Goal: Task Accomplishment & Management: Use online tool/utility

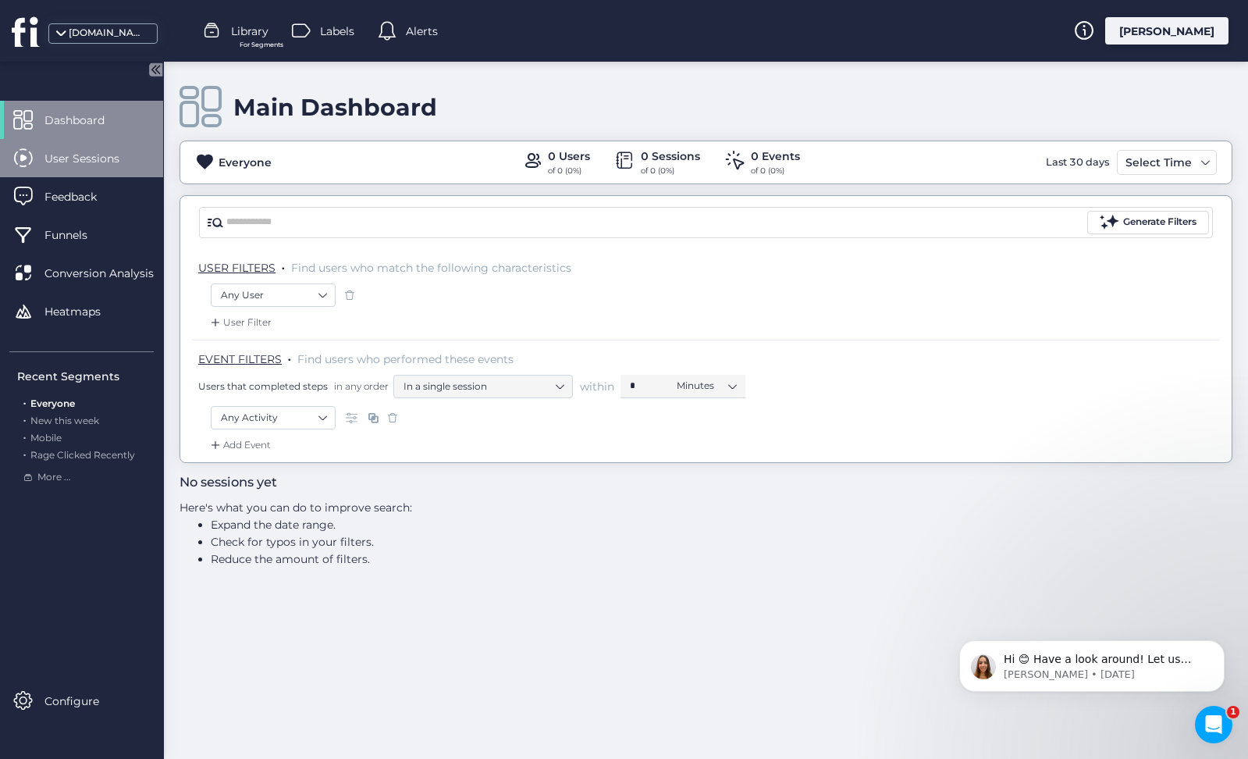
click at [107, 152] on span "User Sessions" at bounding box center [93, 158] width 98 height 17
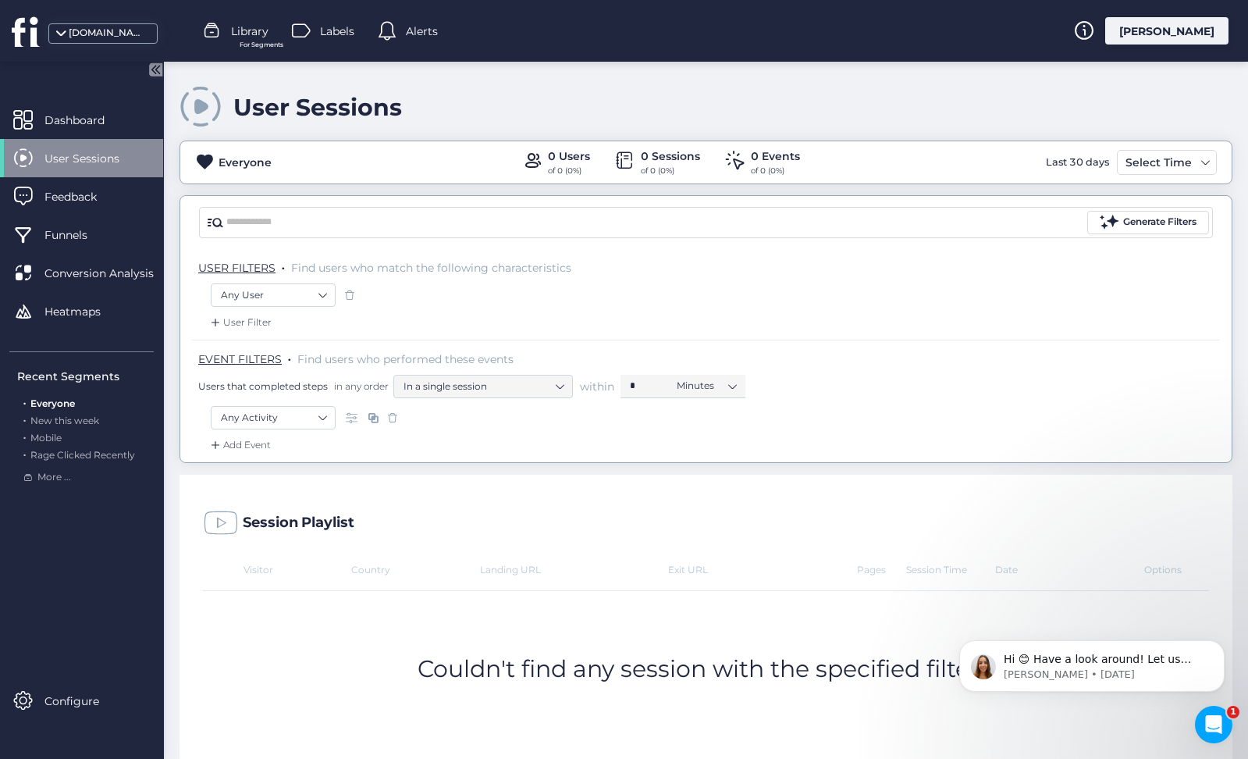
click at [107, 98] on mat-drawer "Dashboard User Sessions Feedback Funnels Conversion Analysis Heatmaps Recent Se…" at bounding box center [82, 410] width 164 height 697
click at [112, 108] on div "Dashboard" at bounding box center [81, 120] width 163 height 38
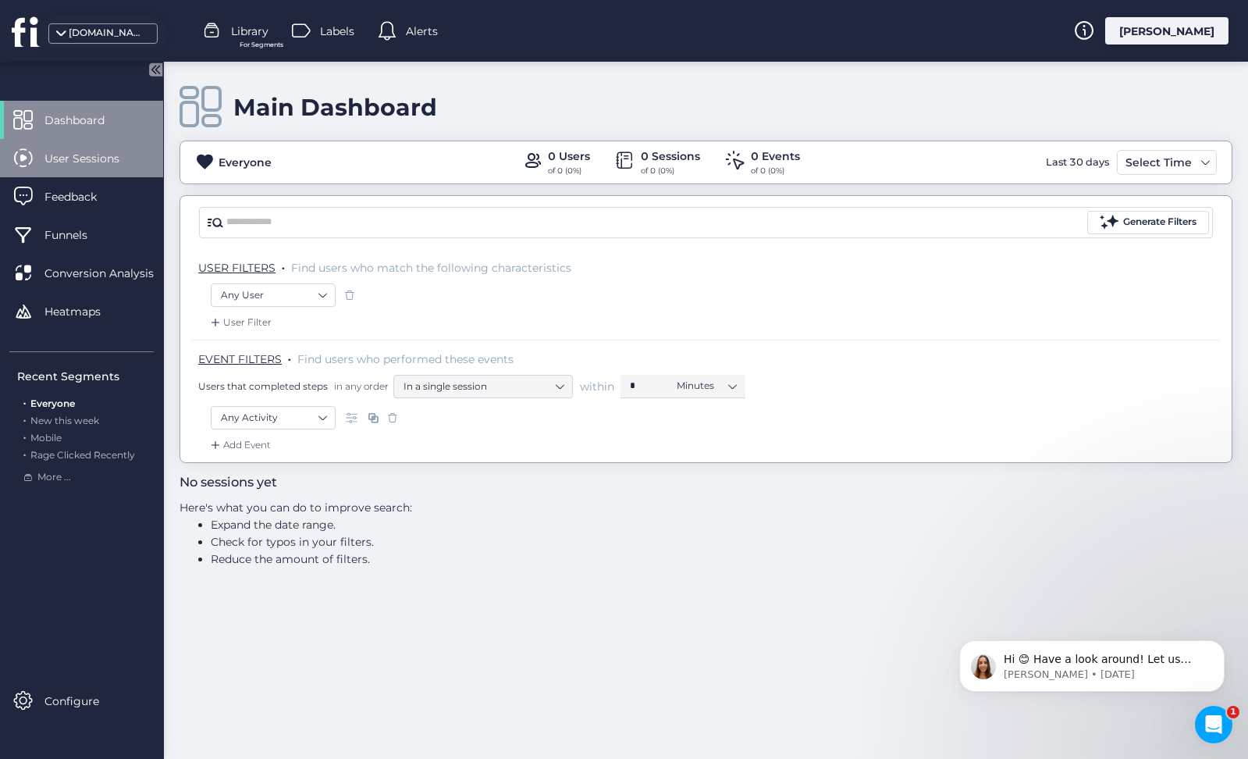
click at [91, 162] on span "User Sessions" at bounding box center [93, 158] width 98 height 17
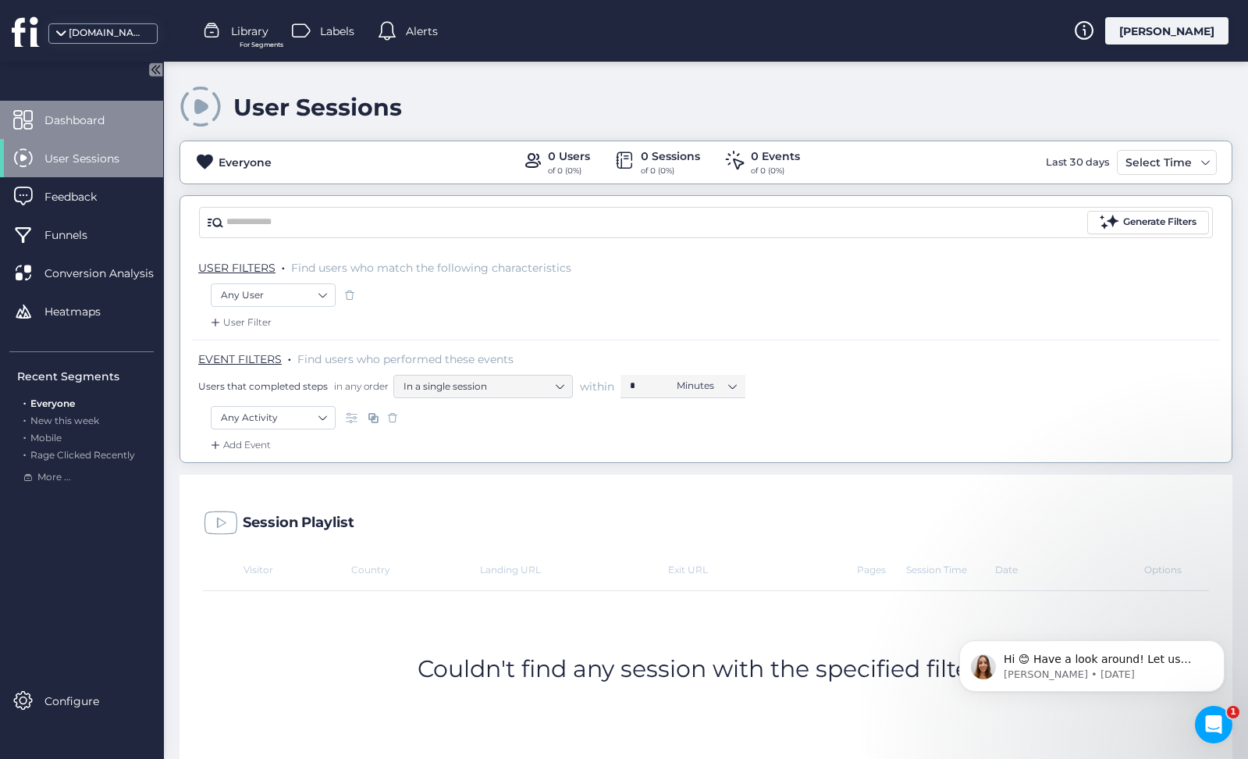
click at [112, 118] on span "Dashboard" at bounding box center [86, 120] width 84 height 17
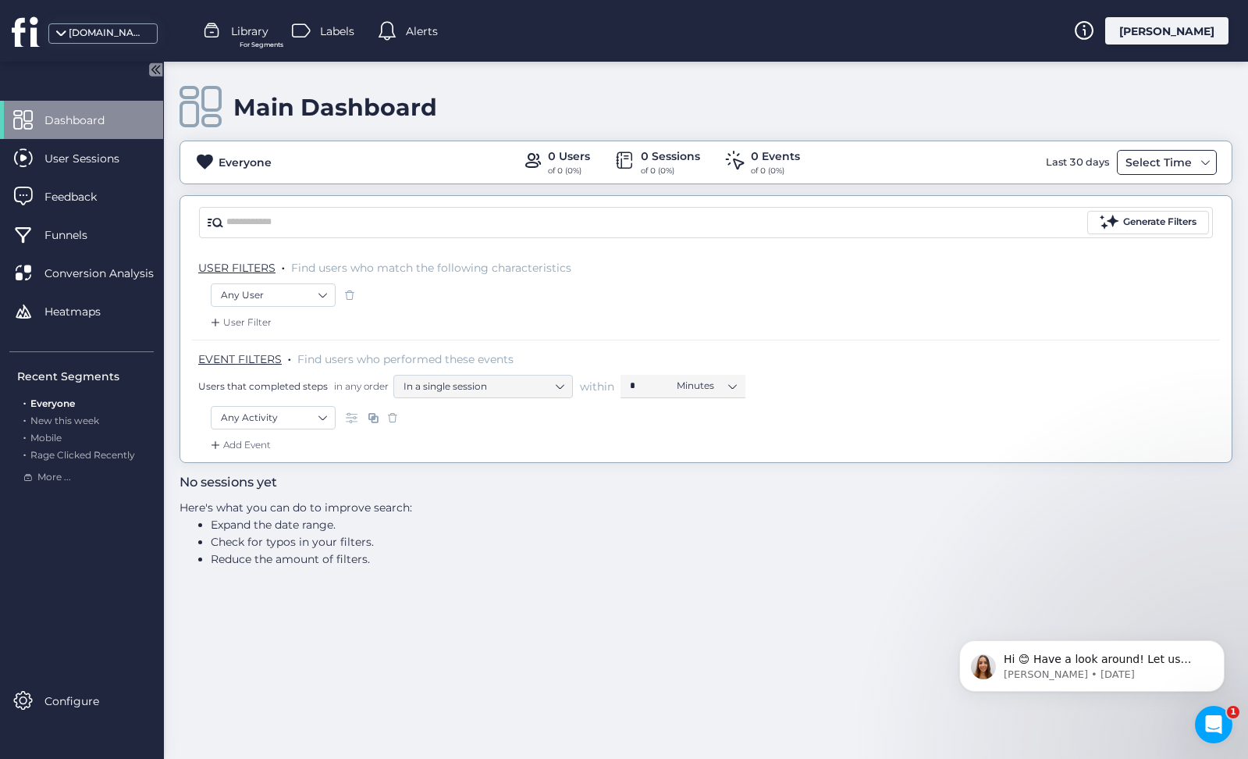
click at [1161, 155] on div "Select Time" at bounding box center [1158, 162] width 74 height 19
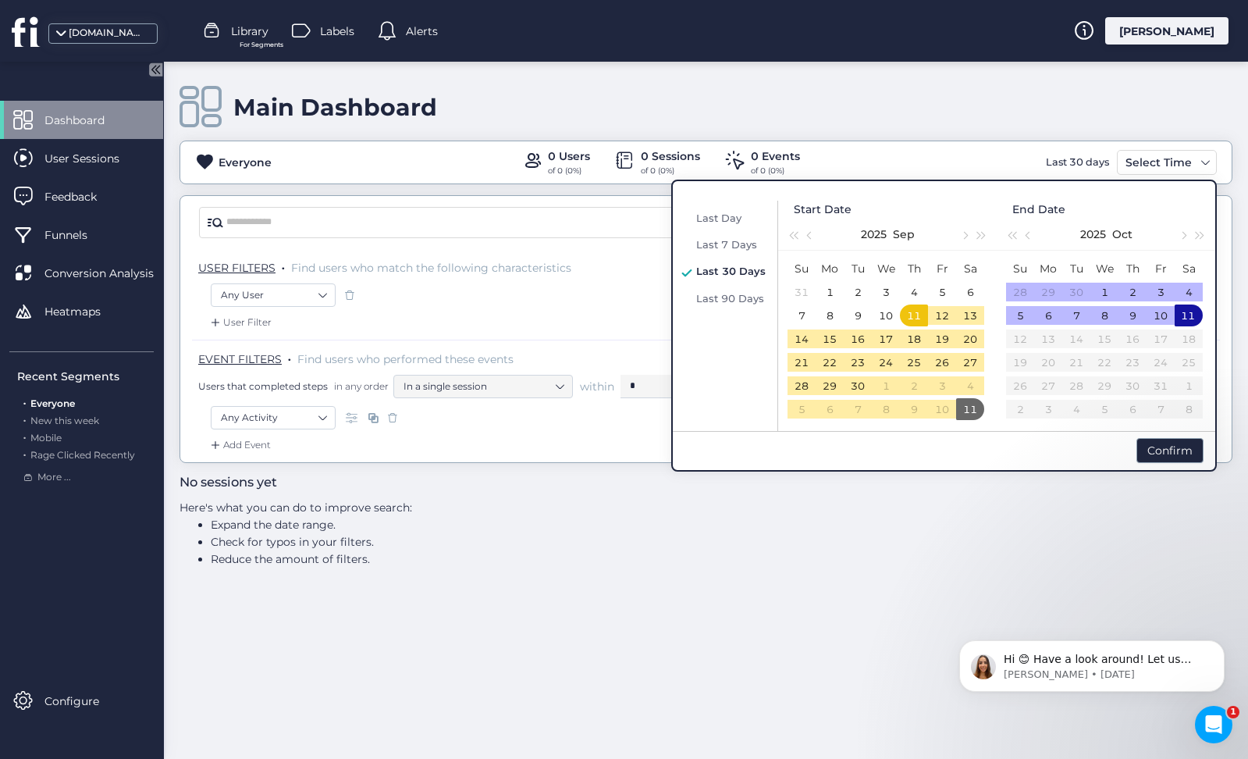
click at [708, 261] on div "Last 30 Days" at bounding box center [730, 270] width 77 height 19
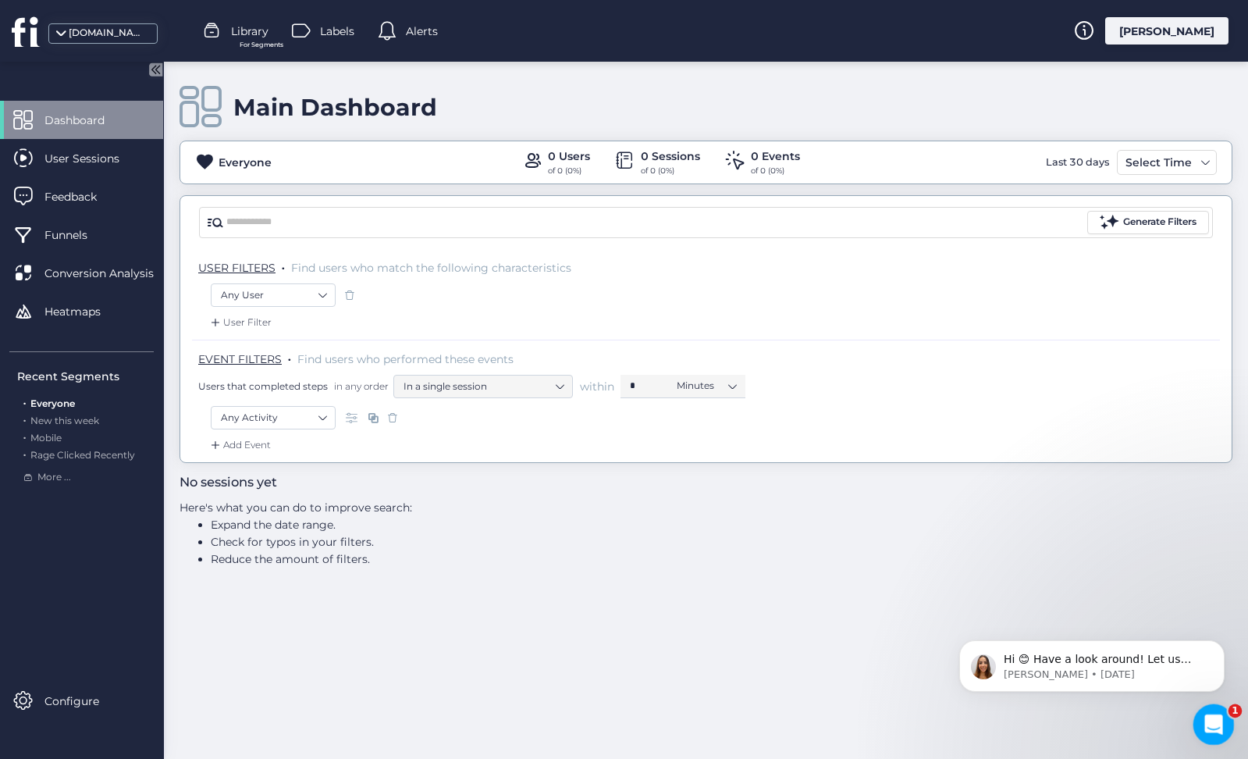
click at [1216, 715] on icon "Open Intercom Messenger" at bounding box center [1212, 722] width 26 height 26
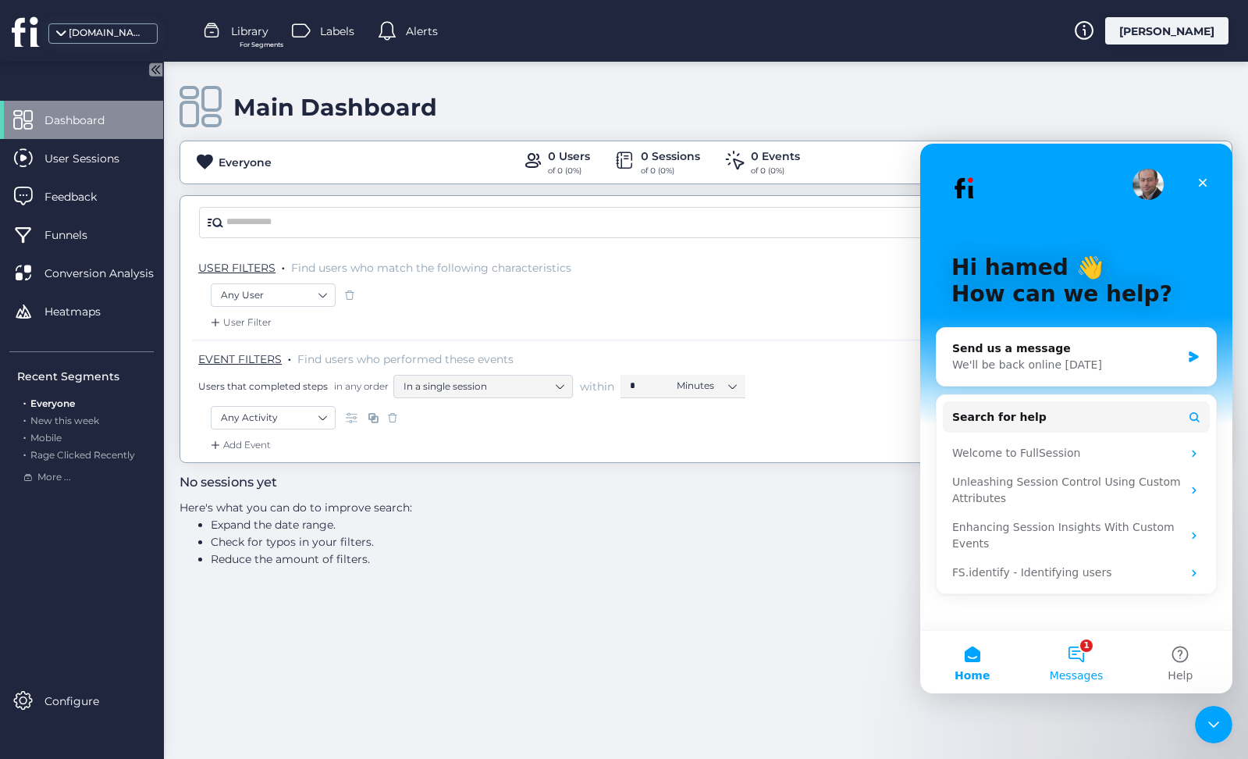
click at [1083, 659] on button "1 Messages" at bounding box center [1076, 662] width 104 height 62
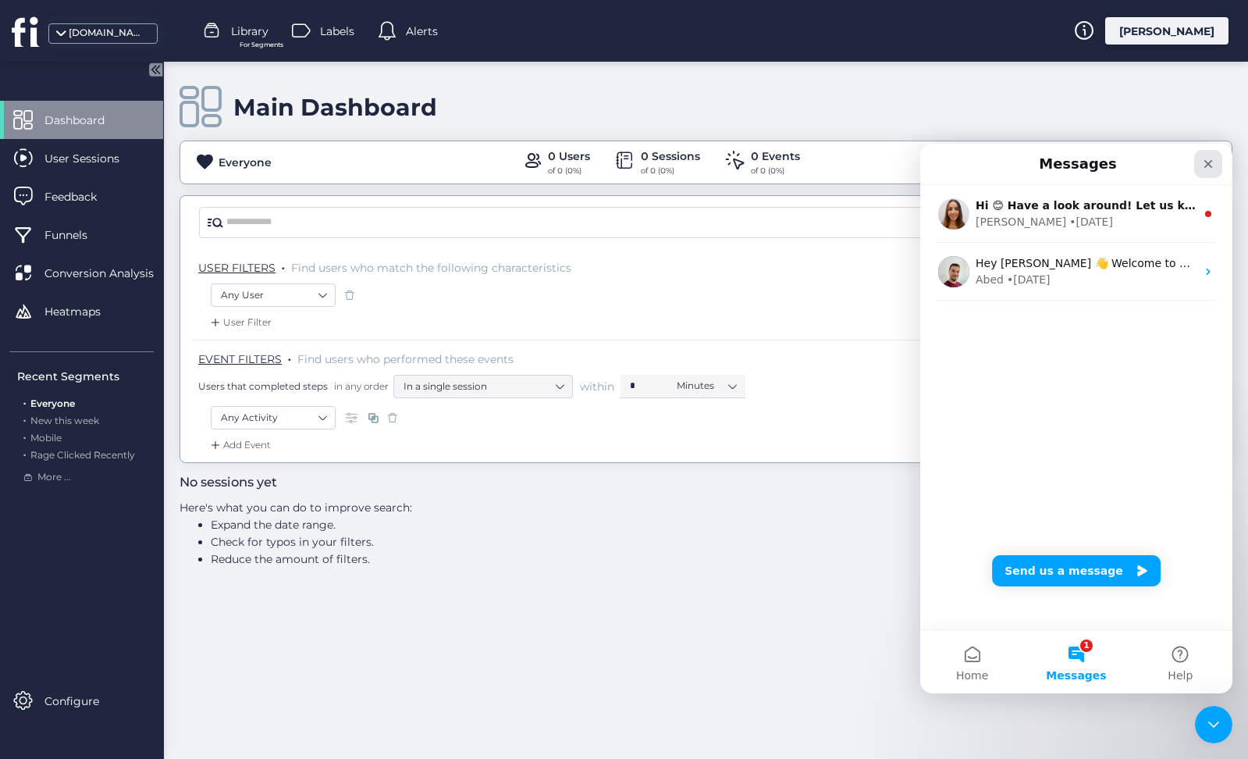
click at [1206, 162] on icon "Close" at bounding box center [1208, 164] width 9 height 9
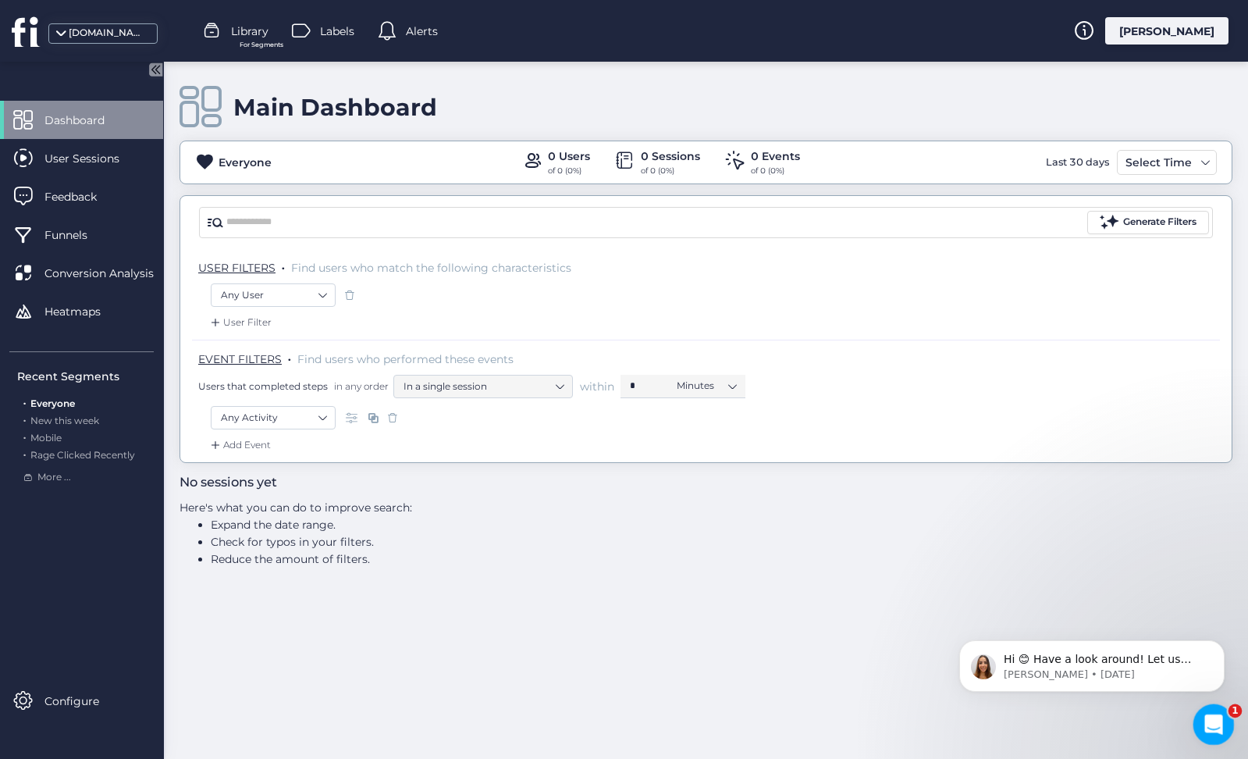
click at [1223, 720] on icon "Open Intercom Messenger" at bounding box center [1212, 722] width 26 height 26
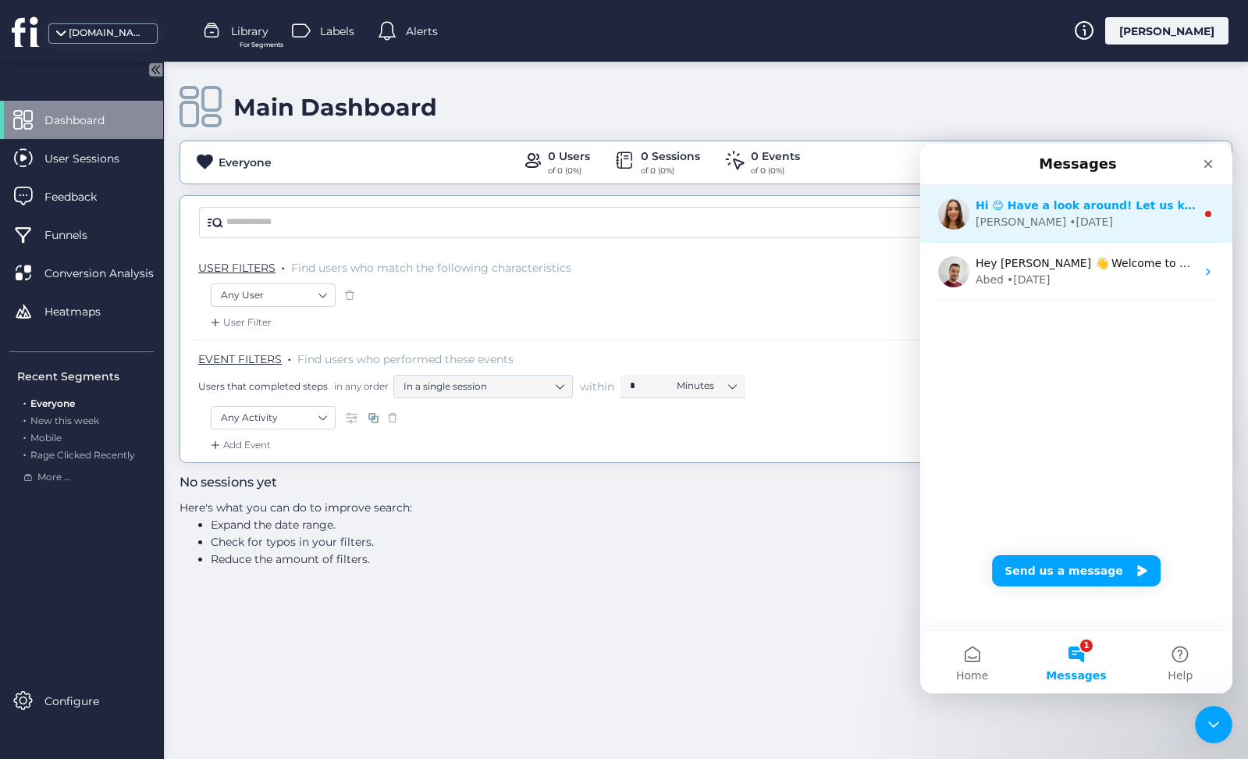
click at [956, 202] on img "Intercom messenger" at bounding box center [953, 213] width 31 height 31
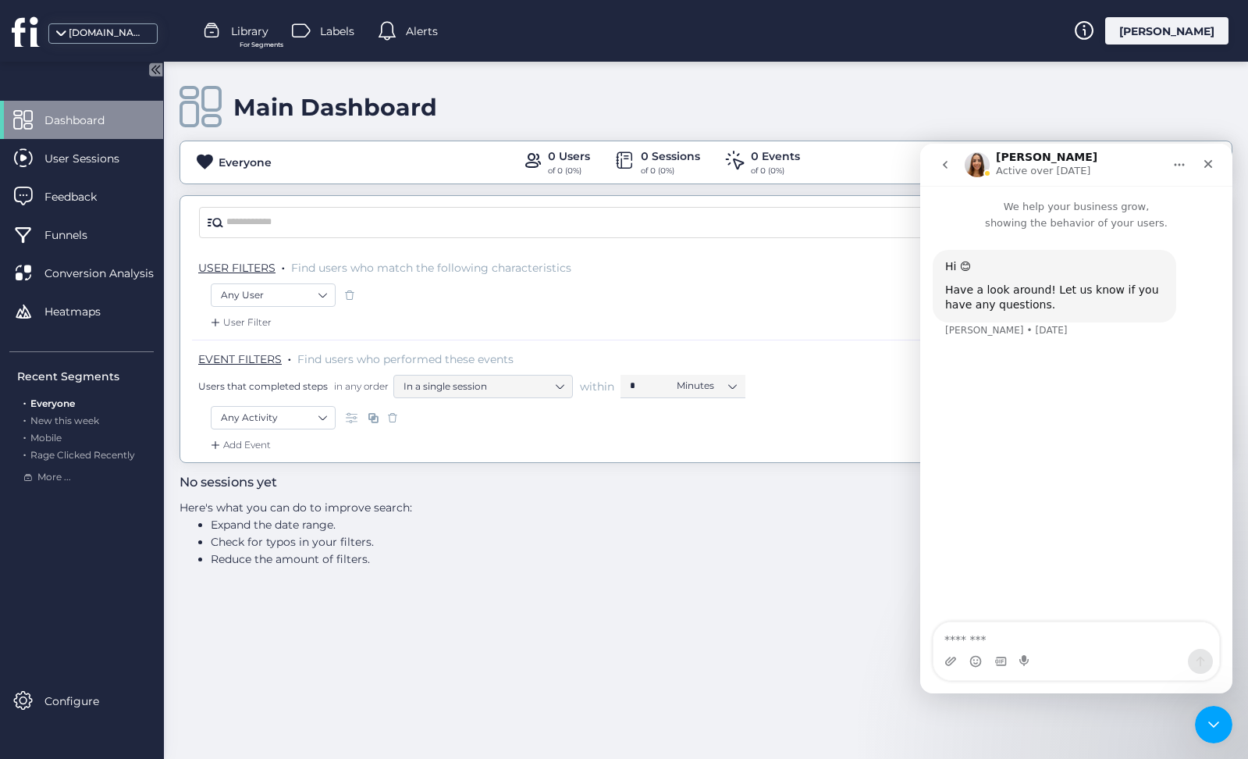
click at [978, 164] on img "Intercom messenger" at bounding box center [977, 164] width 25 height 25
click at [950, 168] on icon "go back" at bounding box center [945, 164] width 12 height 12
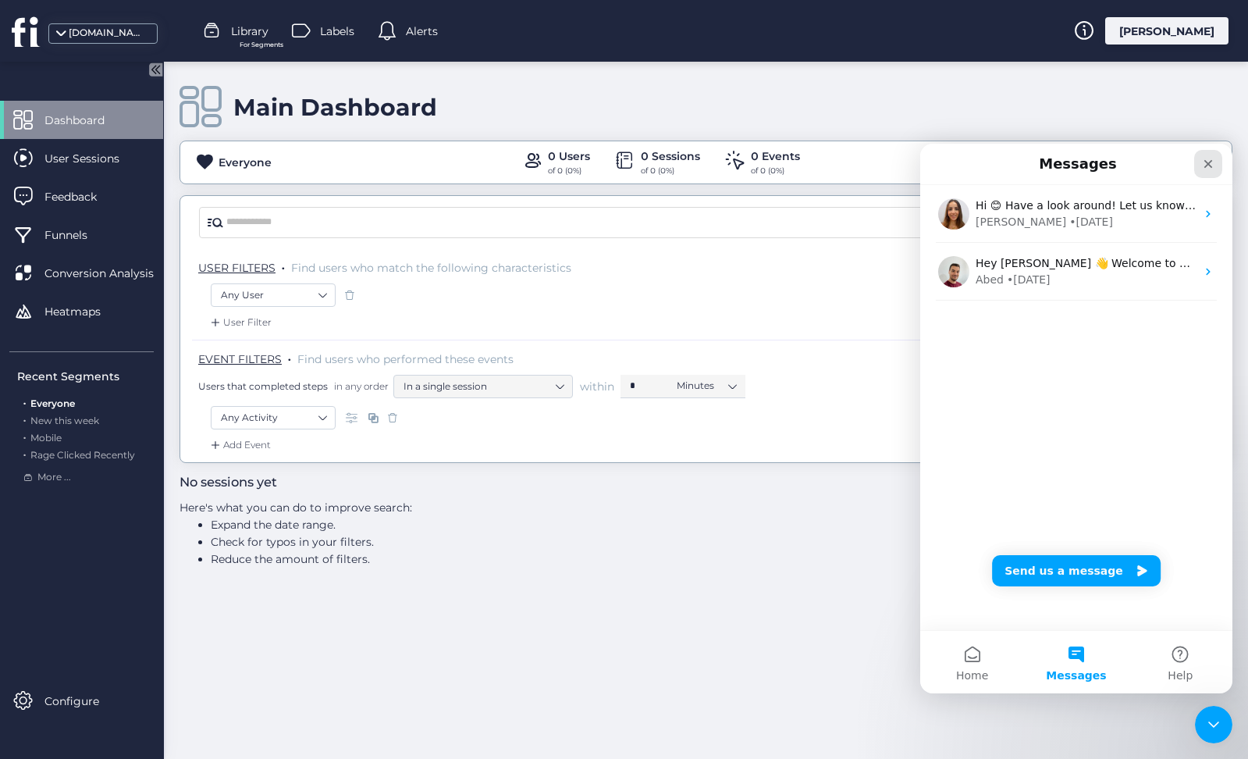
click at [1211, 164] on icon "Close" at bounding box center [1208, 164] width 12 height 12
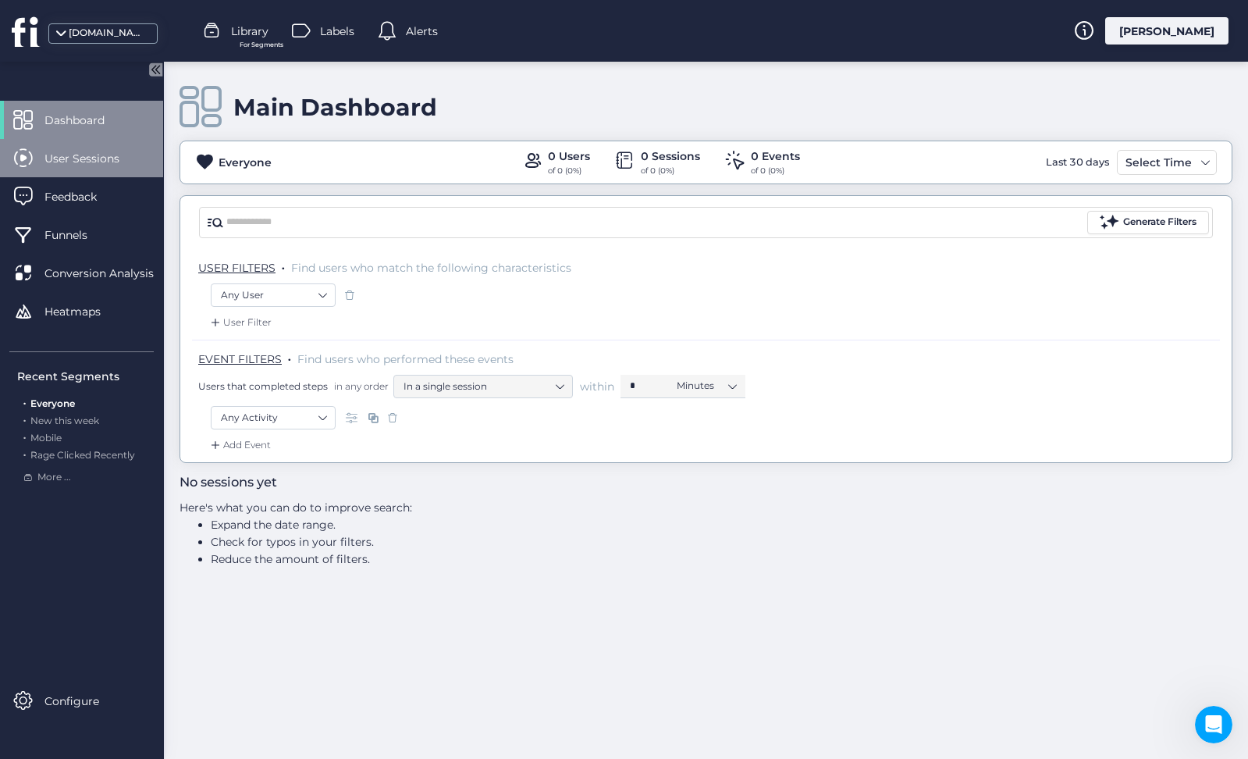
click at [59, 164] on span "User Sessions" at bounding box center [93, 158] width 98 height 17
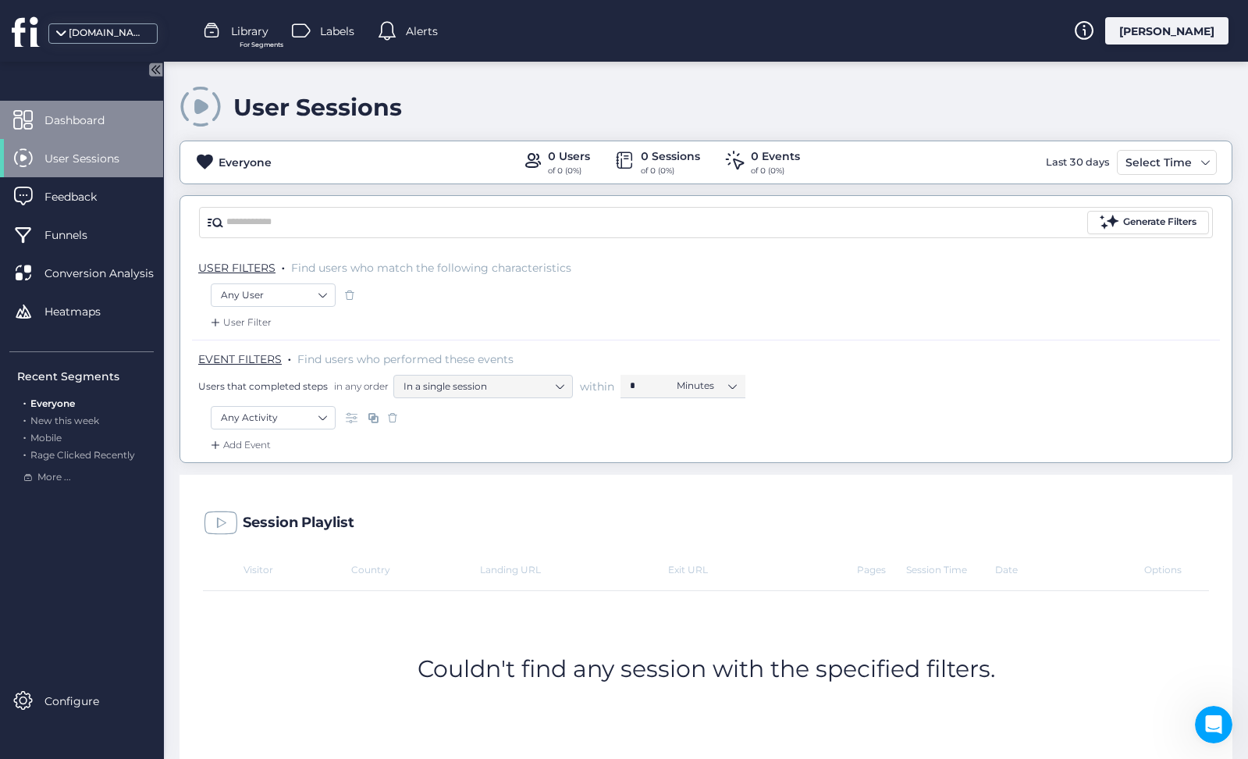
click at [90, 125] on span "Dashboard" at bounding box center [86, 120] width 84 height 17
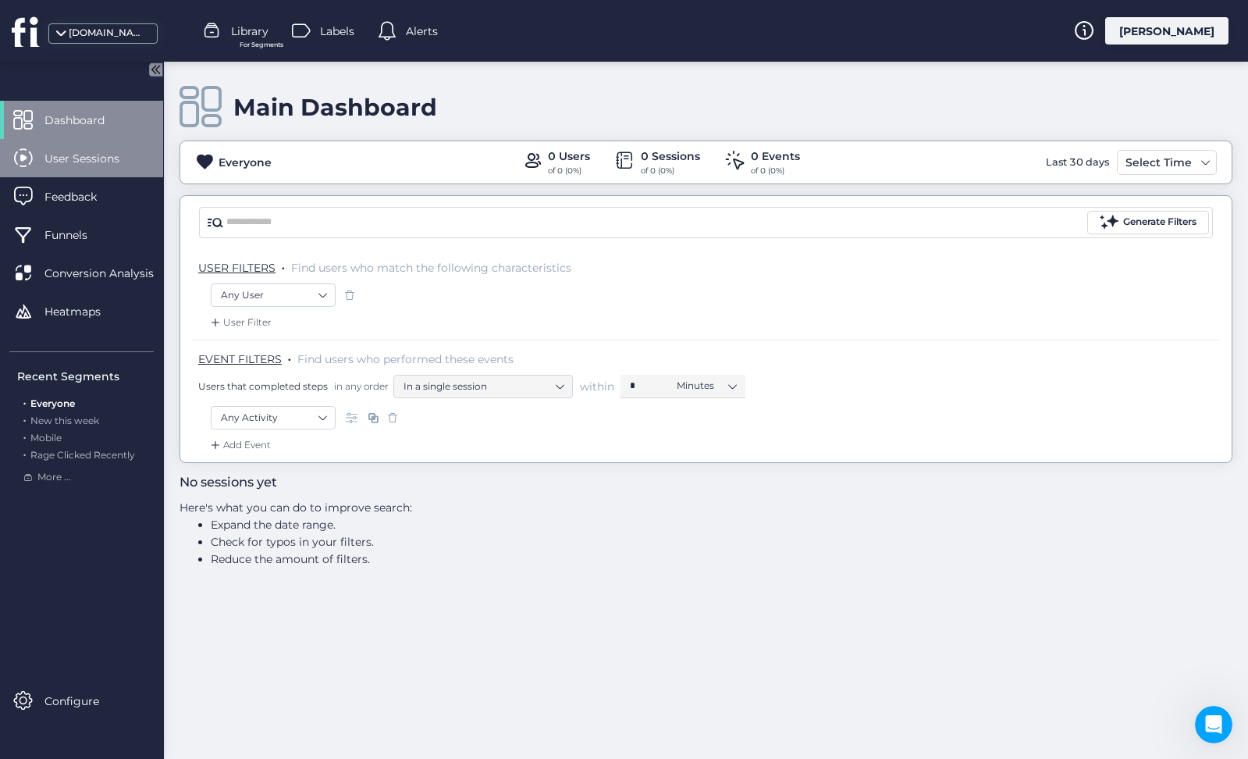
click at [99, 163] on span "User Sessions" at bounding box center [93, 158] width 98 height 17
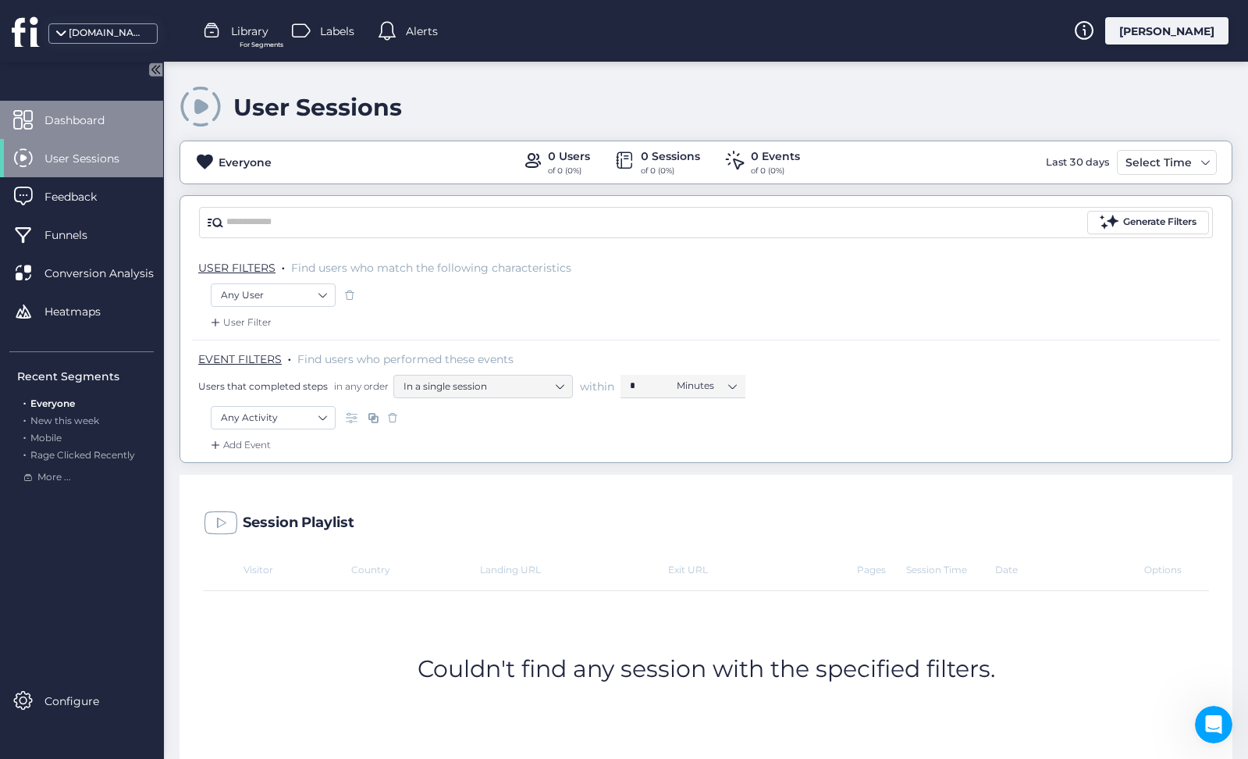
click at [114, 112] on span "Dashboard" at bounding box center [86, 120] width 84 height 17
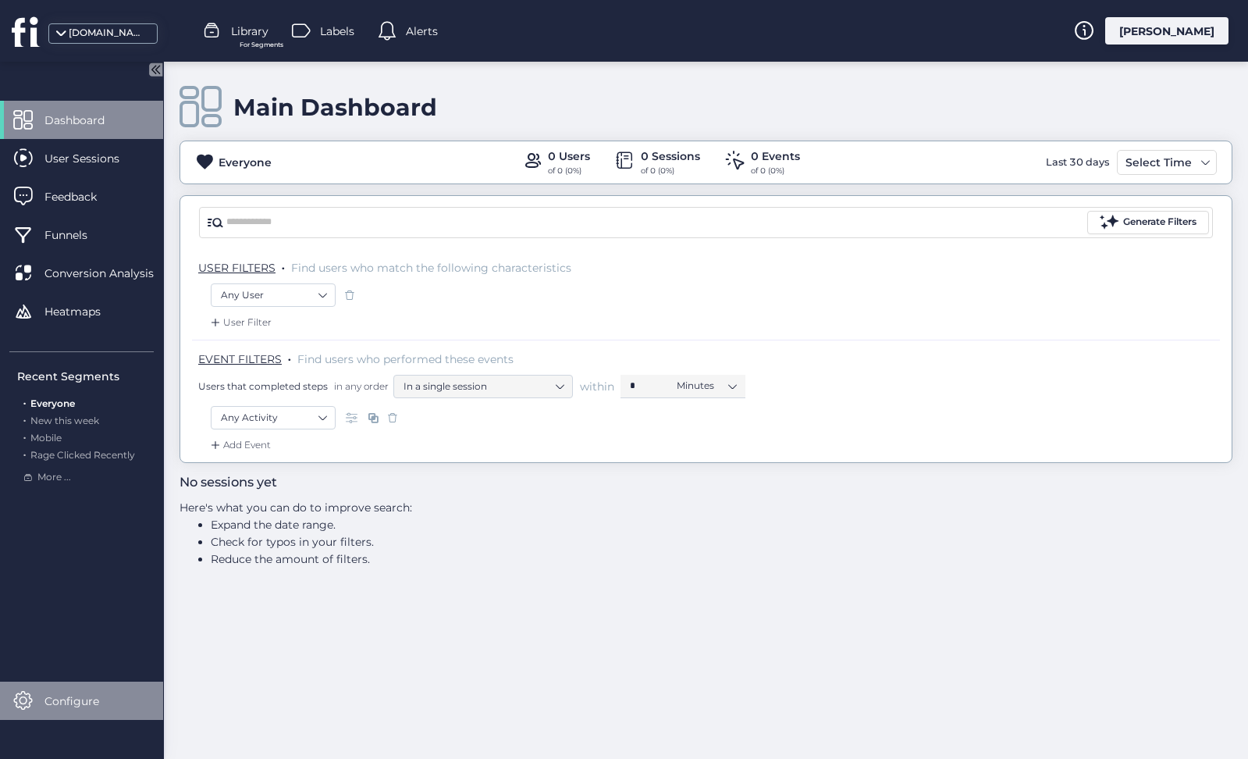
click at [60, 688] on div "Configure" at bounding box center [81, 700] width 163 height 38
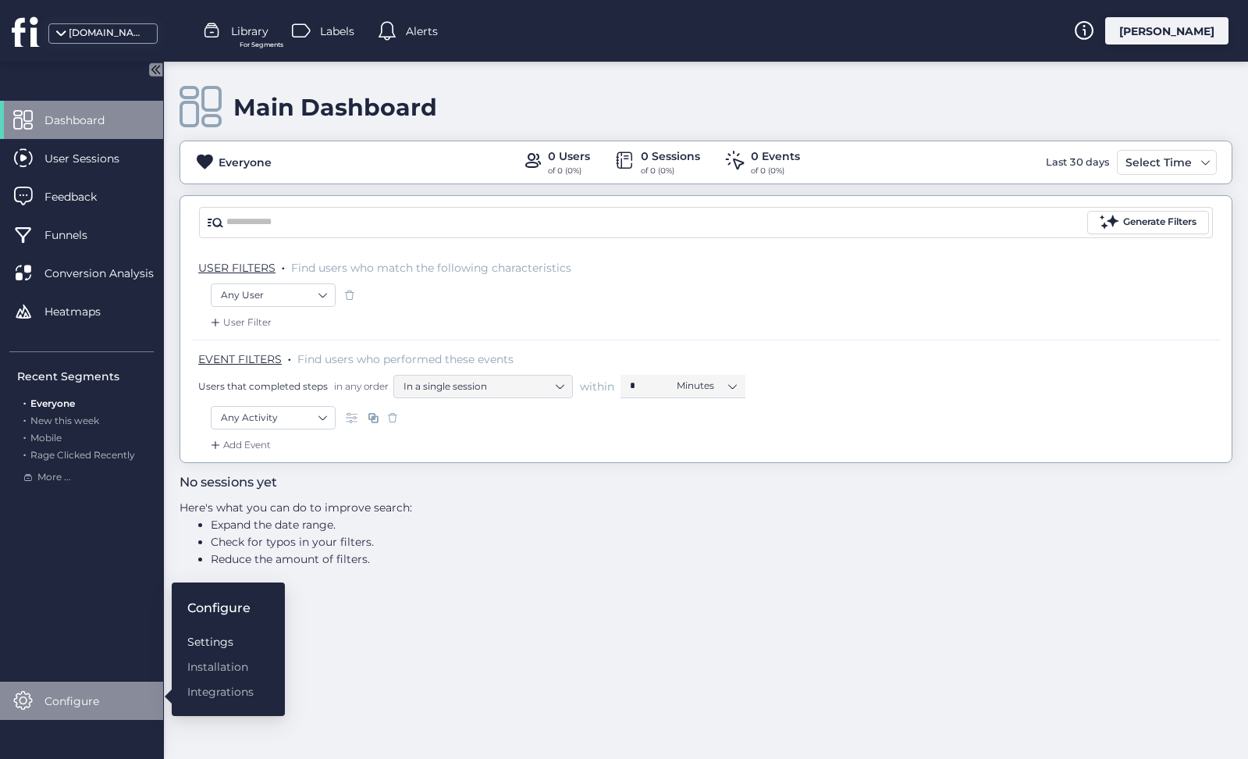
click at [208, 648] on div "Settings" at bounding box center [220, 641] width 66 height 17
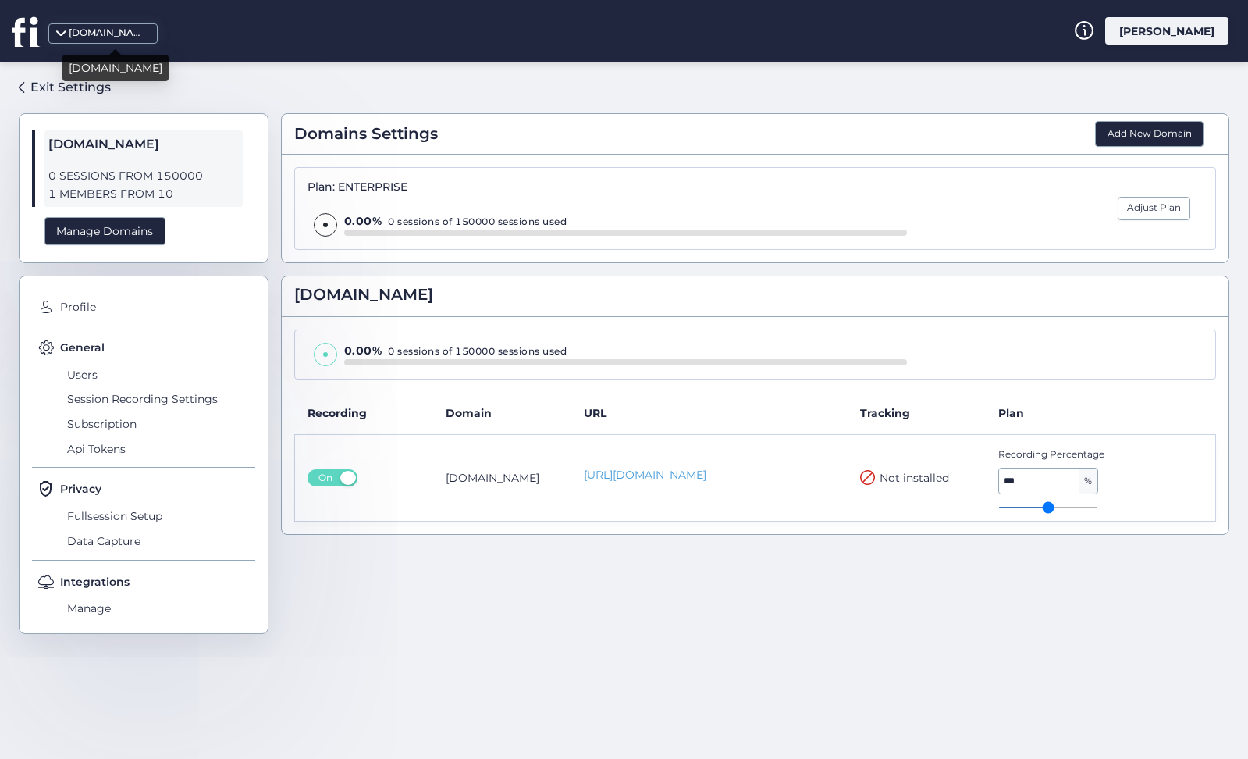
click at [112, 34] on div "[DOMAIN_NAME]" at bounding box center [108, 33] width 78 height 15
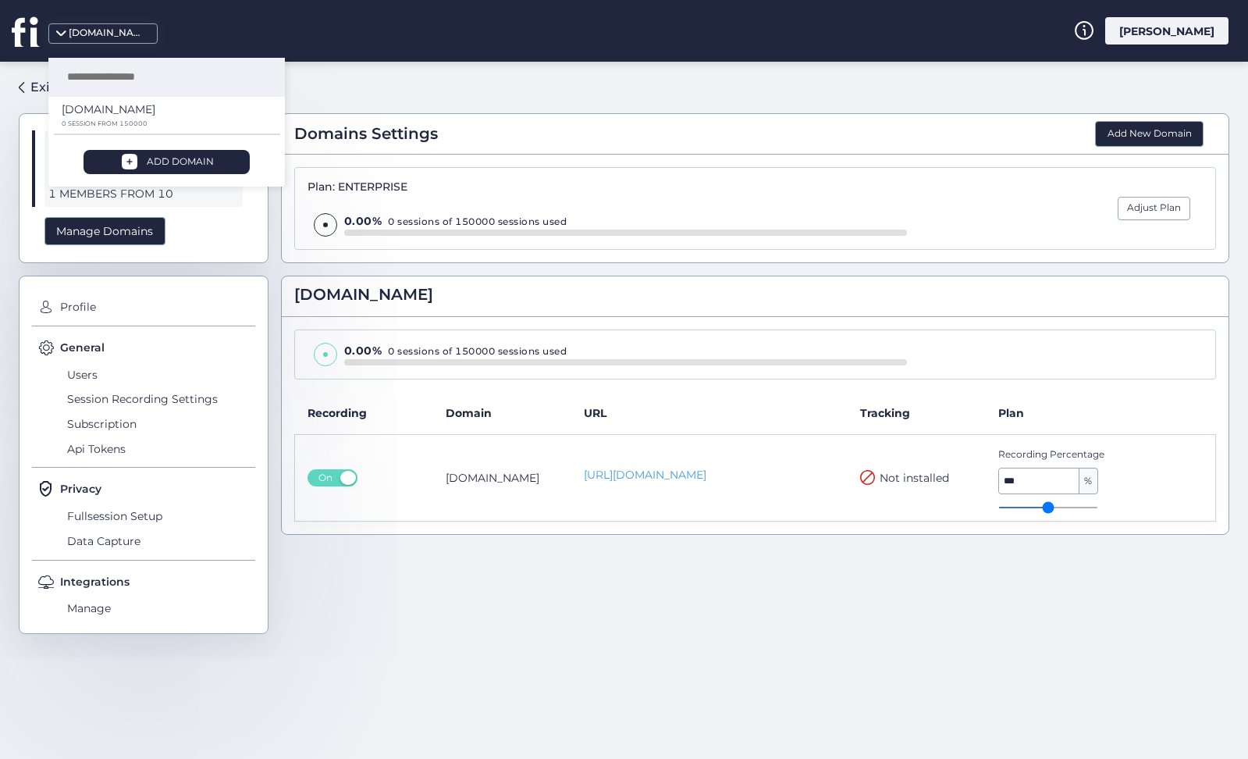
click at [347, 87] on div "Domains Settings Add New Domain Plan: ENTERPRISE 0.00% 0 sessions of 150000 ses…" at bounding box center [755, 403] width 948 height 659
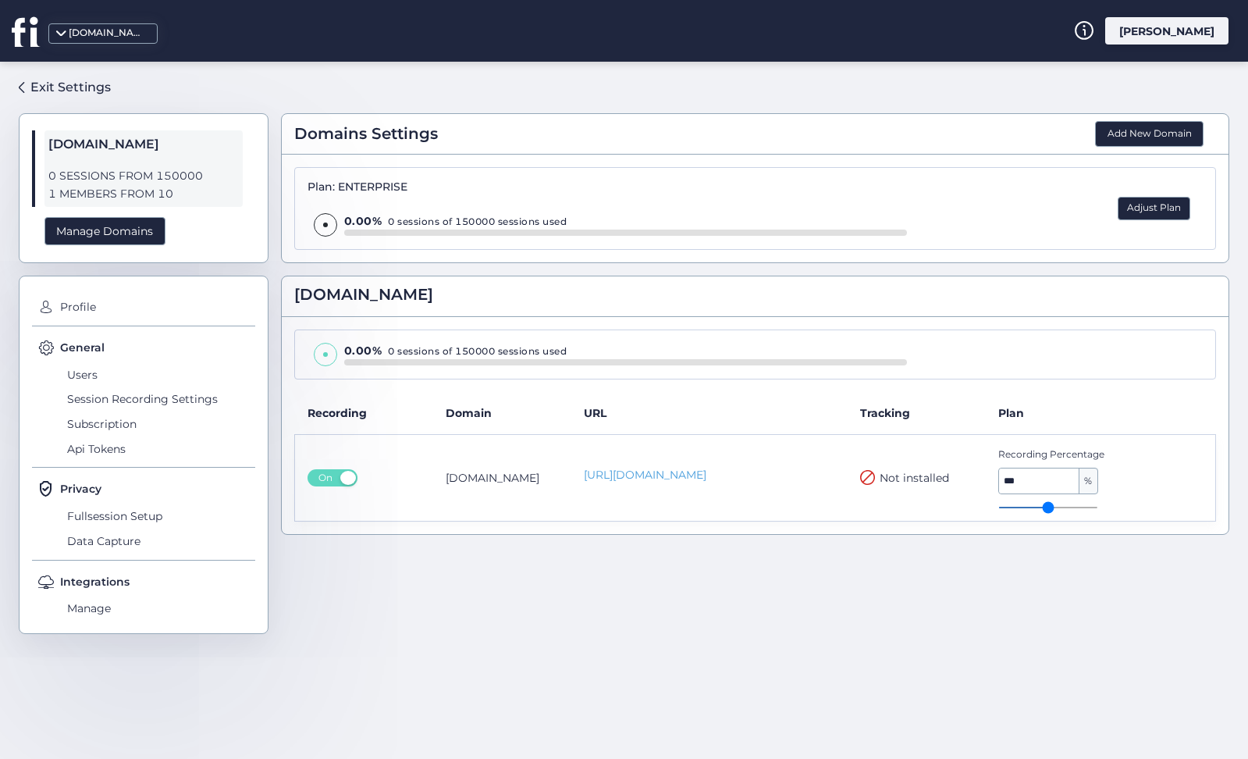
click at [1151, 206] on button "Adjust Plan" at bounding box center [1154, 208] width 73 height 23
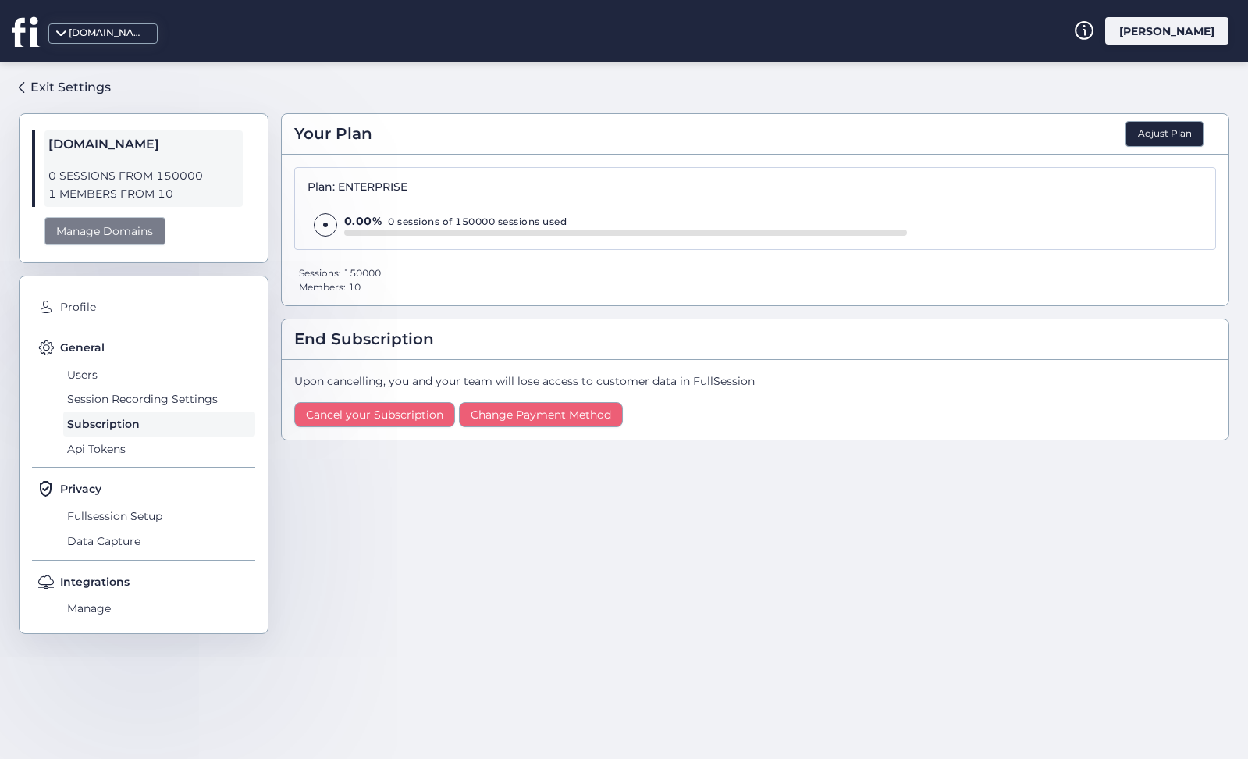
click at [130, 236] on div "Manage Domains" at bounding box center [104, 231] width 121 height 29
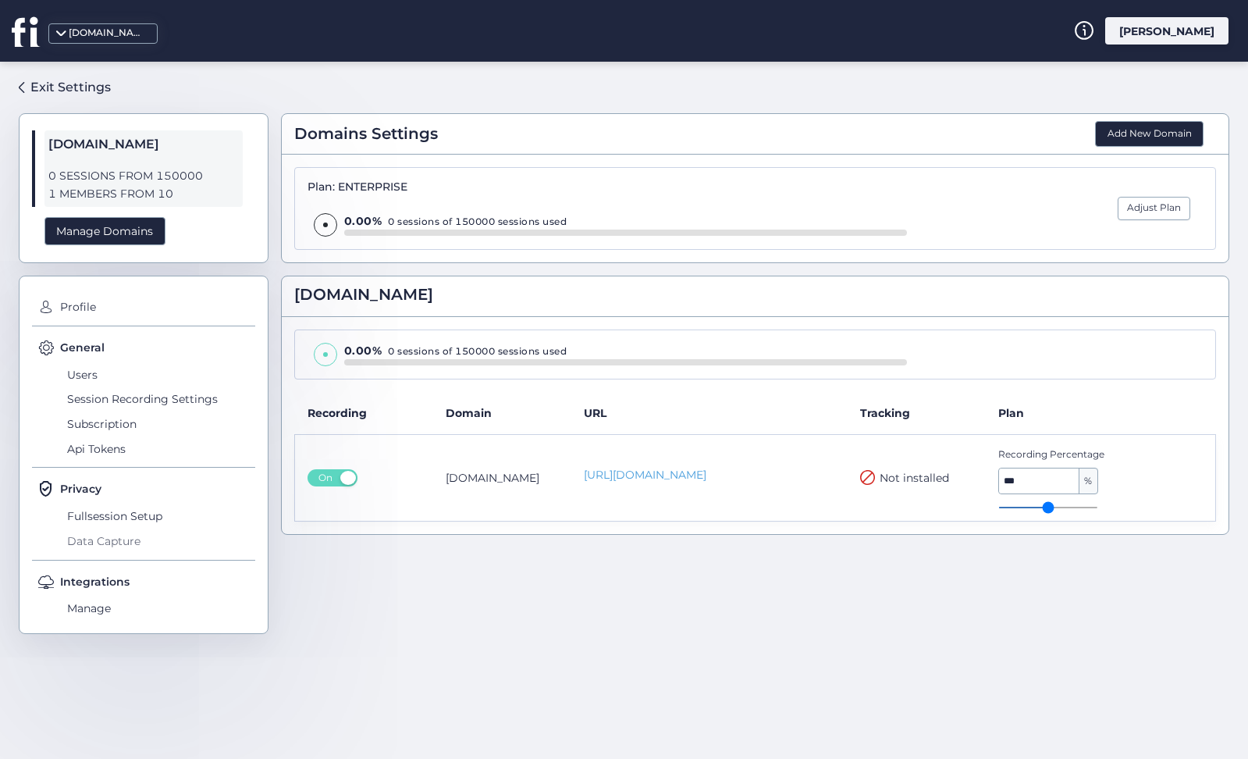
click at [127, 535] on span "Data Capture" at bounding box center [159, 540] width 192 height 25
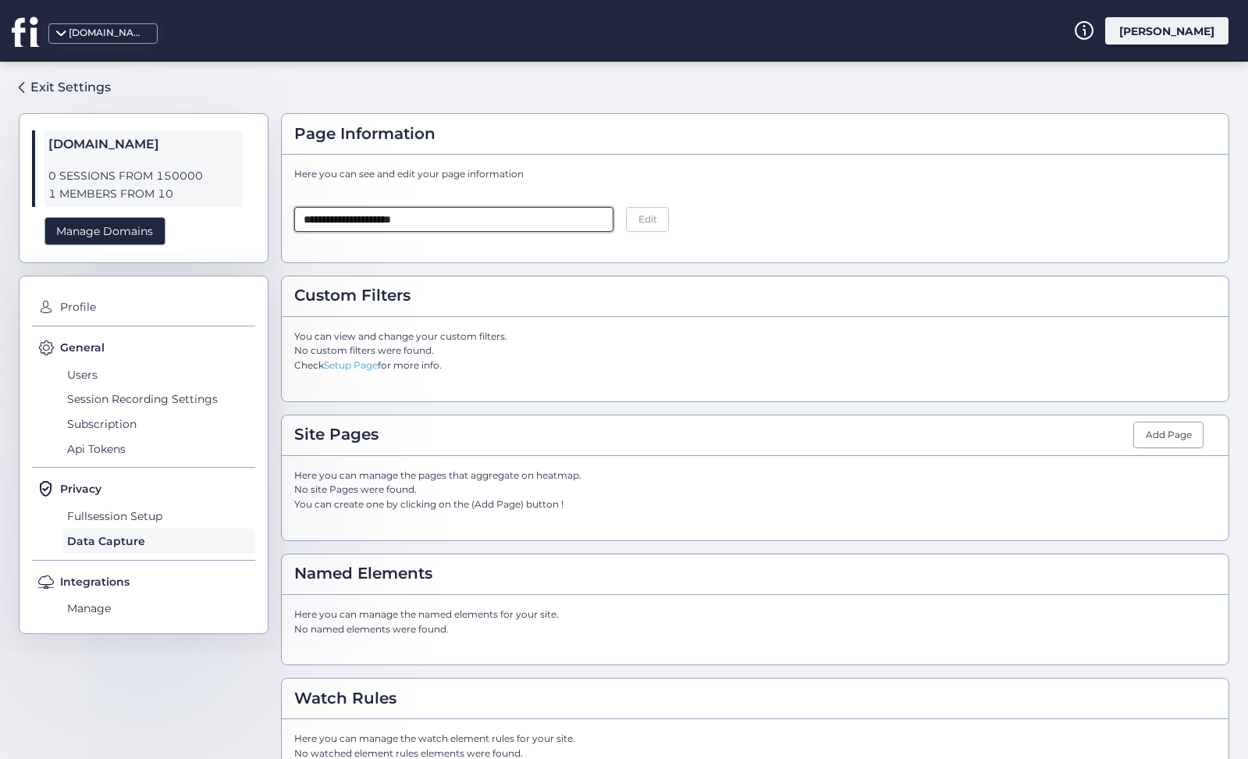
click at [345, 220] on input "**********" at bounding box center [453, 219] width 319 height 25
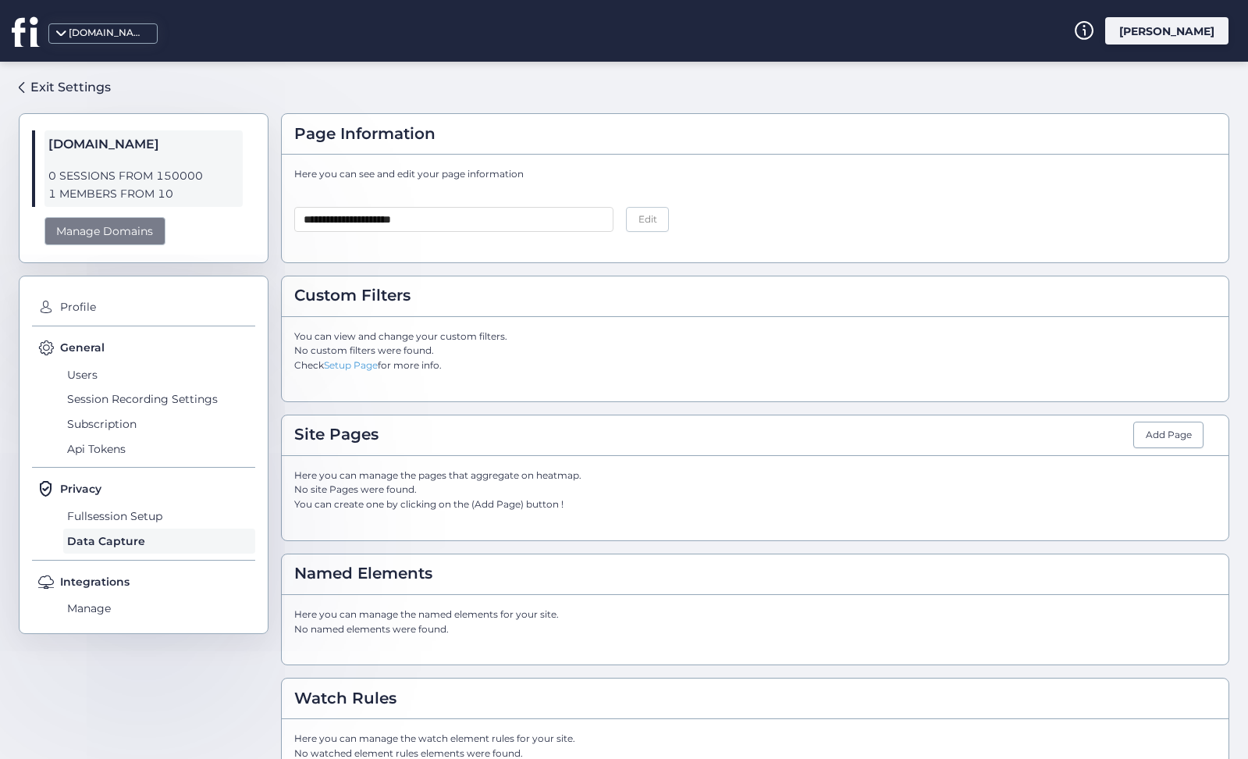
click at [120, 225] on div "Manage Domains" at bounding box center [104, 231] width 121 height 29
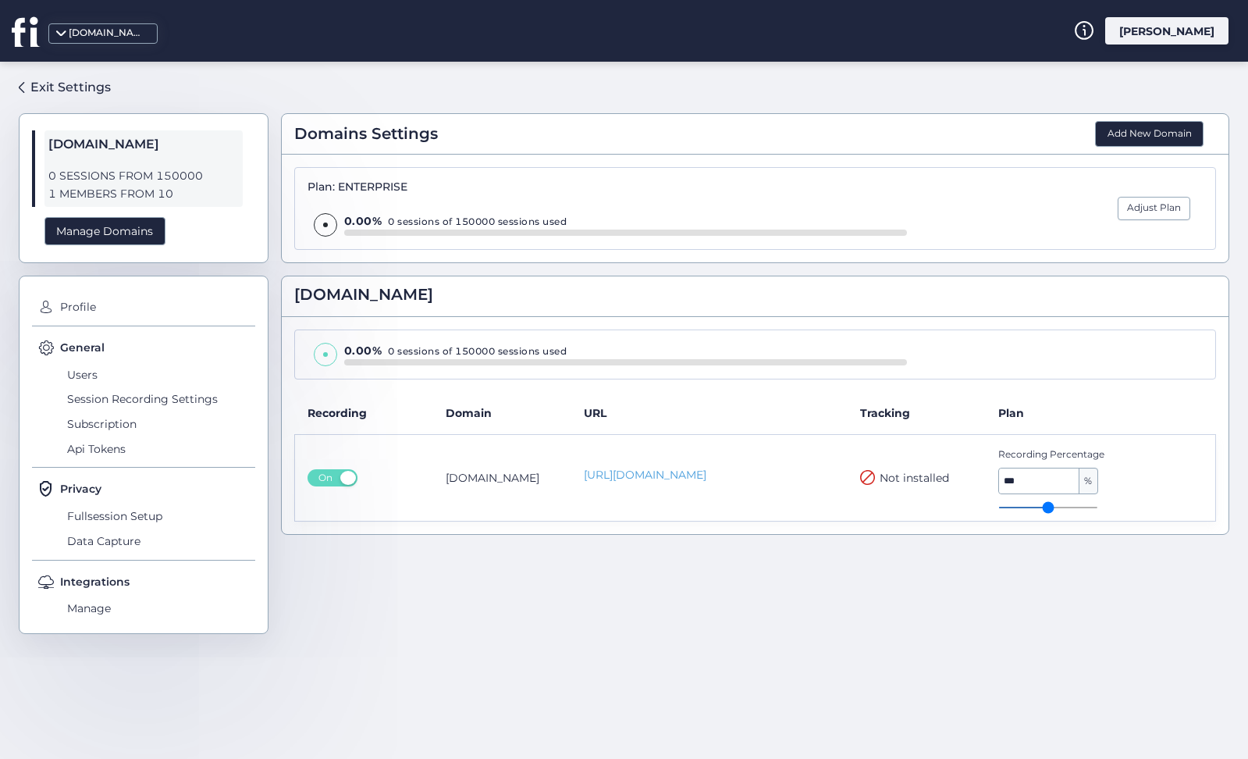
click at [330, 480] on span "On" at bounding box center [325, 477] width 25 height 17
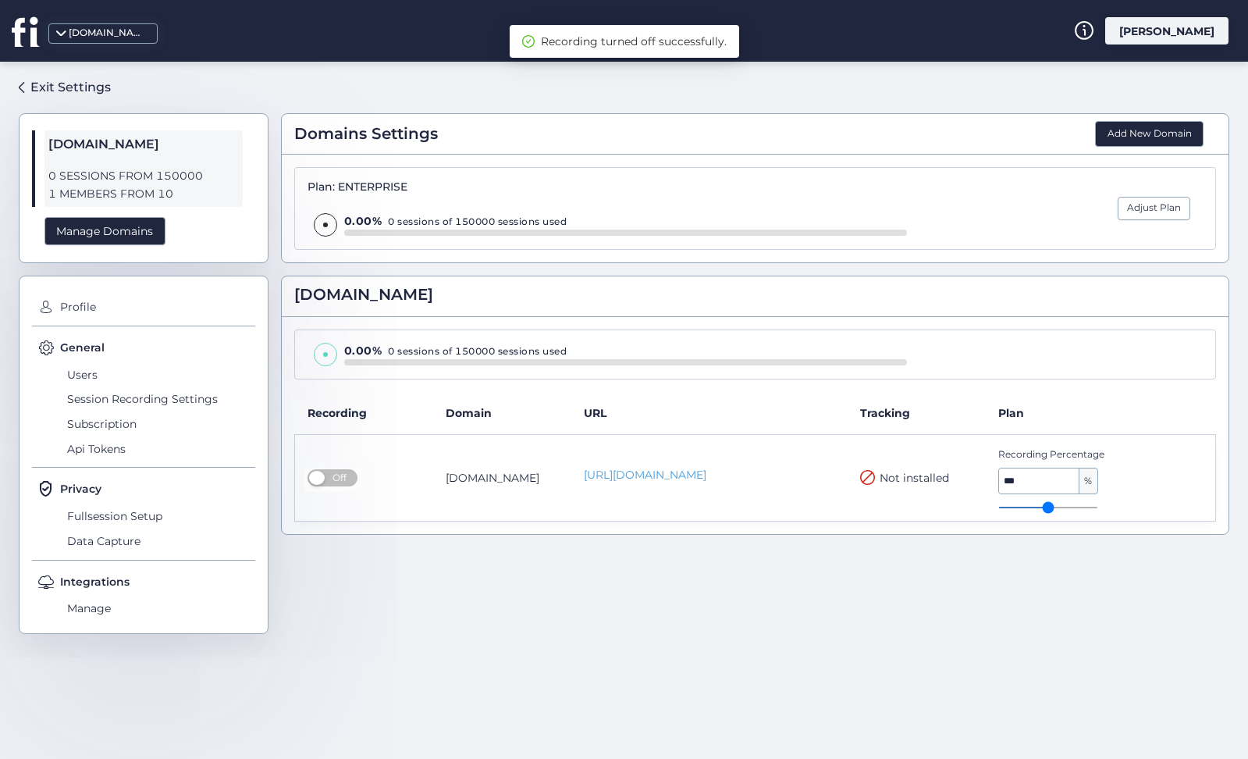
click at [343, 476] on span "Off" at bounding box center [339, 477] width 25 height 17
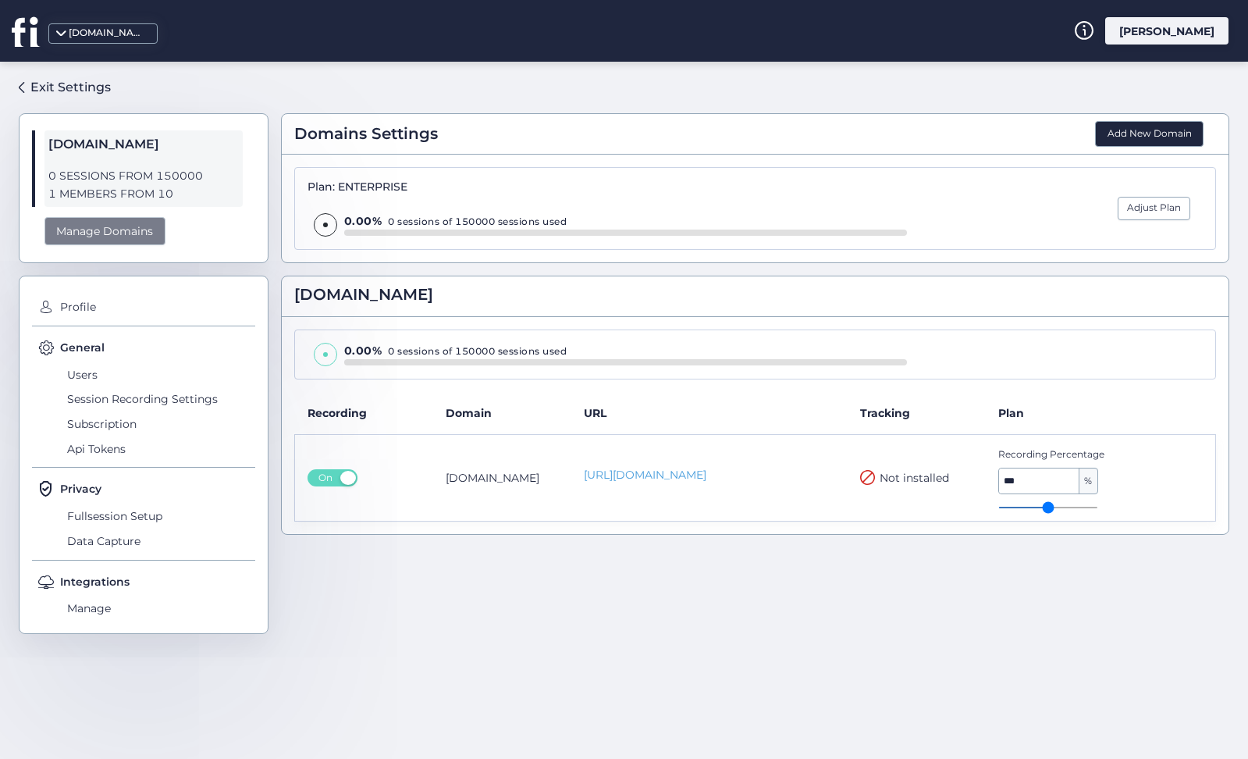
click at [159, 226] on div "Manage Domains" at bounding box center [104, 231] width 121 height 29
click at [123, 542] on span "Data Capture" at bounding box center [159, 540] width 192 height 25
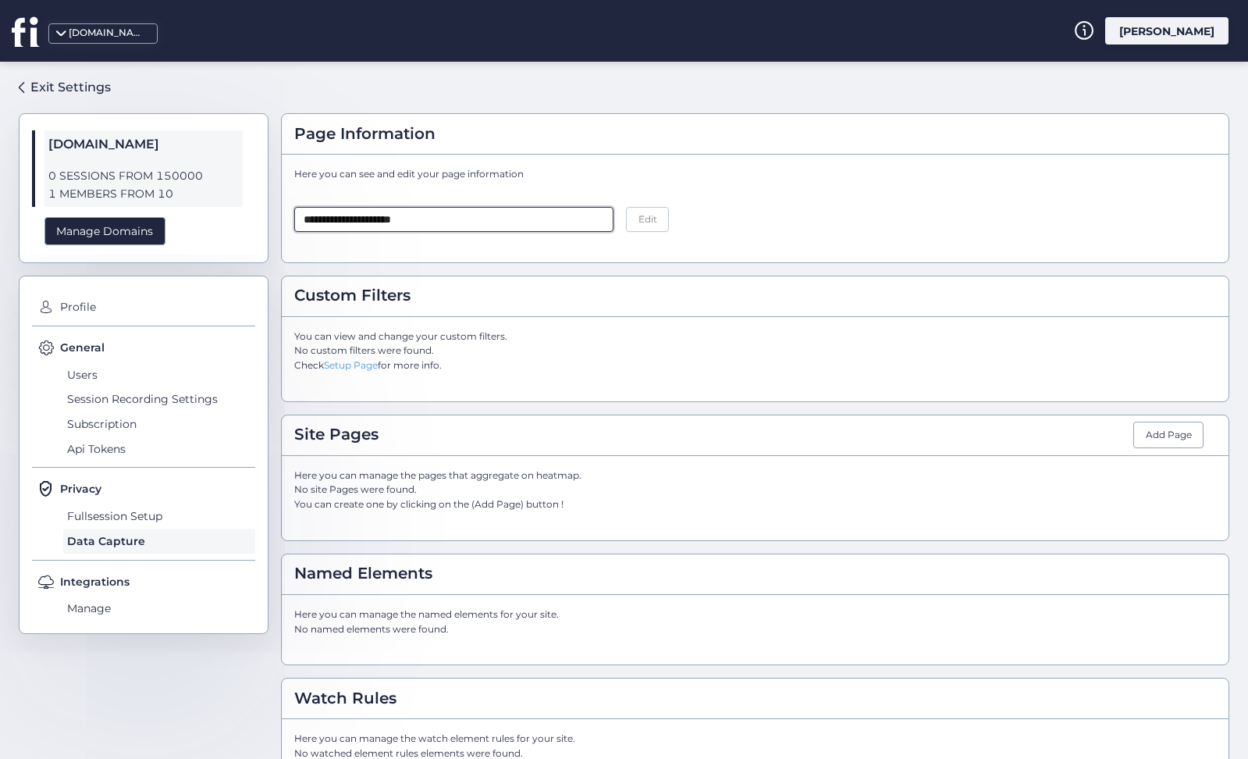
click at [549, 226] on input "**********" at bounding box center [453, 219] width 319 height 25
click at [634, 218] on button "Edit" at bounding box center [647, 219] width 43 height 25
click at [534, 219] on input "**********" at bounding box center [453, 219] width 319 height 25
click at [343, 219] on input "**********" at bounding box center [453, 219] width 319 height 25
click at [649, 220] on span "Edit" at bounding box center [647, 219] width 19 height 15
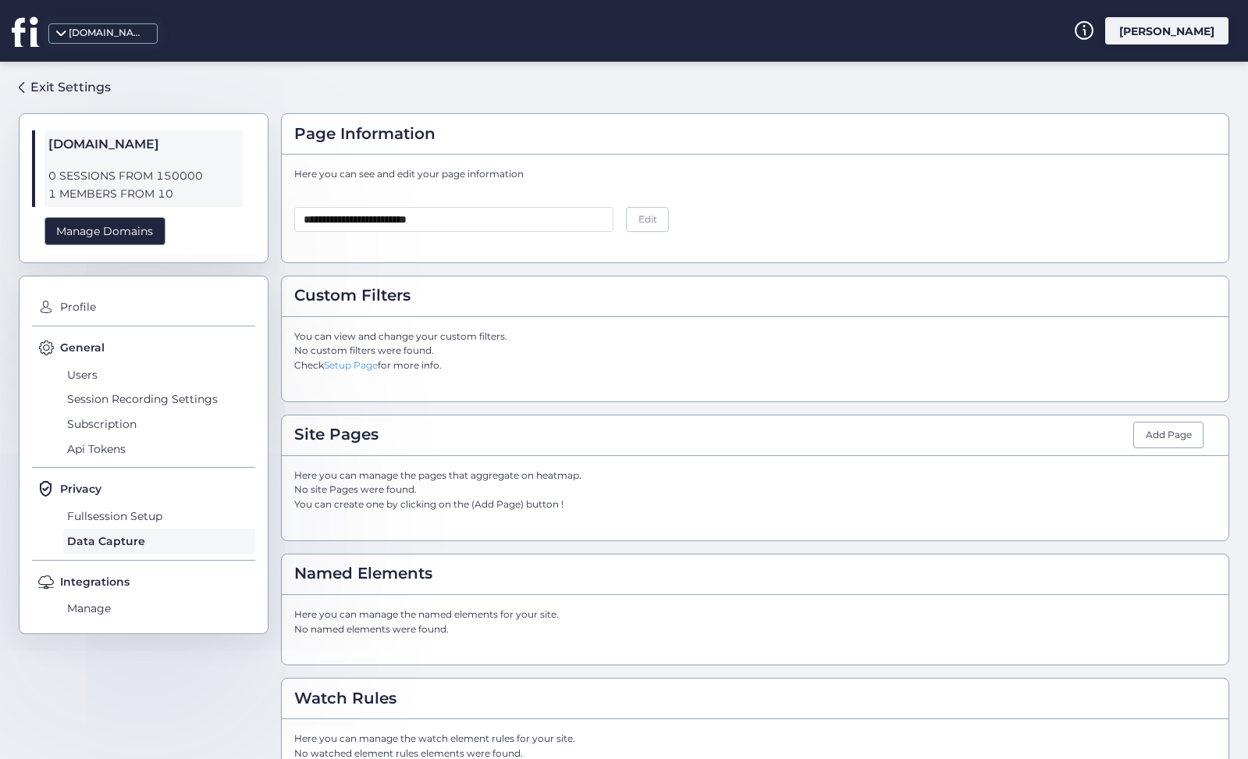
type input "**********"
click at [129, 219] on div "Manage Domains" at bounding box center [104, 231] width 121 height 29
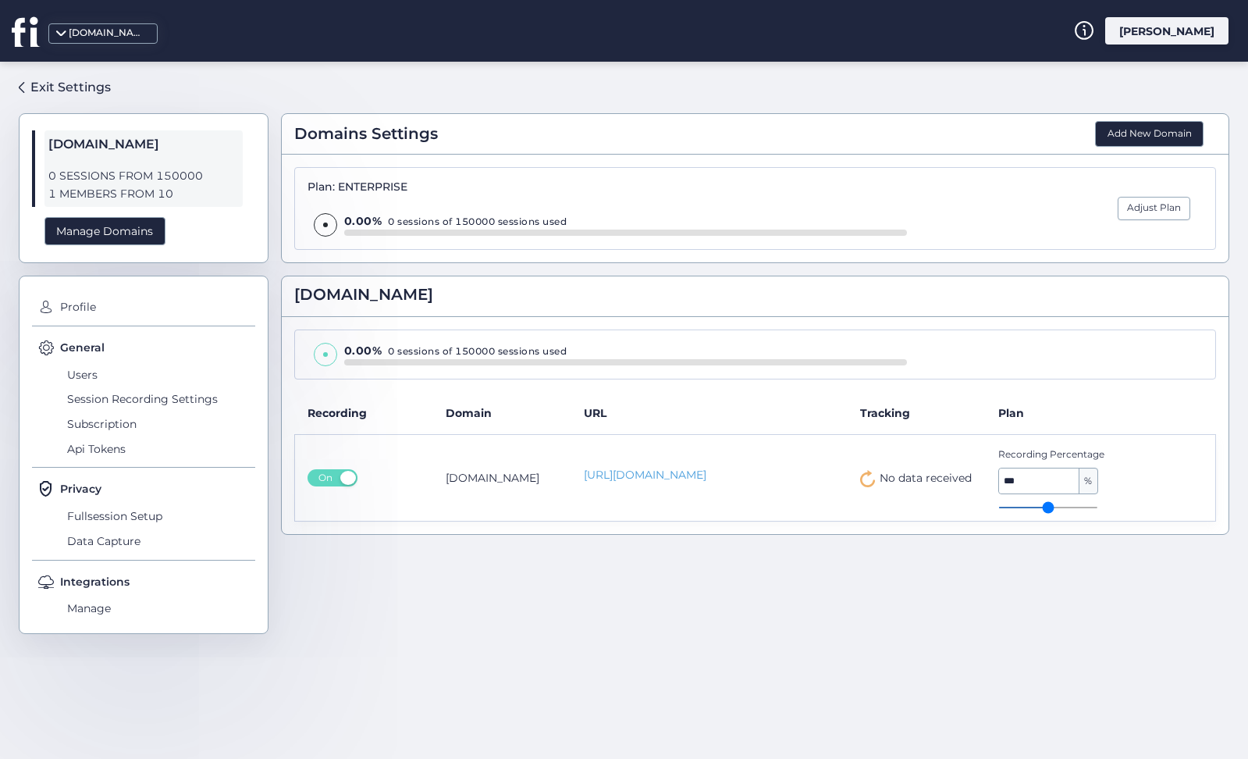
click at [863, 485] on icon at bounding box center [868, 478] width 16 height 17
click at [37, 88] on div "Exit Settings" at bounding box center [70, 87] width 80 height 20
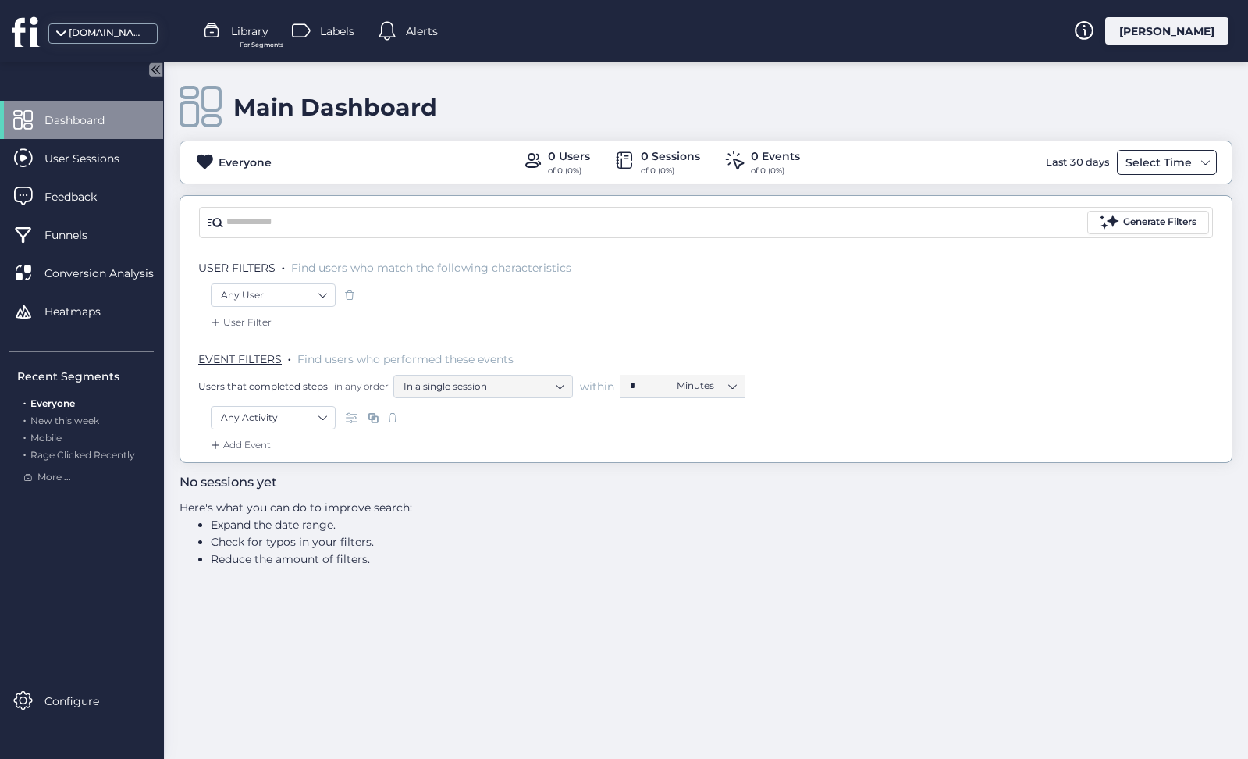
click at [1141, 163] on div "Select Time" at bounding box center [1158, 162] width 74 height 19
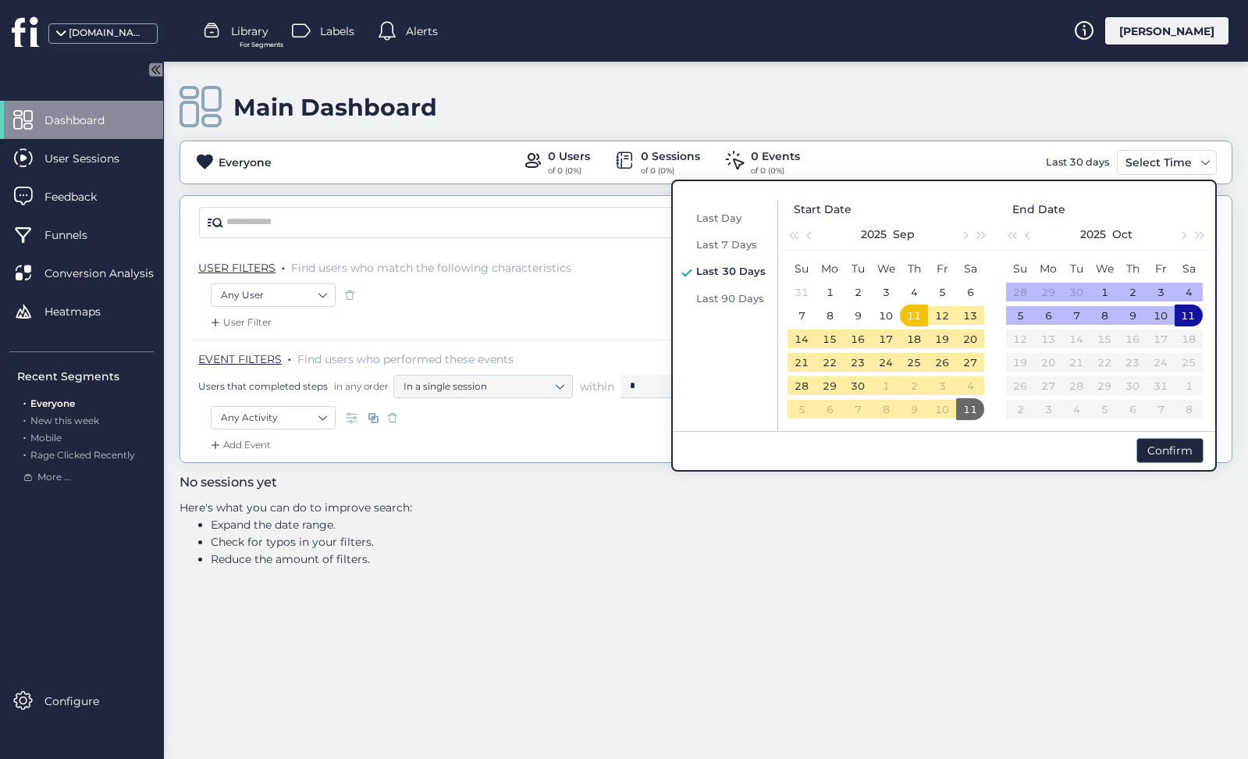
click at [727, 272] on span "Last 30 Days" at bounding box center [730, 271] width 69 height 12
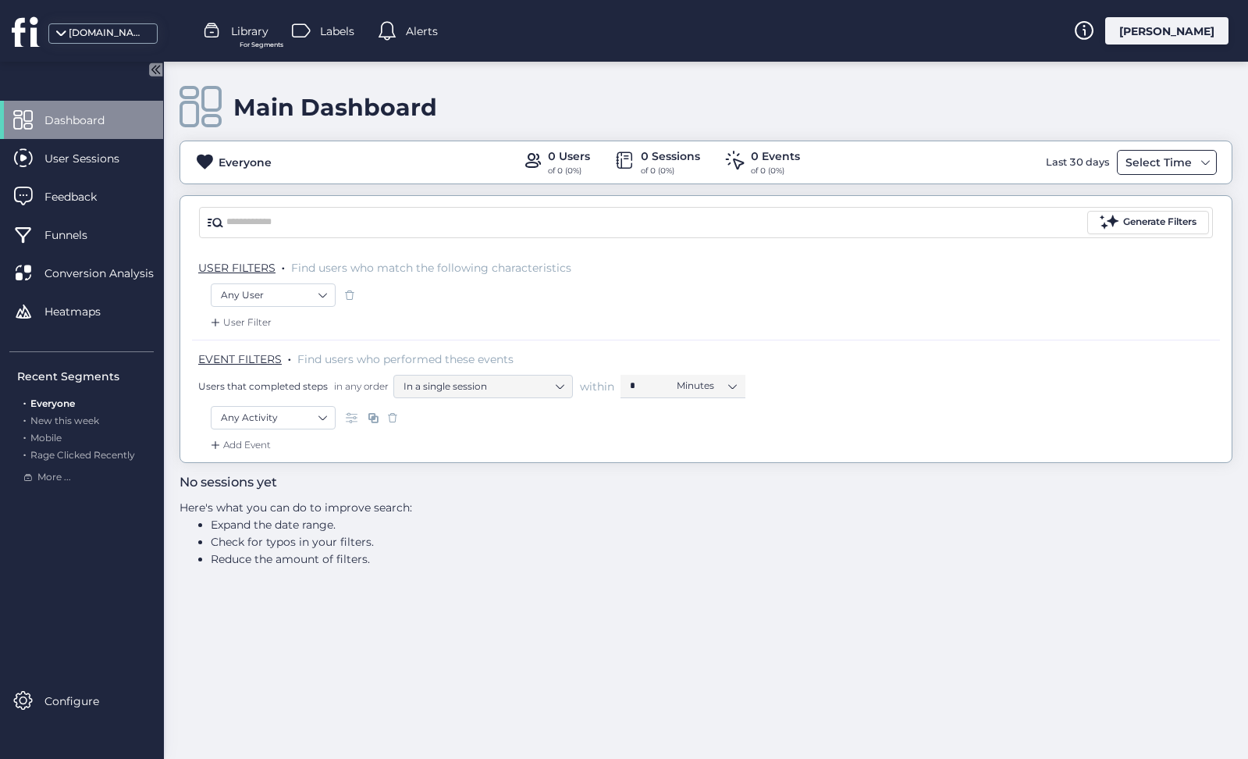
click at [1157, 155] on div "Select Time" at bounding box center [1158, 162] width 74 height 19
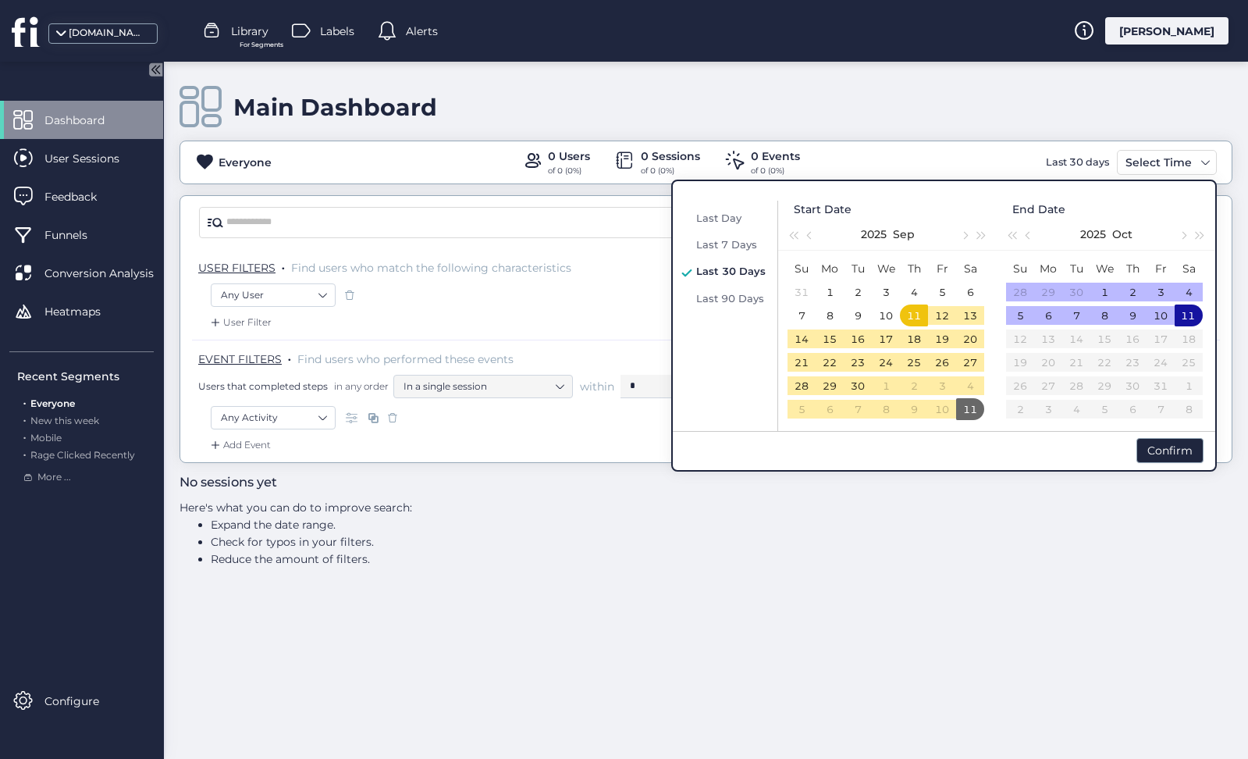
click at [735, 269] on span "Last 30 Days" at bounding box center [730, 271] width 69 height 12
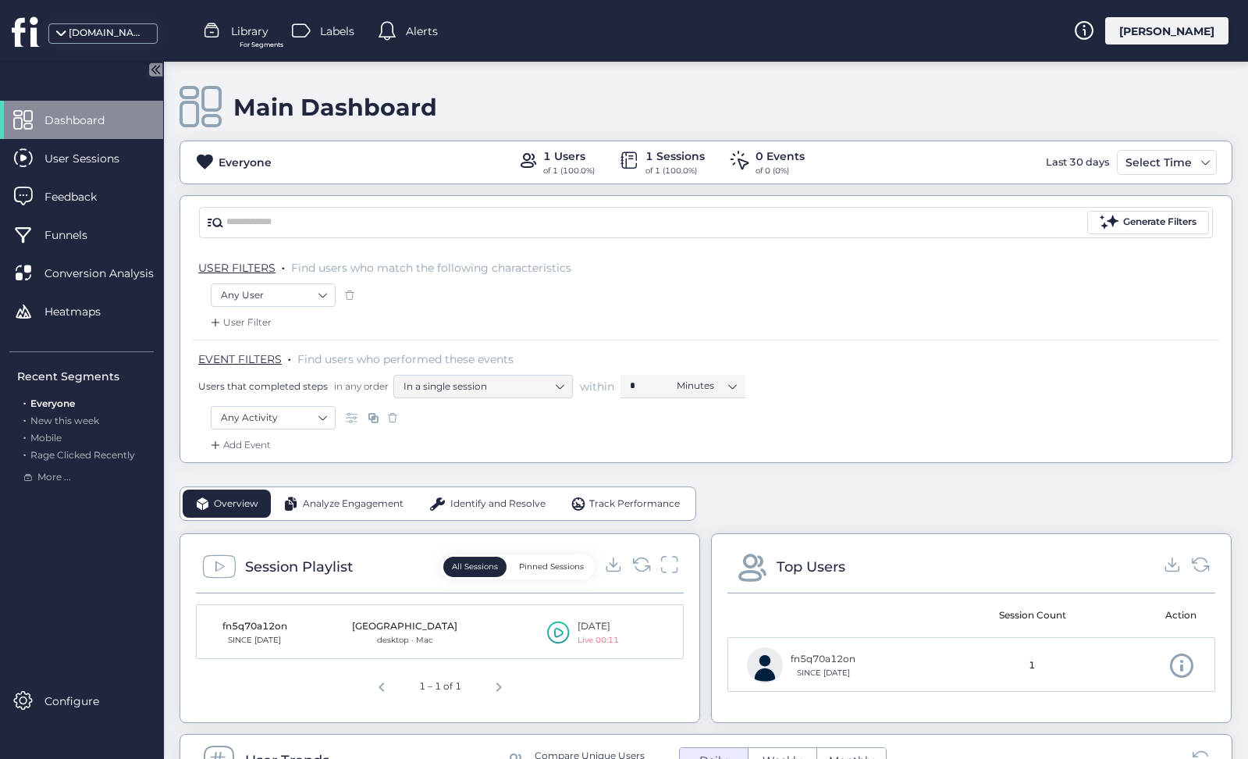
click at [557, 633] on icon at bounding box center [558, 631] width 23 height 23
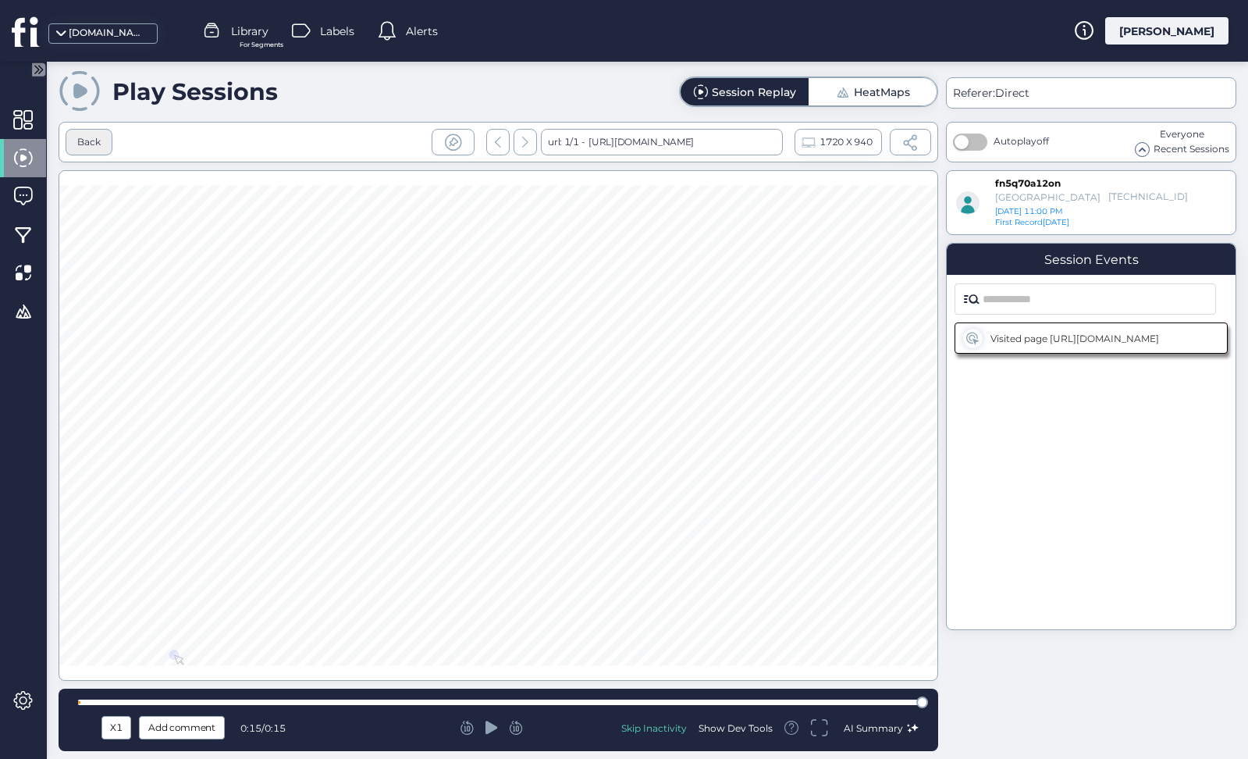
click at [102, 142] on div "Back" at bounding box center [89, 142] width 47 height 27
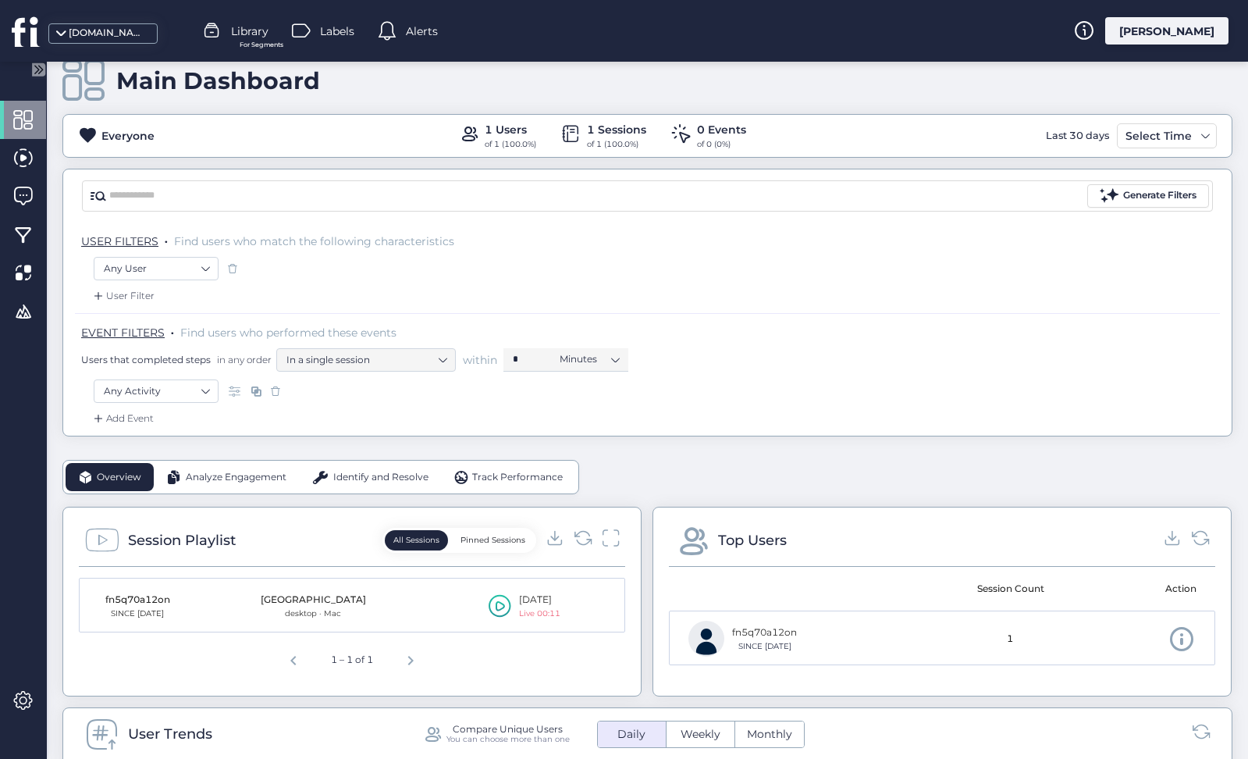
scroll to position [13, 0]
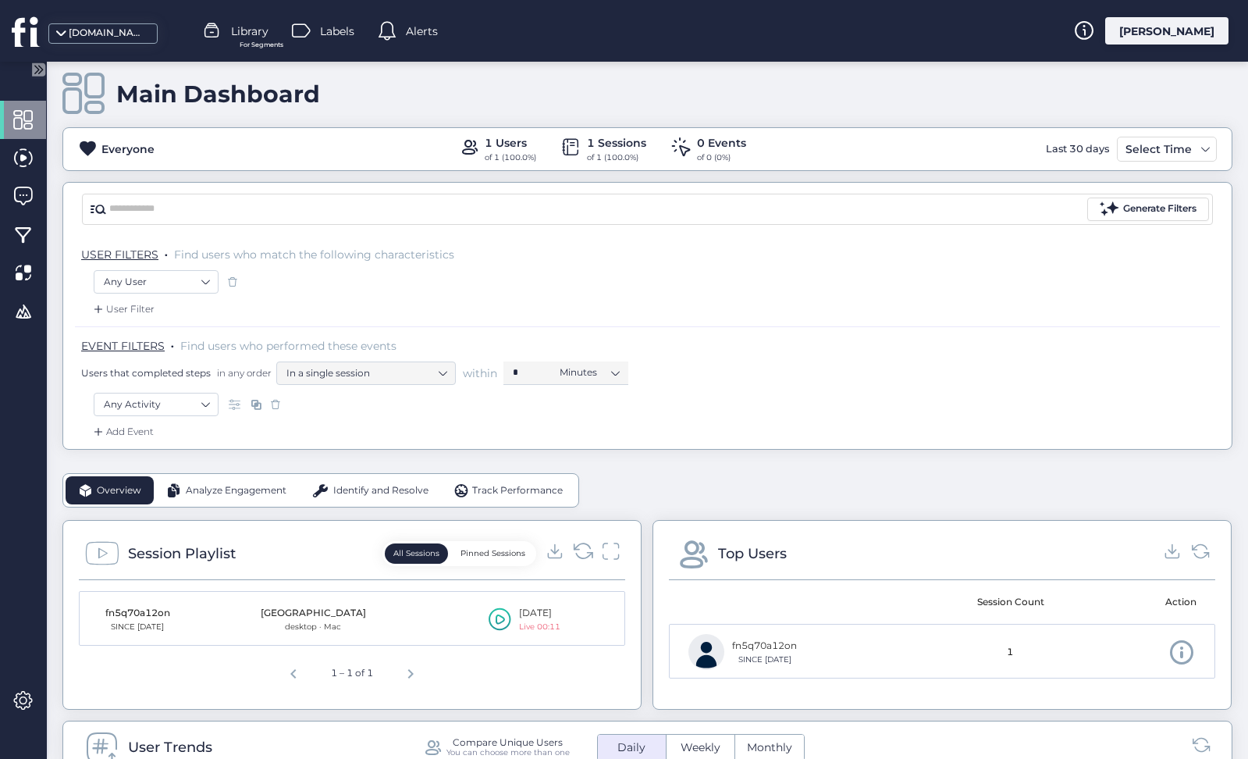
click at [585, 550] on icon at bounding box center [583, 550] width 21 height 21
click at [584, 558] on icon at bounding box center [583, 550] width 18 height 15
click at [500, 619] on icon at bounding box center [500, 618] width 23 height 23
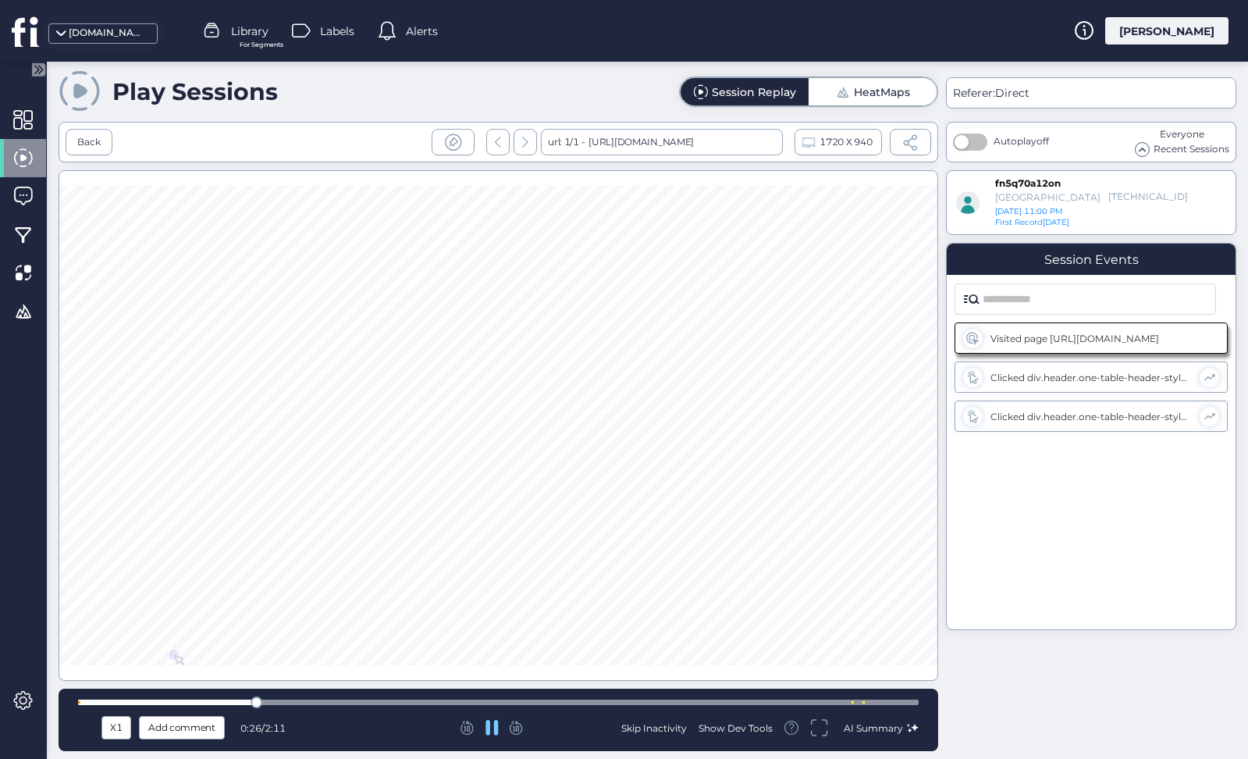
click at [567, 699] on div at bounding box center [498, 701] width 841 height 5
click at [736, 701] on div at bounding box center [498, 701] width 841 height 5
click at [838, 704] on div at bounding box center [498, 701] width 841 height 5
click at [90, 135] on div "Back" at bounding box center [88, 142] width 23 height 15
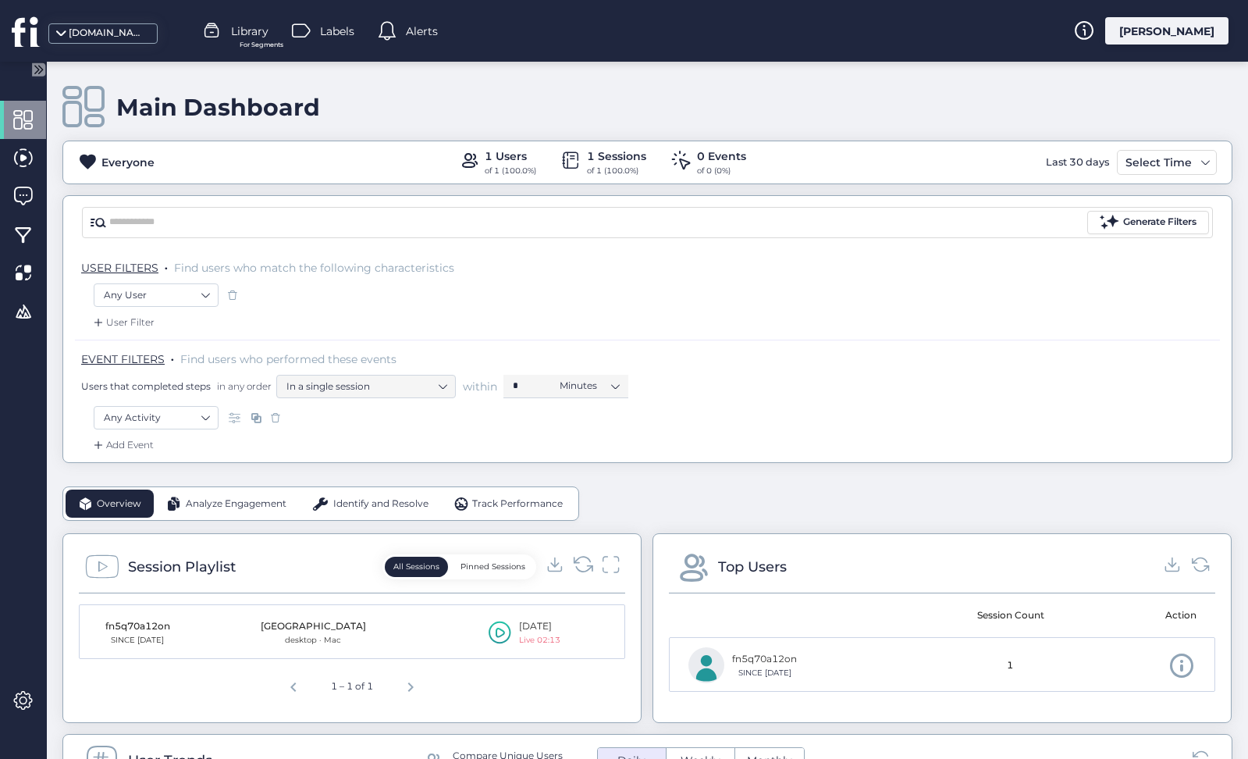
click at [585, 557] on icon at bounding box center [583, 563] width 21 height 21
click at [581, 558] on icon at bounding box center [583, 563] width 21 height 21
click at [581, 563] on icon at bounding box center [583, 563] width 21 height 21
click at [503, 633] on icon at bounding box center [500, 632] width 9 height 10
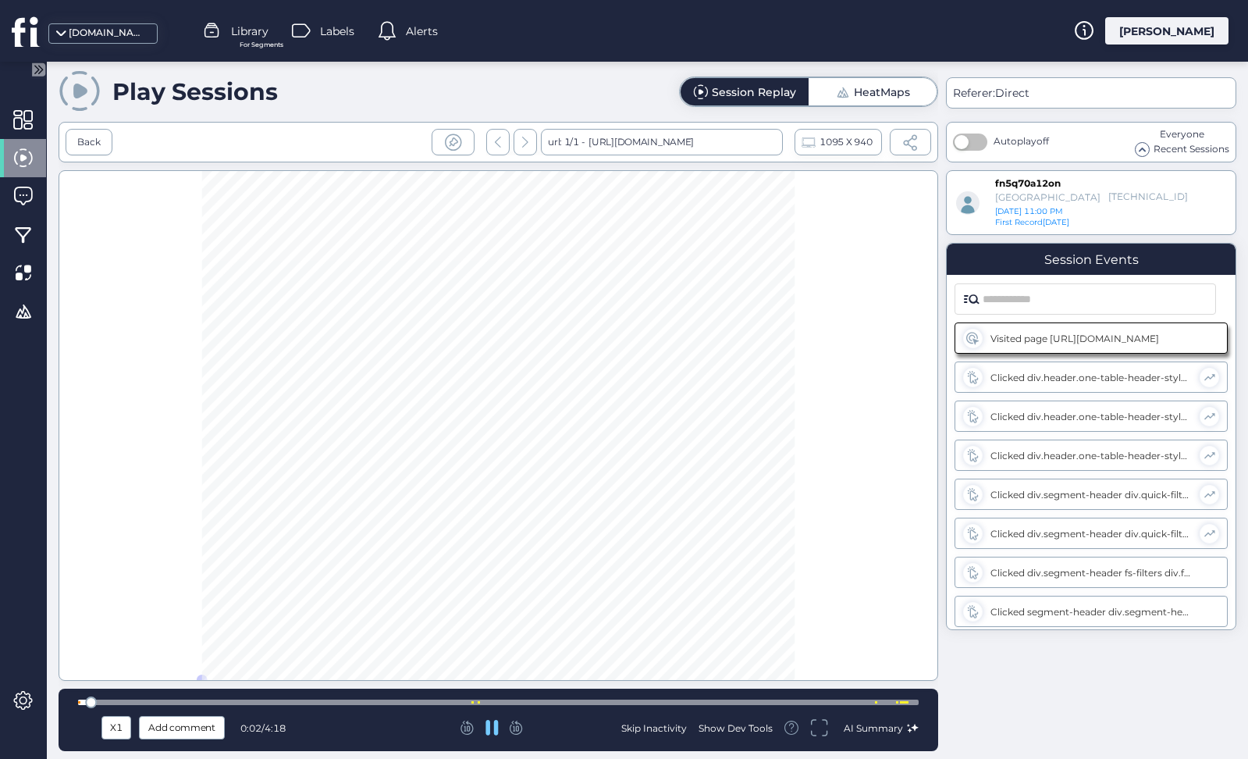
click at [880, 698] on div at bounding box center [498, 702] width 841 height 12
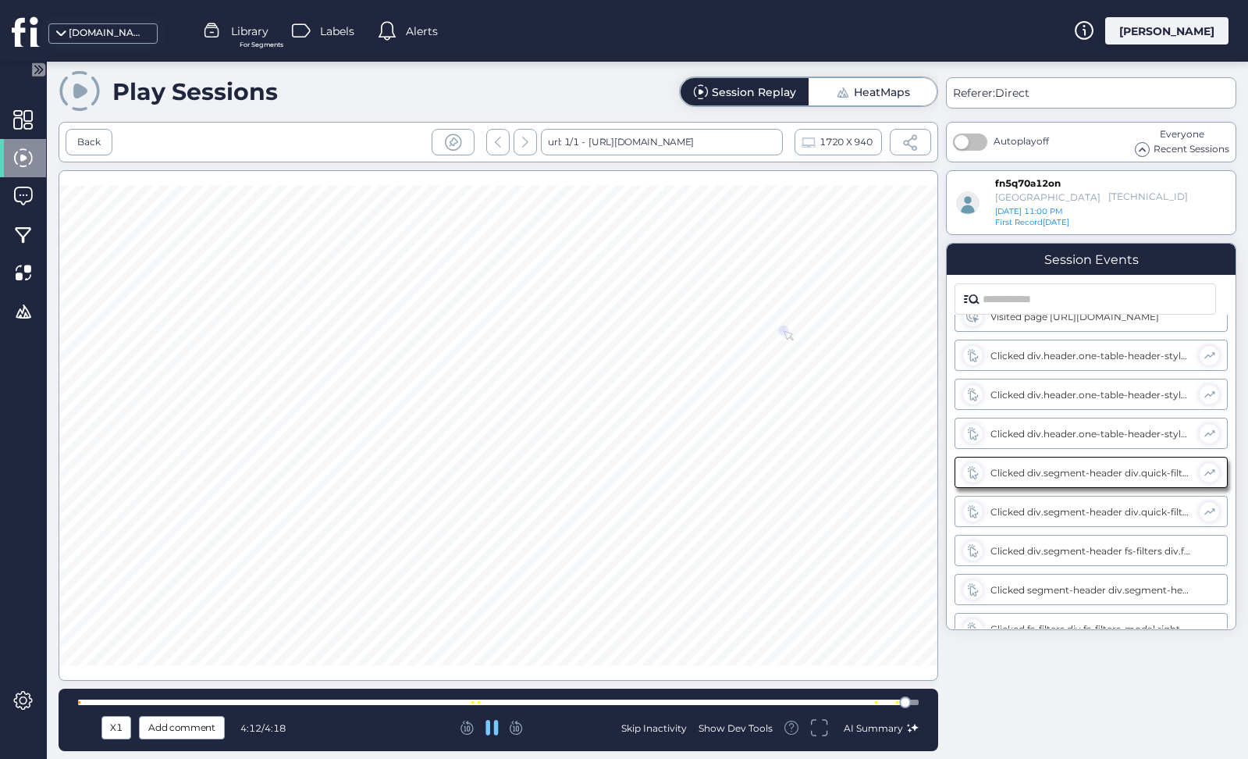
scroll to position [37, 0]
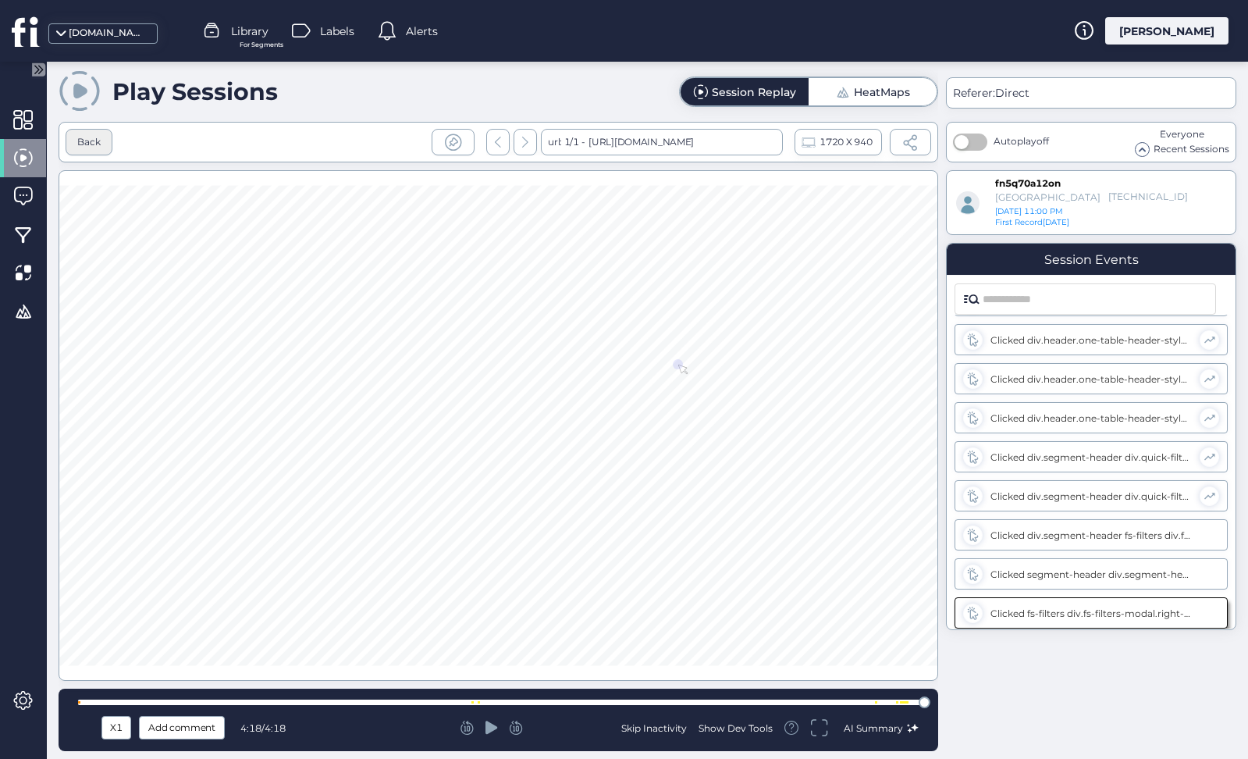
click at [105, 147] on div "Back" at bounding box center [89, 142] width 47 height 27
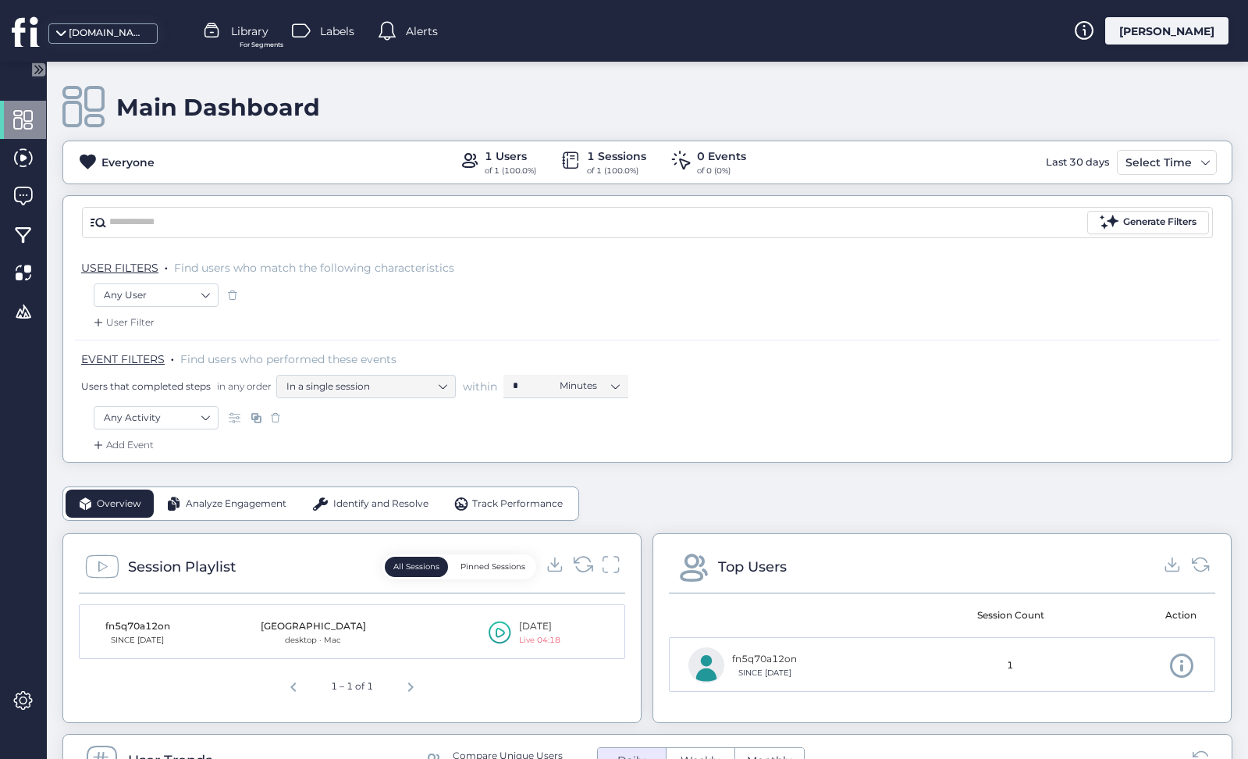
click at [581, 562] on icon at bounding box center [583, 563] width 21 height 21
click at [584, 560] on icon at bounding box center [583, 563] width 21 height 21
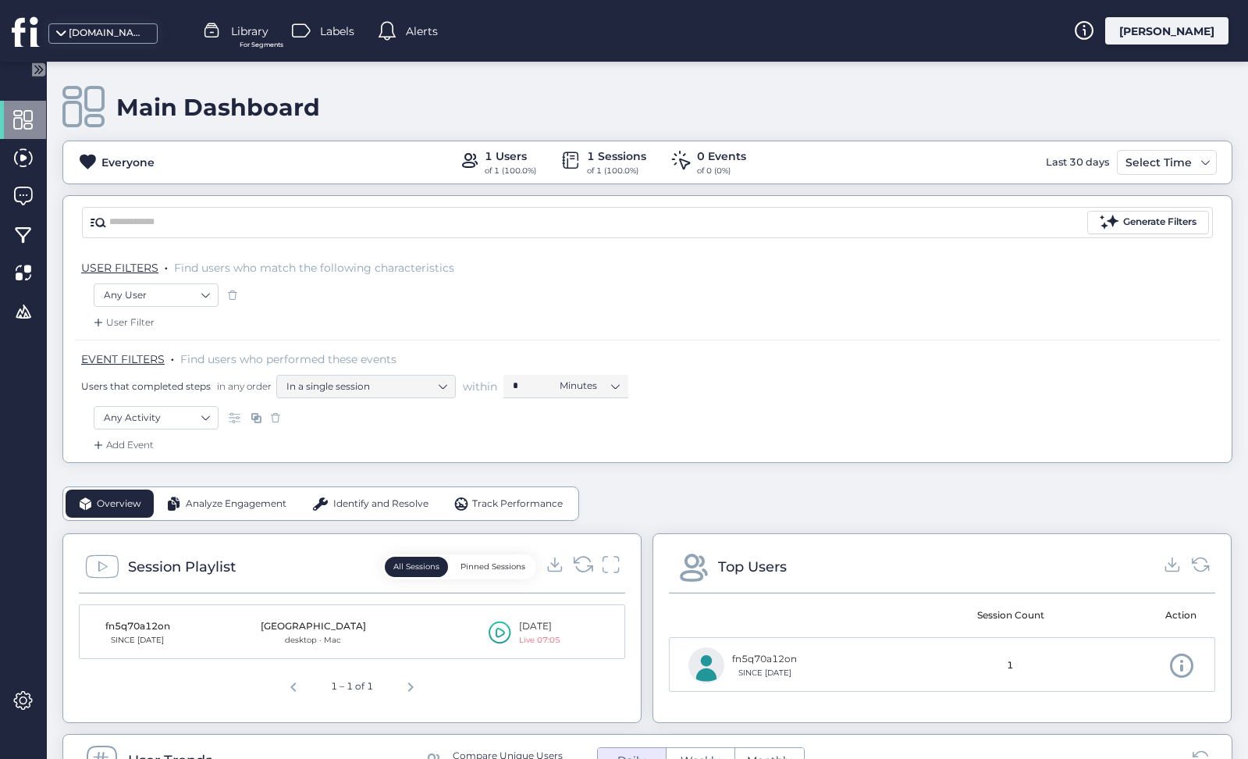
click at [584, 560] on icon at bounding box center [583, 563] width 21 height 21
click at [497, 631] on icon at bounding box center [500, 631] width 23 height 23
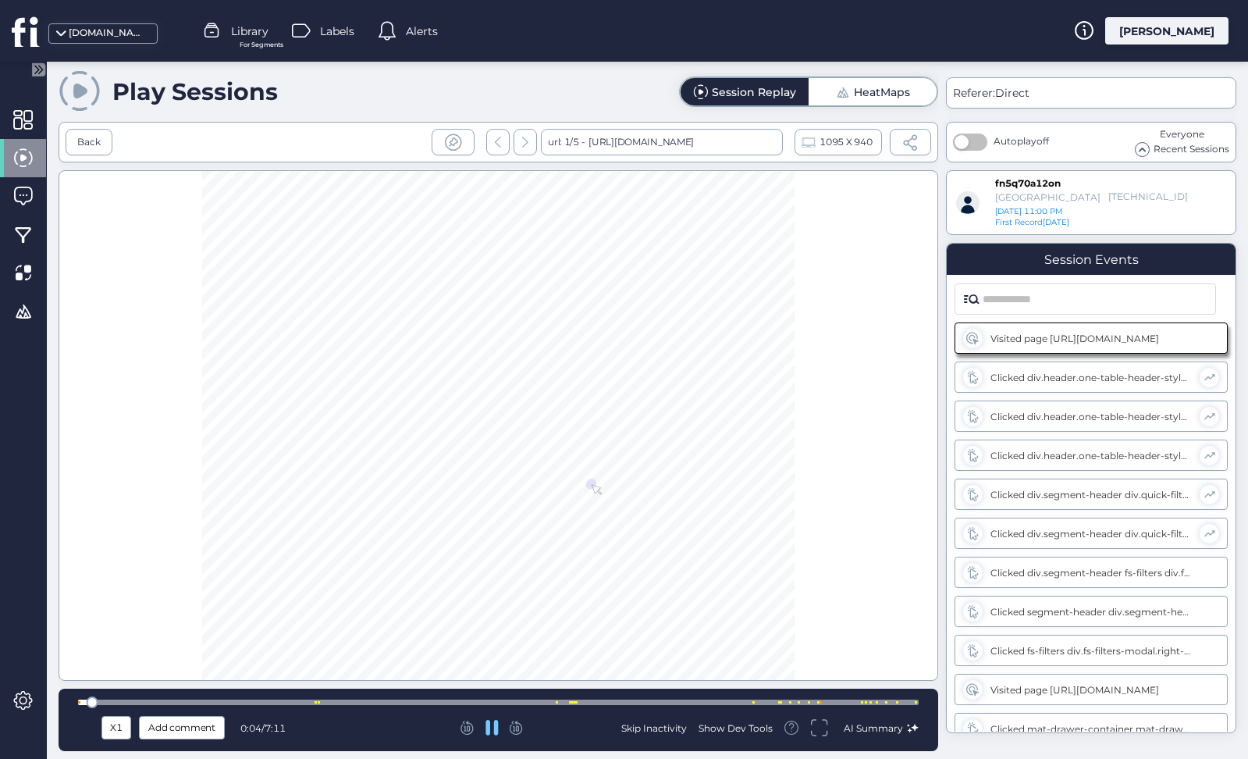
click at [805, 698] on div at bounding box center [498, 702] width 841 height 12
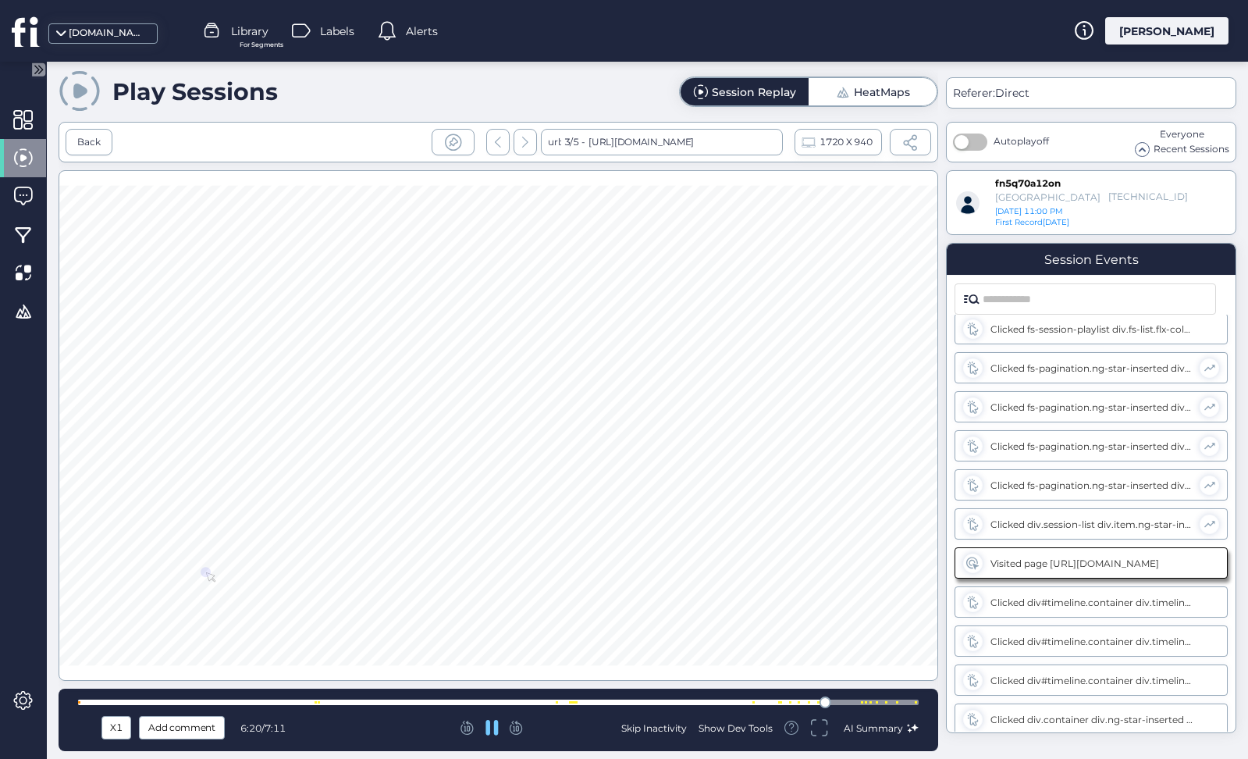
scroll to position [478, 0]
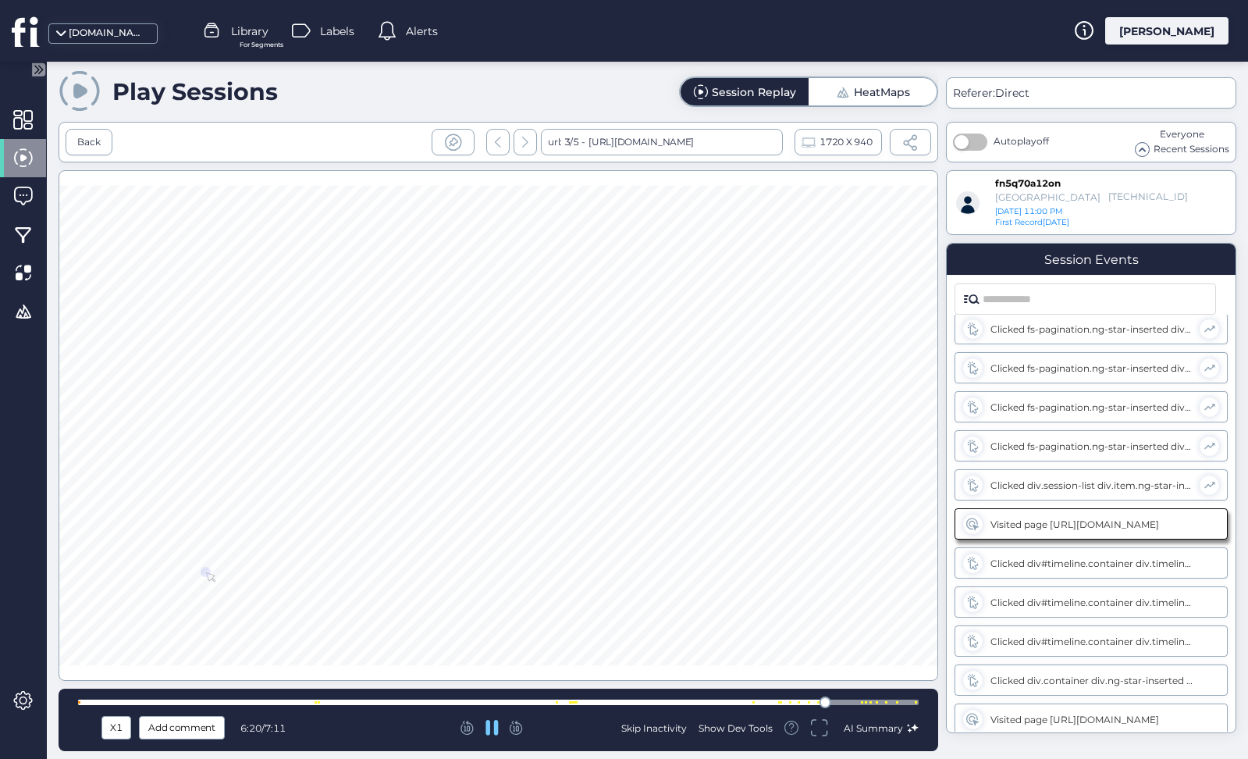
click at [845, 700] on div at bounding box center [498, 701] width 841 height 5
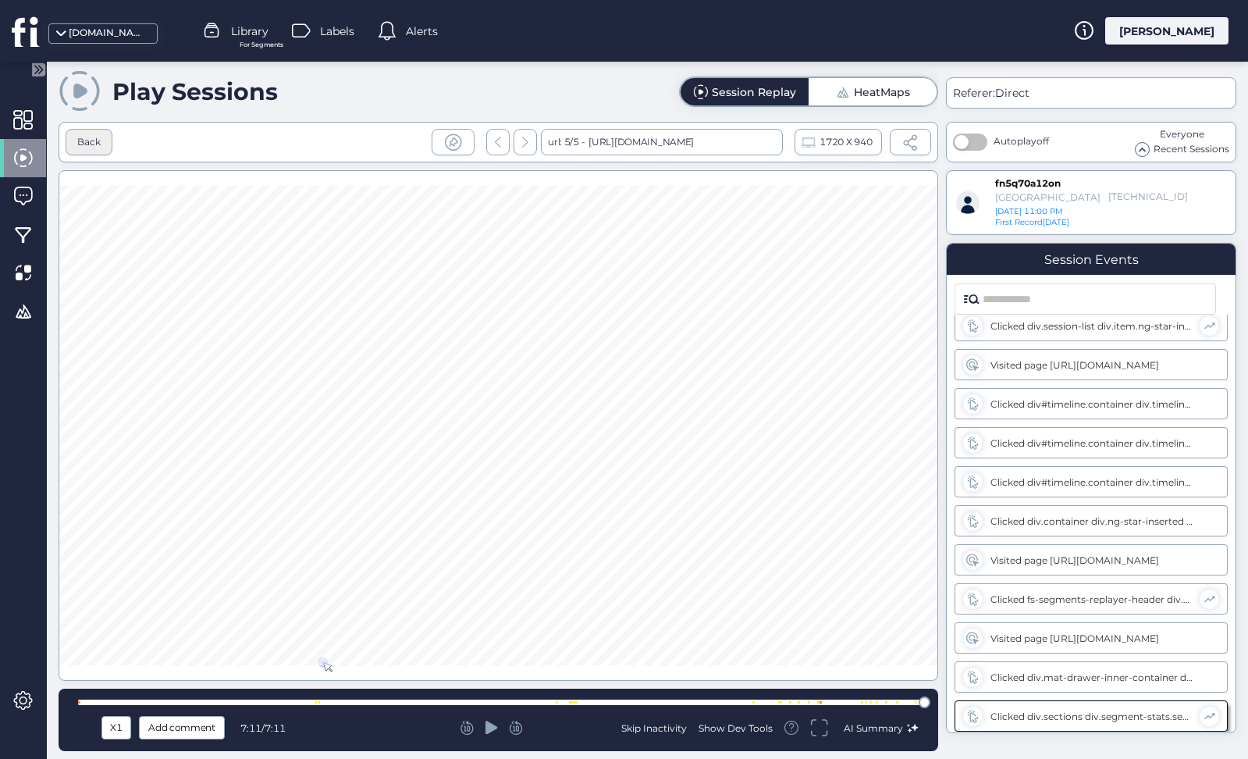
click at [94, 151] on div "Back" at bounding box center [89, 142] width 47 height 27
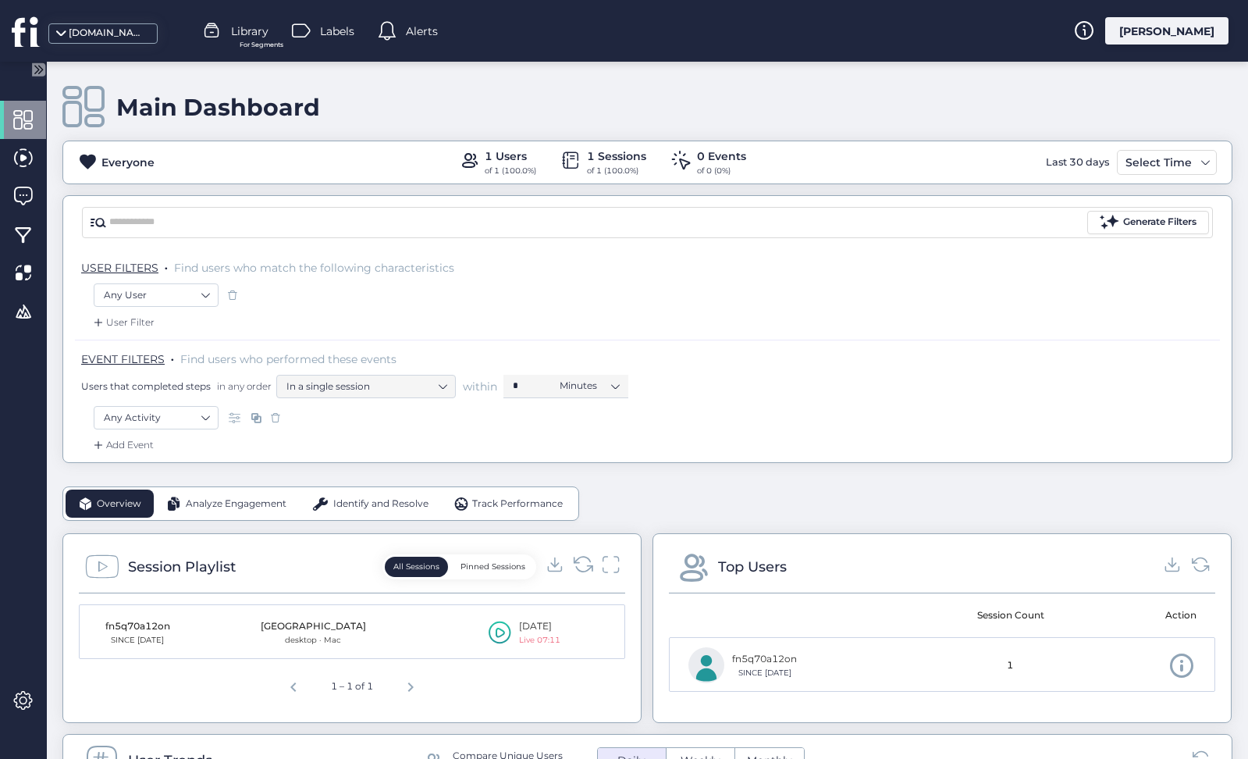
click at [581, 567] on icon at bounding box center [583, 563] width 21 height 21
click at [586, 564] on icon at bounding box center [583, 563] width 21 height 21
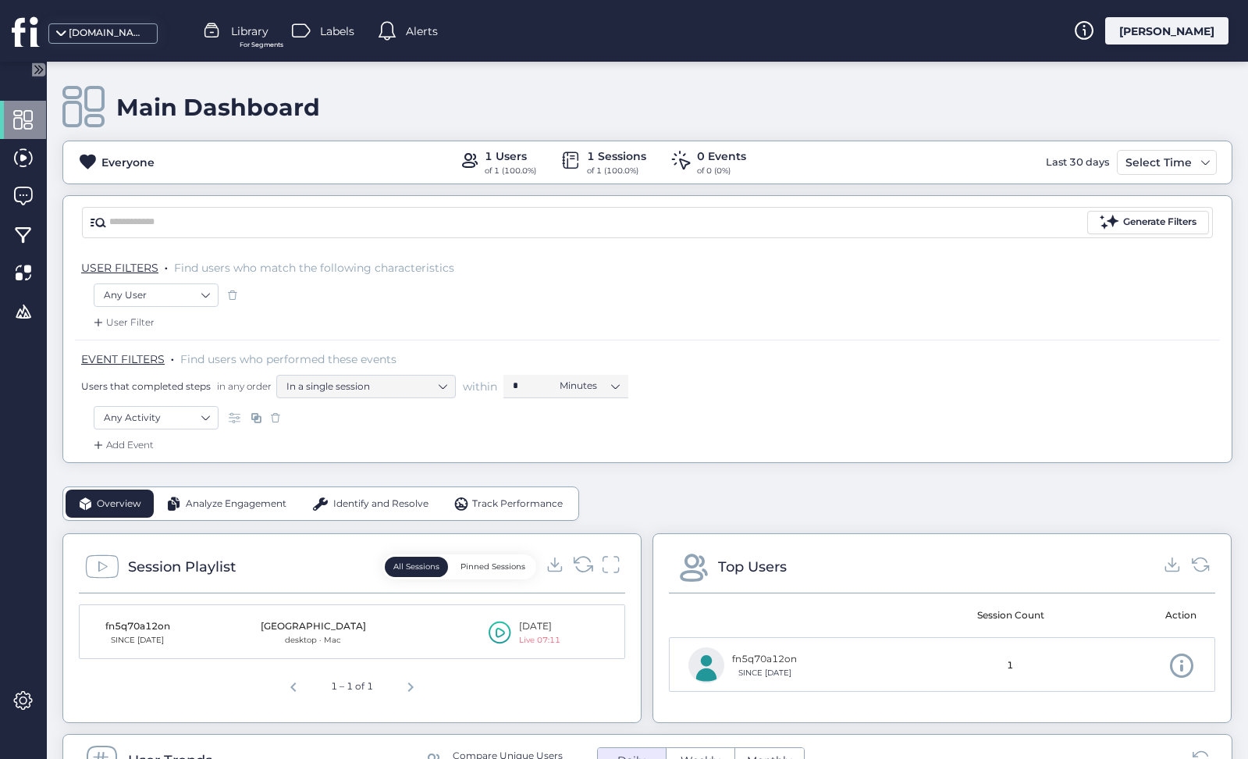
click at [586, 564] on icon at bounding box center [583, 563] width 21 height 21
click at [101, 39] on div "[DOMAIN_NAME]" at bounding box center [108, 33] width 78 height 15
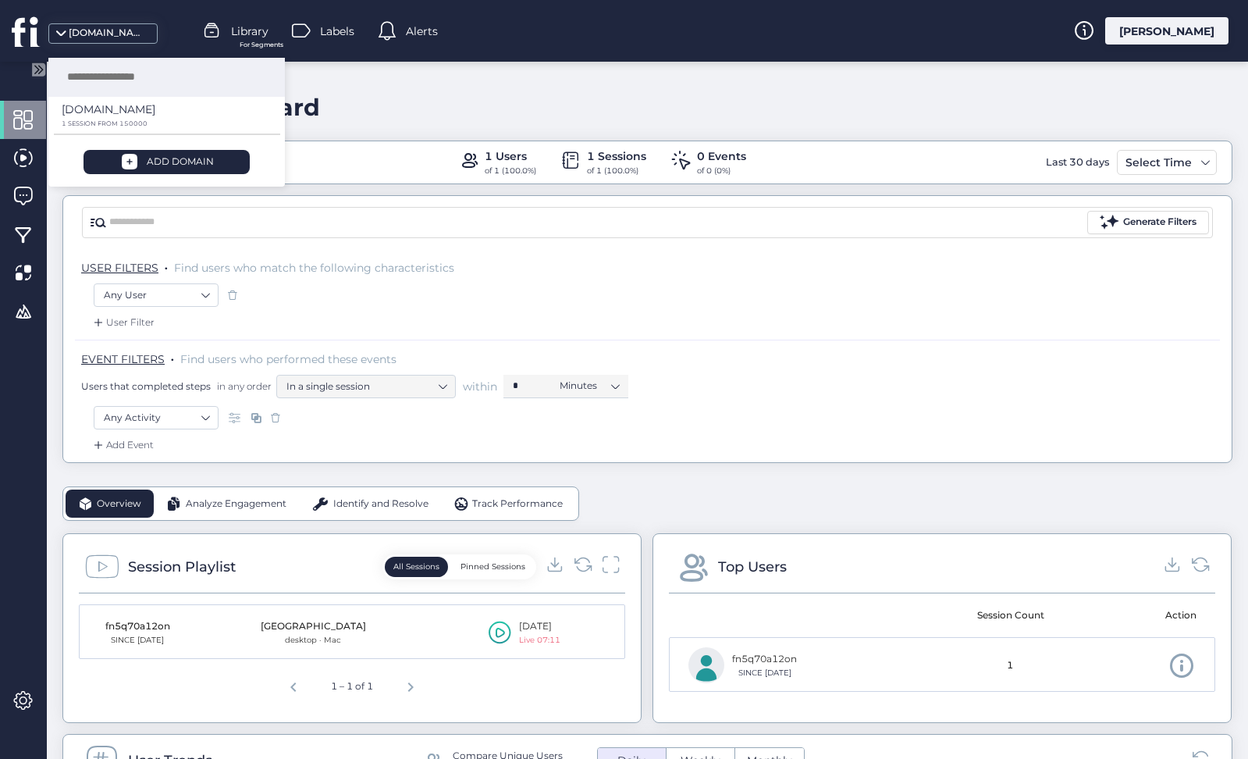
click at [760, 247] on div "Generate Filters" at bounding box center [647, 222] width 1168 height 53
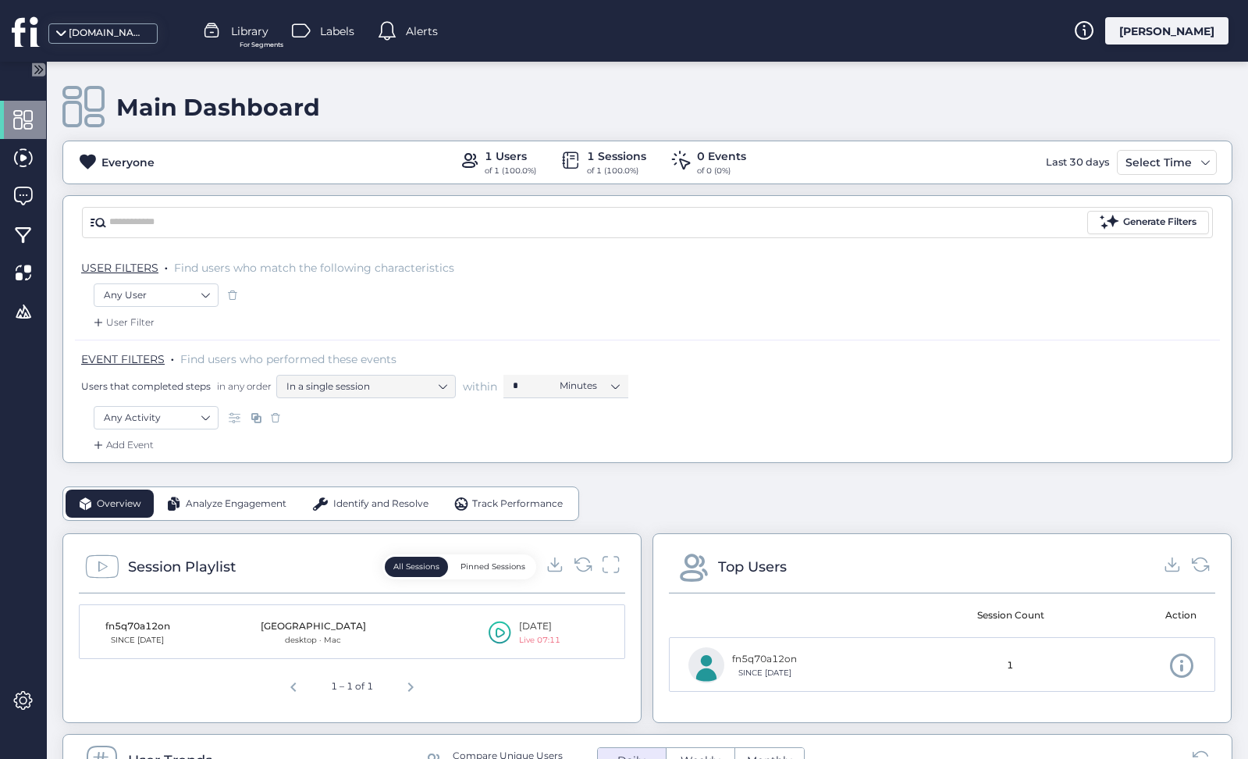
click at [41, 71] on icon at bounding box center [40, 70] width 4 height 8
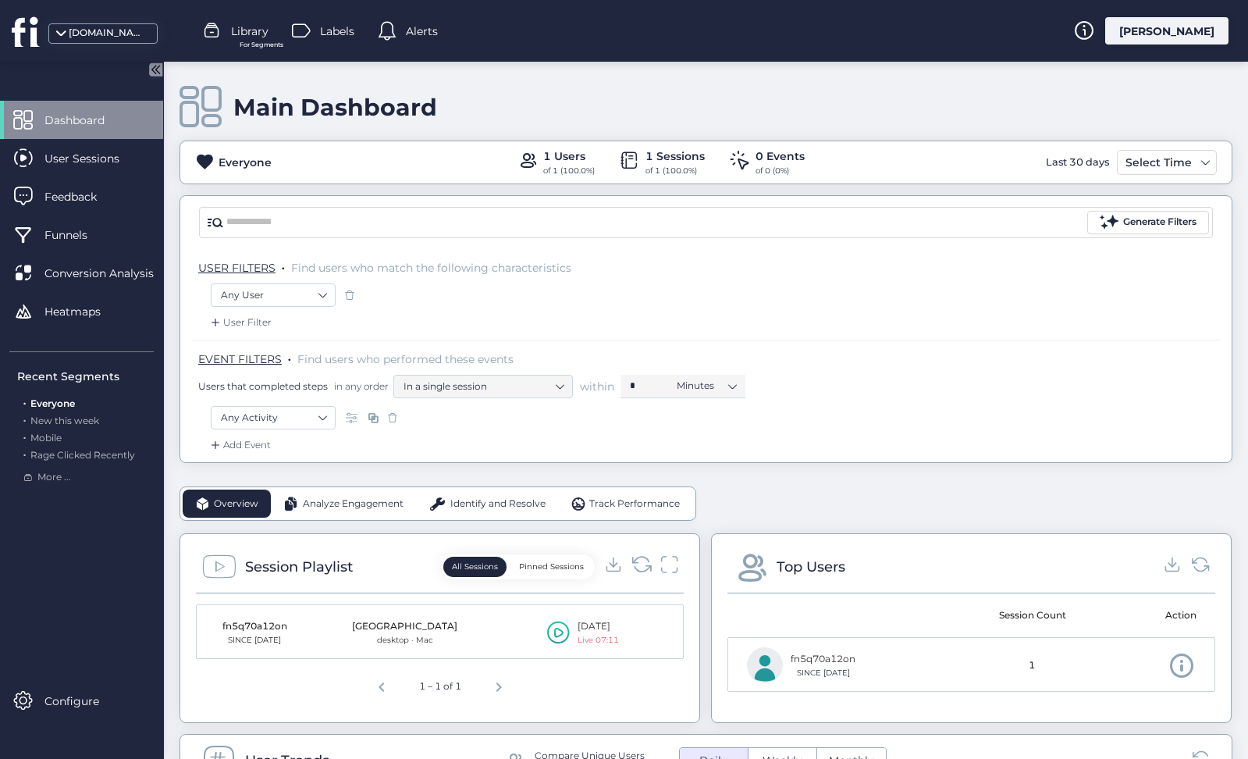
click at [648, 566] on icon at bounding box center [648, 568] width 5 height 5
click at [634, 575] on fs-refresh-icon at bounding box center [641, 566] width 21 height 27
click at [639, 566] on icon at bounding box center [641, 563] width 21 height 21
click at [561, 632] on icon at bounding box center [558, 631] width 23 height 23
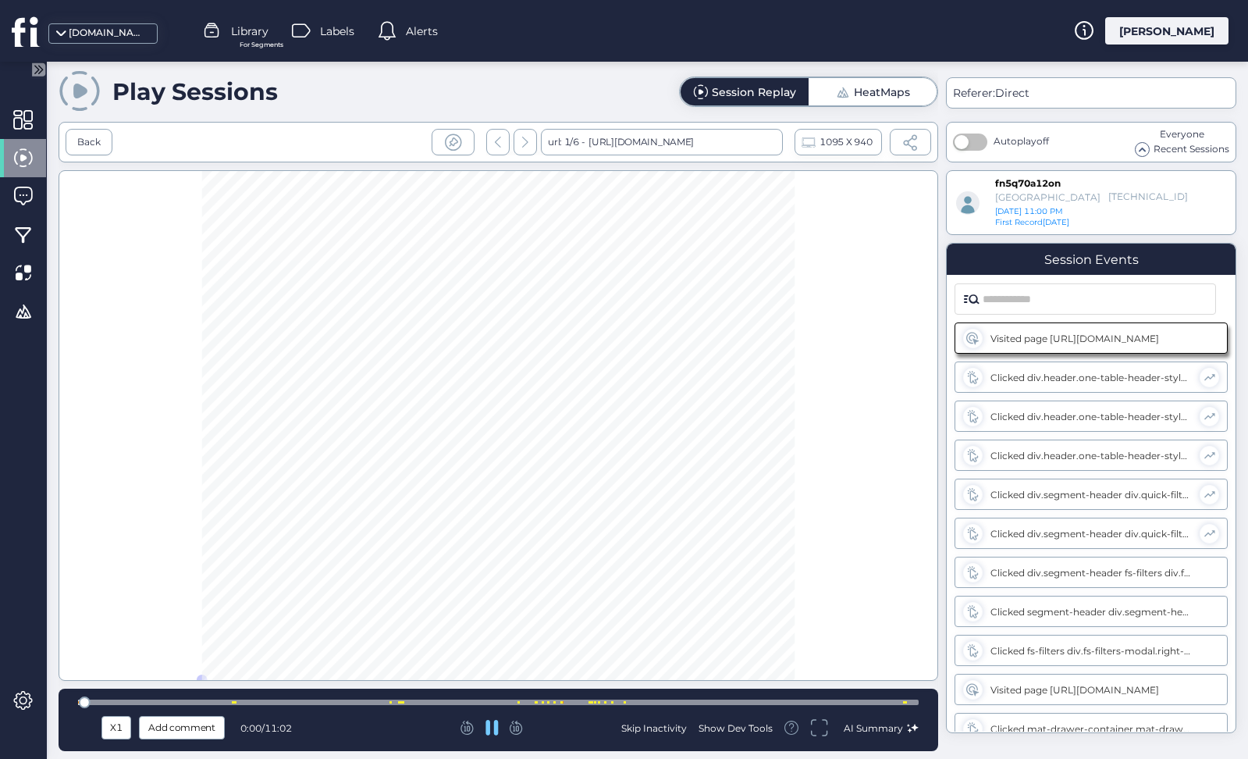
click at [888, 699] on div at bounding box center [498, 701] width 841 height 5
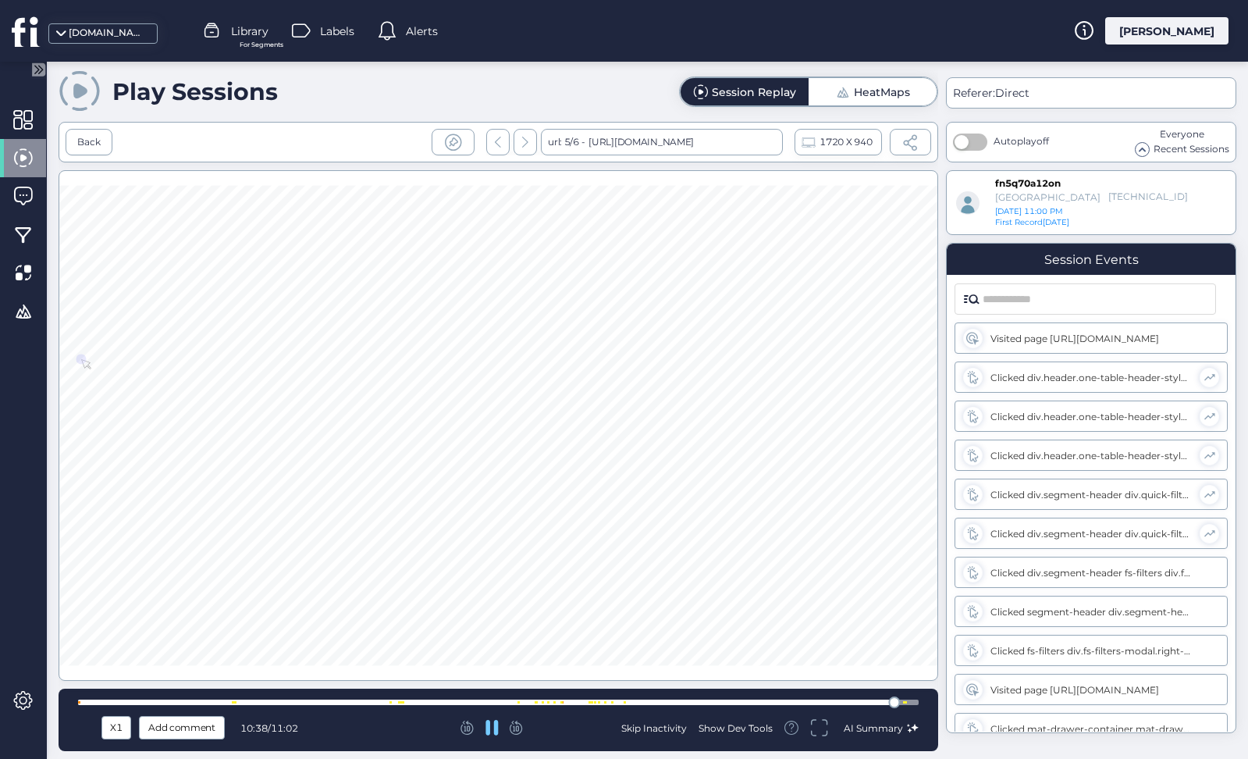
scroll to position [754, 0]
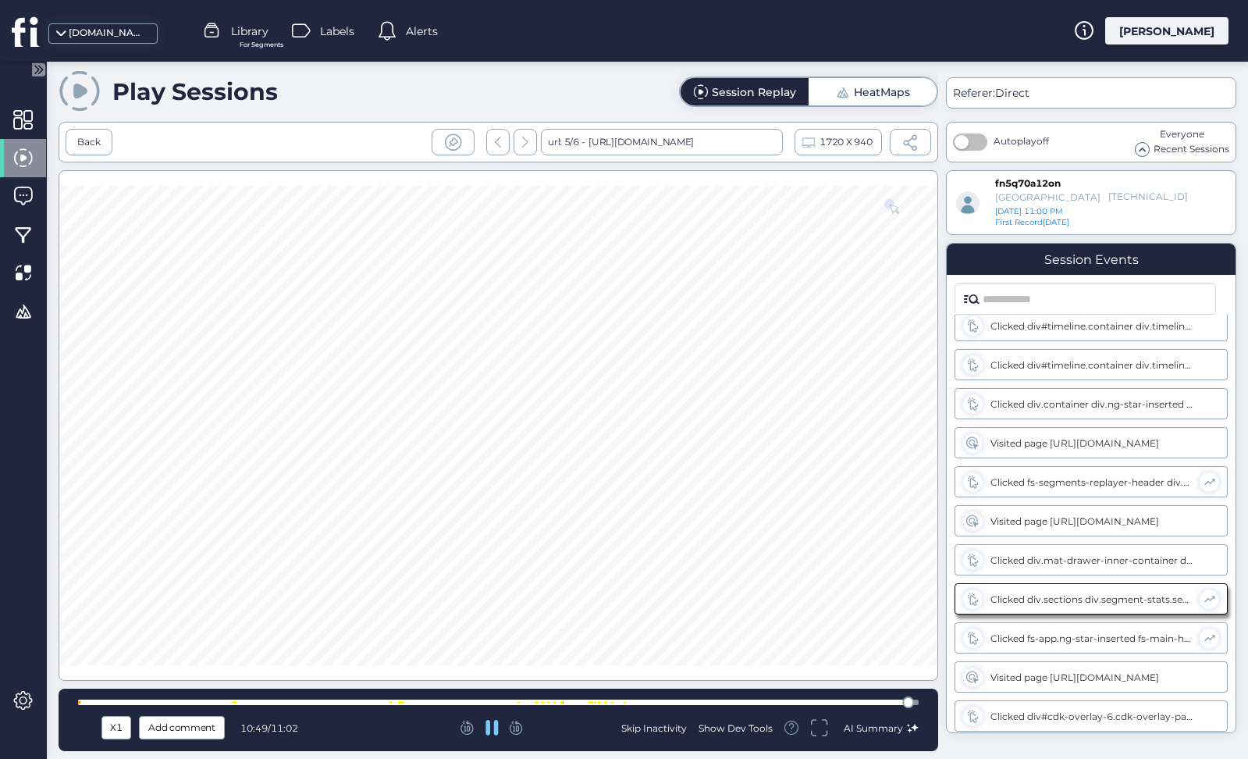
click at [757, 725] on div "Show Dev Tools" at bounding box center [735, 727] width 74 height 13
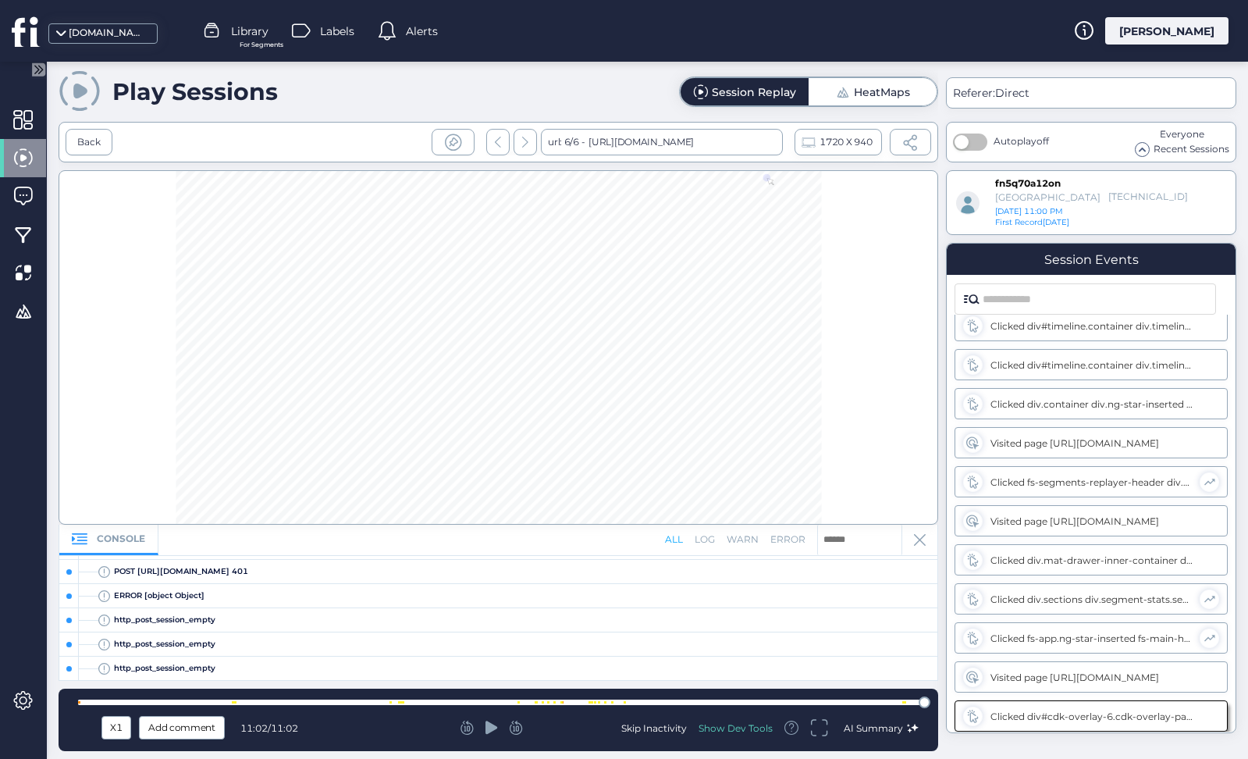
scroll to position [80, 0]
click at [499, 457] on div at bounding box center [499, 347] width 880 height 354
click at [529, 394] on div at bounding box center [499, 347] width 880 height 354
click at [501, 427] on div at bounding box center [499, 347] width 880 height 354
click at [89, 142] on div "Back" at bounding box center [88, 142] width 23 height 15
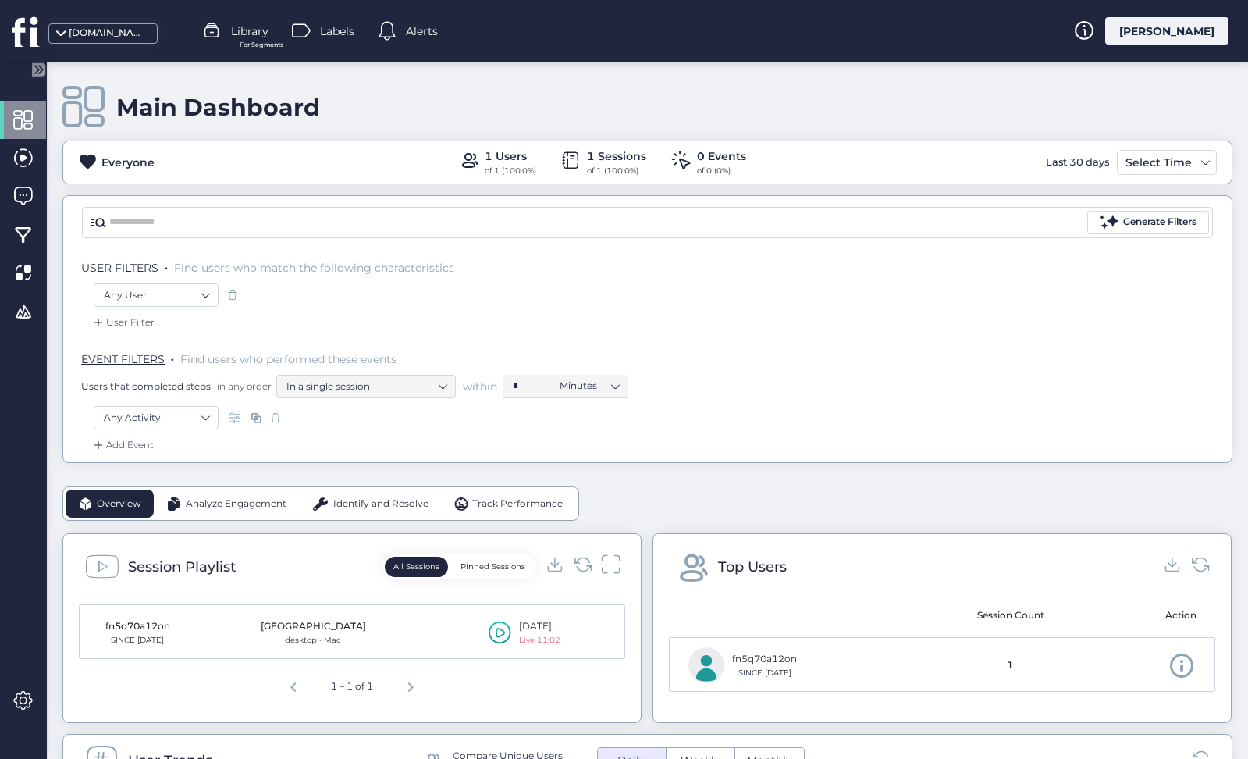
click at [604, 560] on icon at bounding box center [611, 563] width 20 height 21
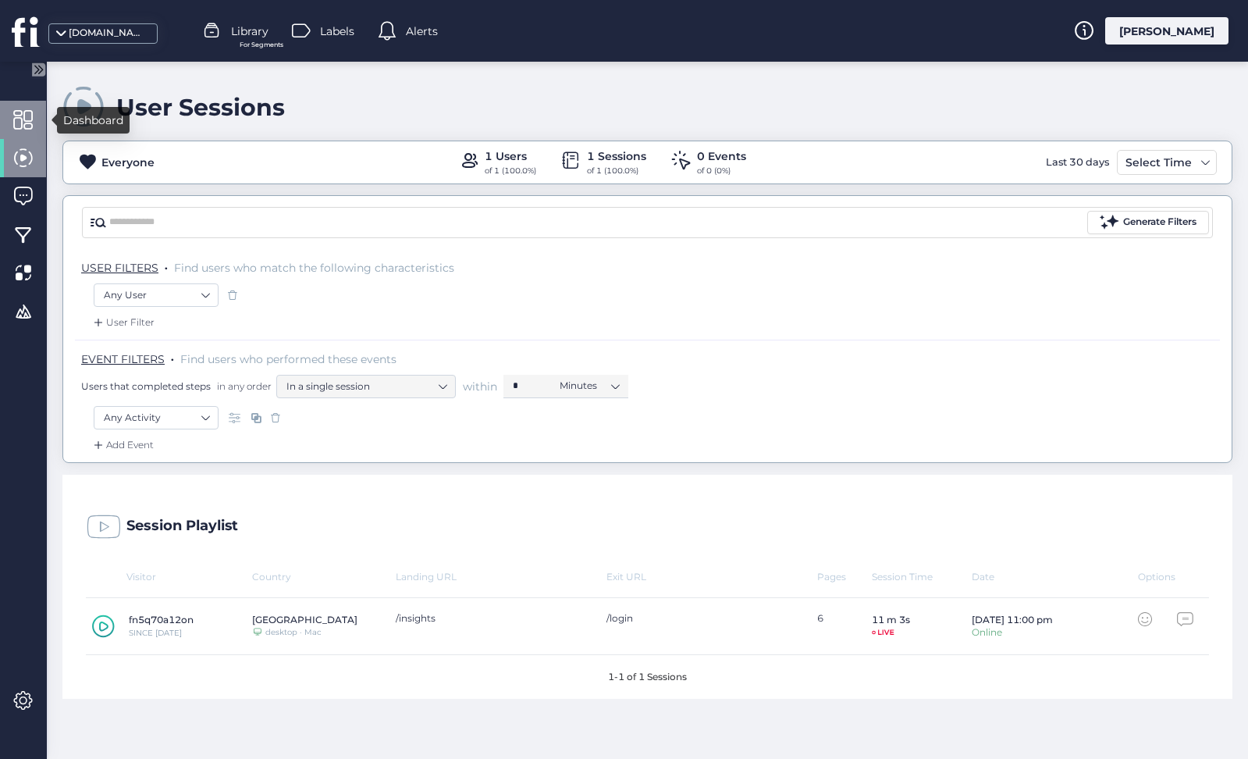
click at [28, 116] on span at bounding box center [23, 120] width 20 height 20
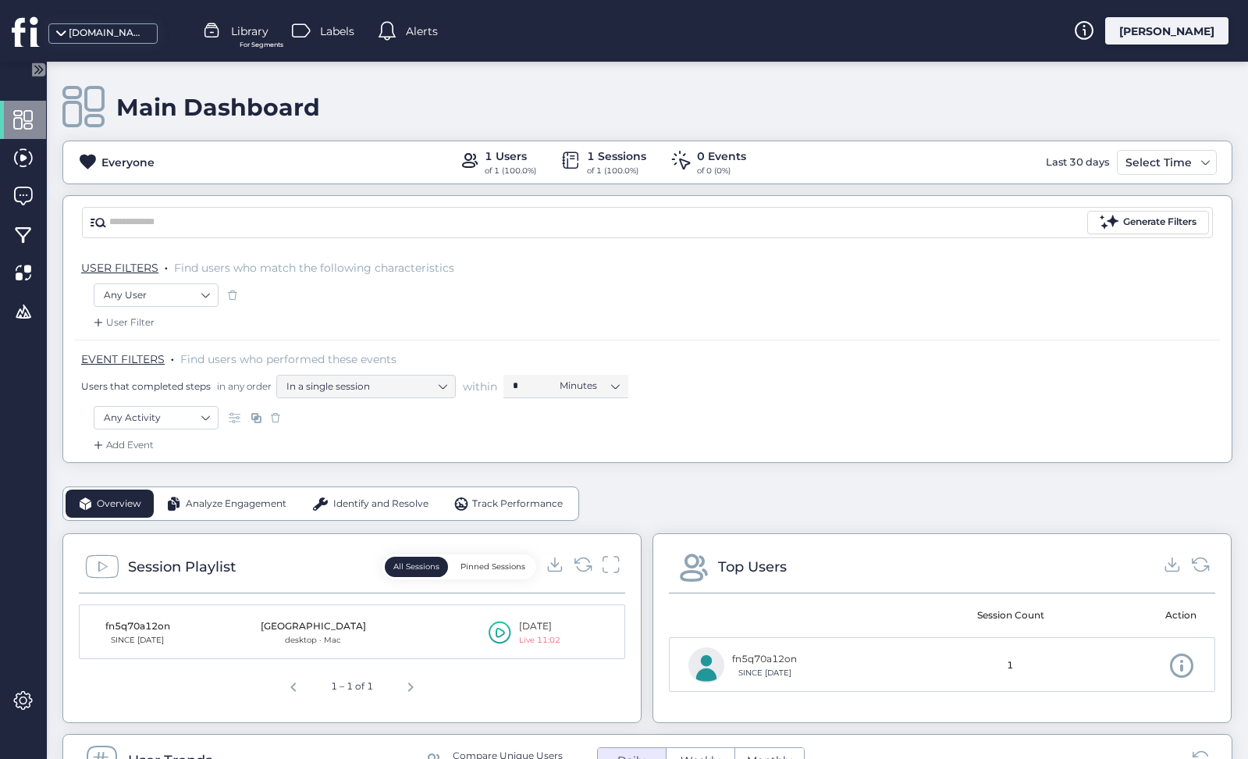
click at [38, 66] on icon at bounding box center [40, 70] width 4 height 8
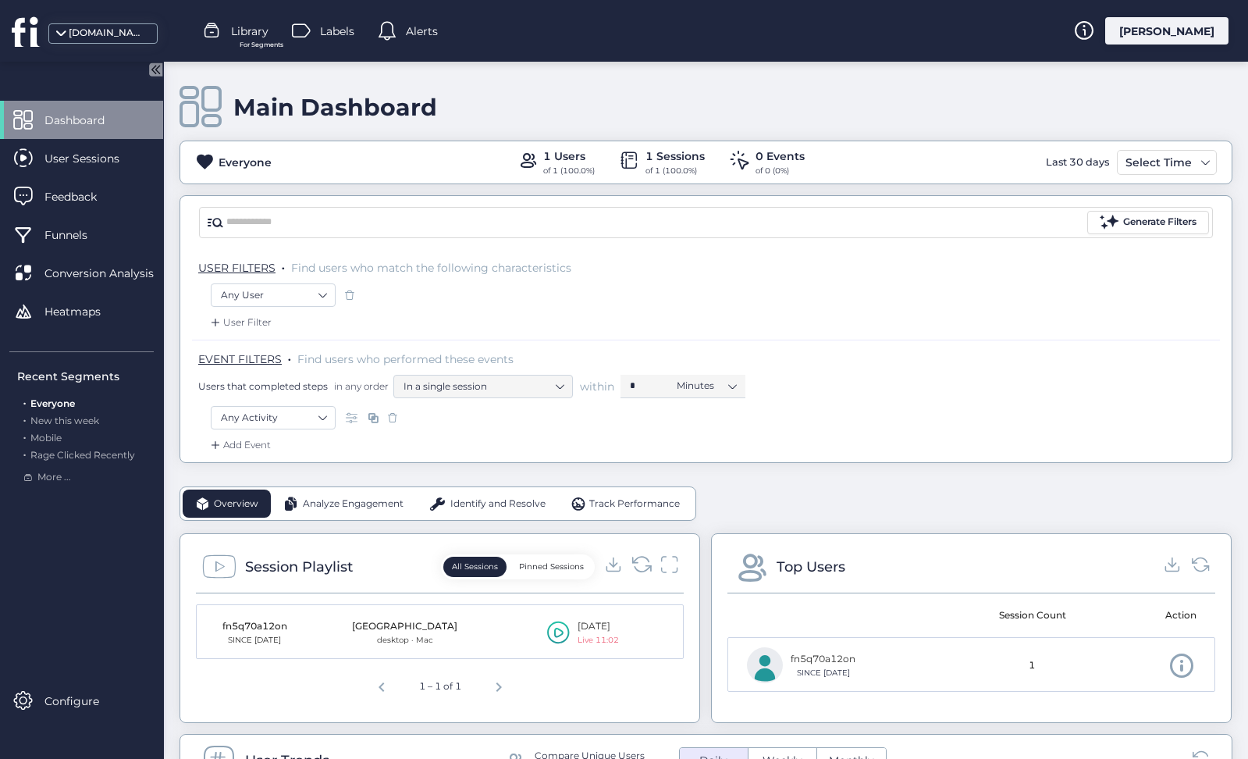
click at [642, 560] on icon at bounding box center [641, 563] width 21 height 21
click at [636, 503] on span "Track Performance" at bounding box center [634, 503] width 91 height 15
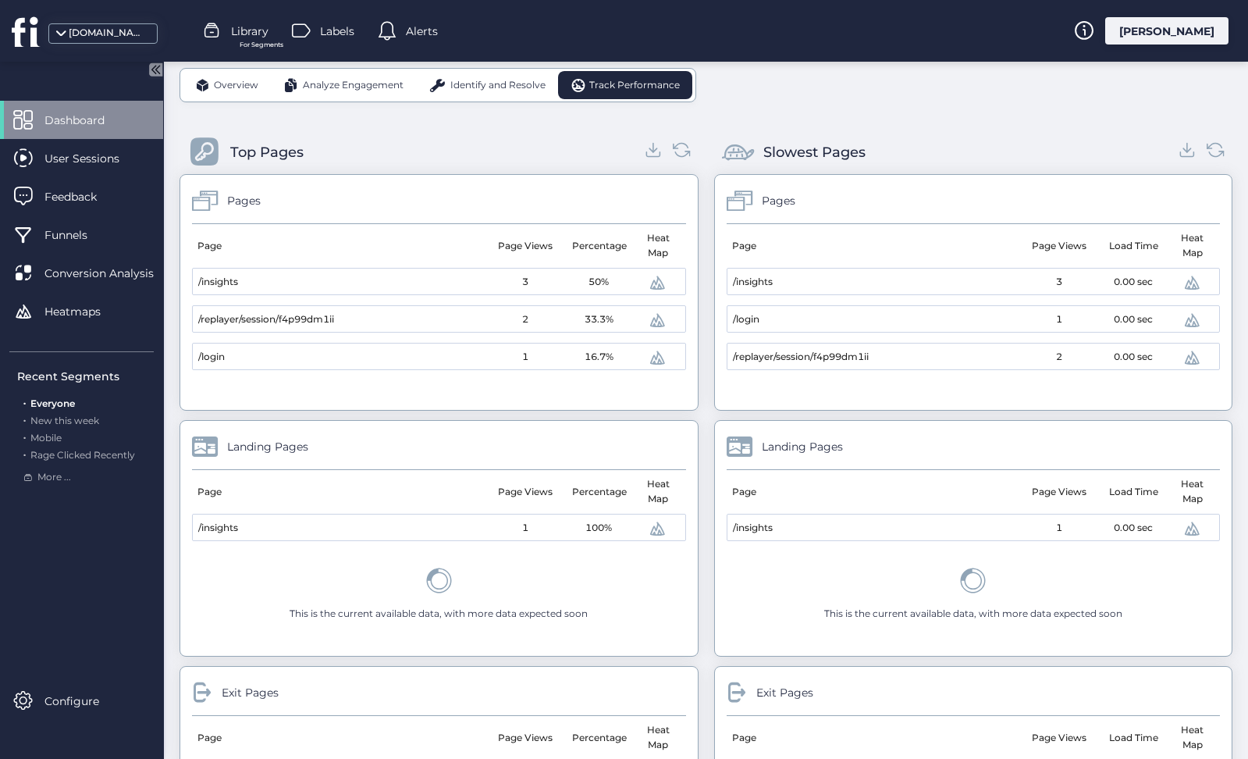
scroll to position [414, 0]
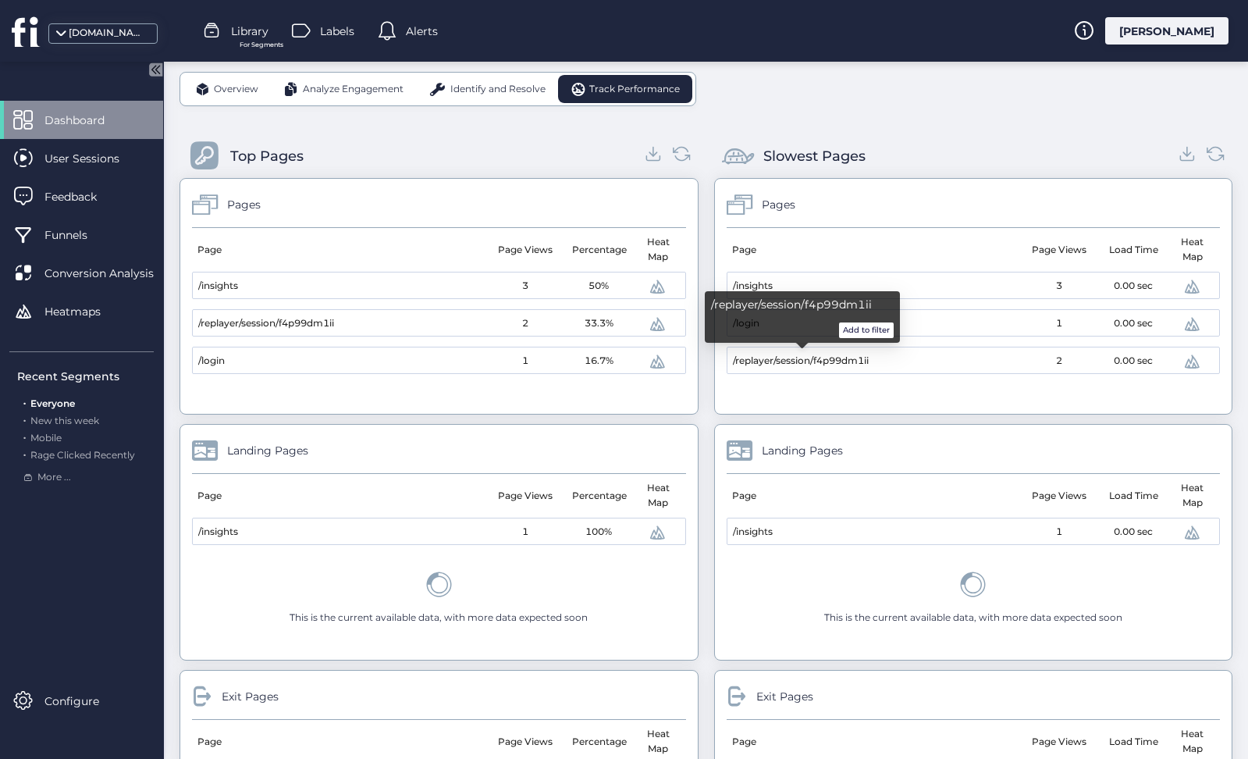
click at [856, 327] on button "Add to filter" at bounding box center [866, 330] width 55 height 16
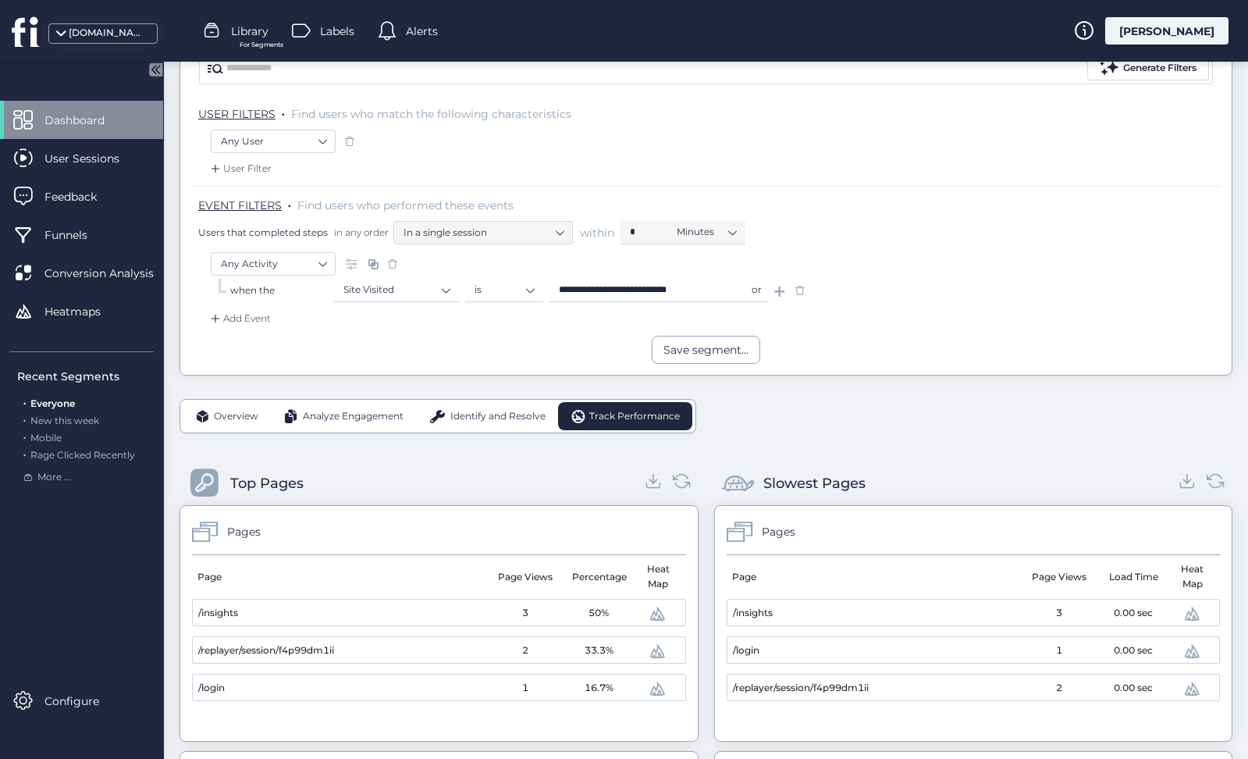
scroll to position [153, 0]
click at [245, 414] on span "Overview" at bounding box center [236, 417] width 44 height 15
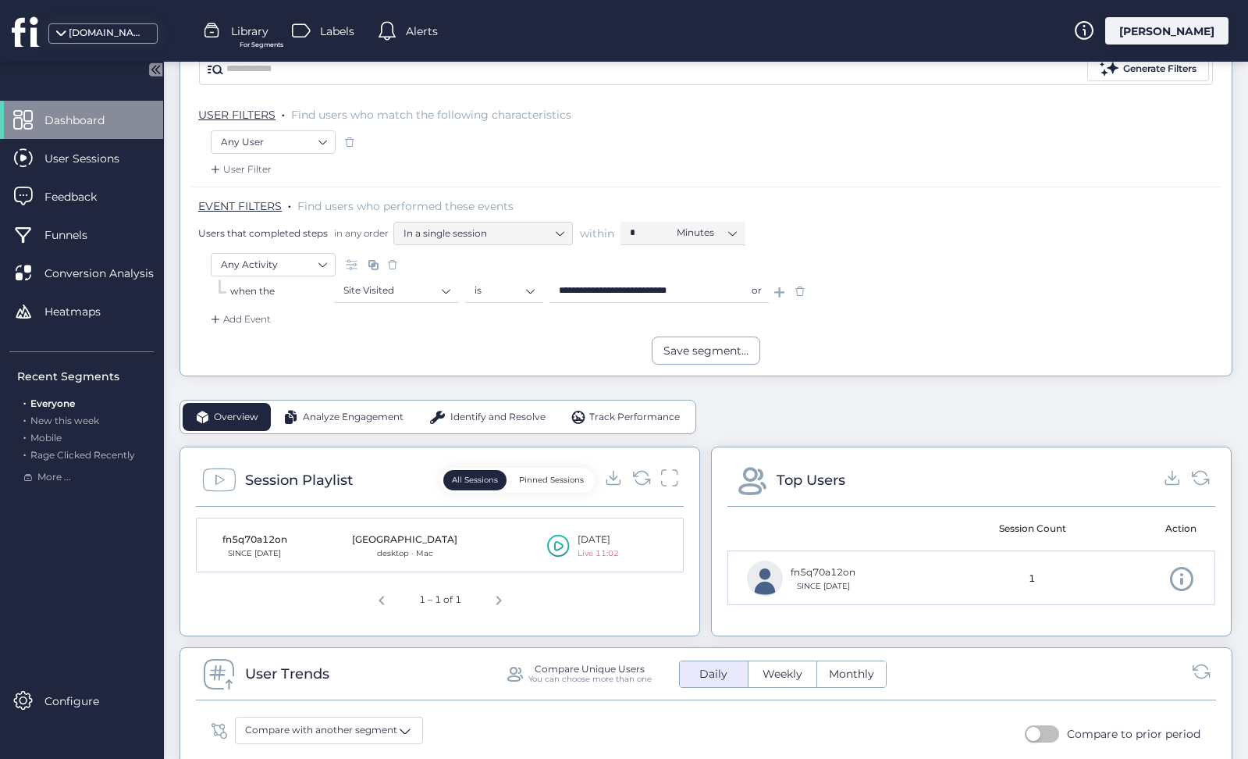
click at [564, 548] on icon at bounding box center [558, 545] width 23 height 23
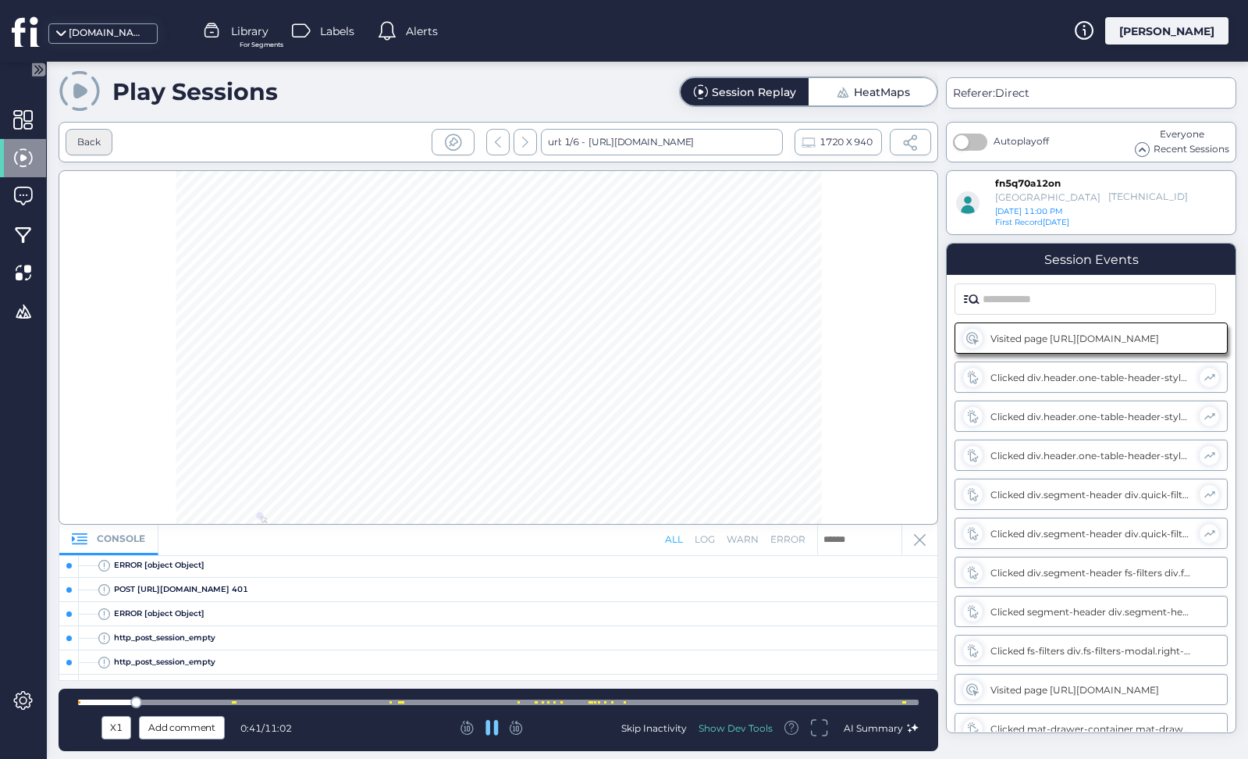
click at [105, 146] on div "Back" at bounding box center [89, 142] width 47 height 27
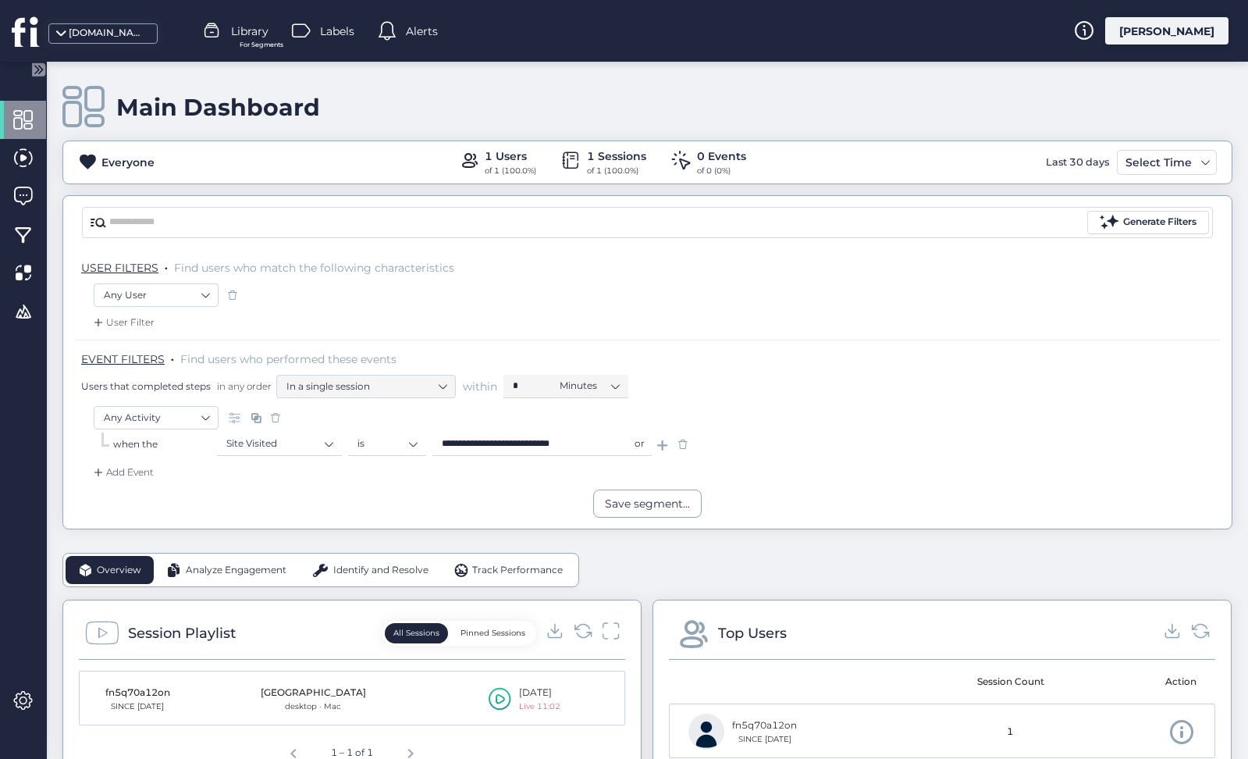
click at [508, 574] on span "Track Performance" at bounding box center [517, 570] width 91 height 15
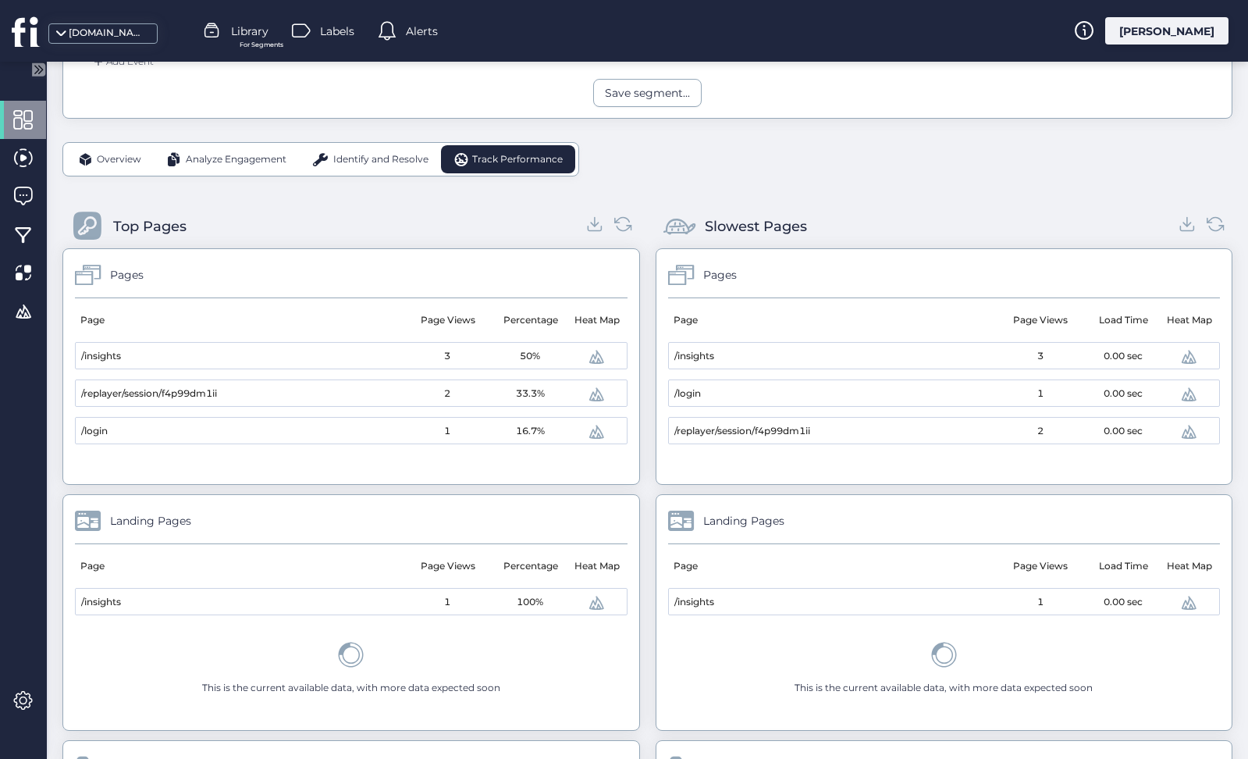
scroll to position [407, 0]
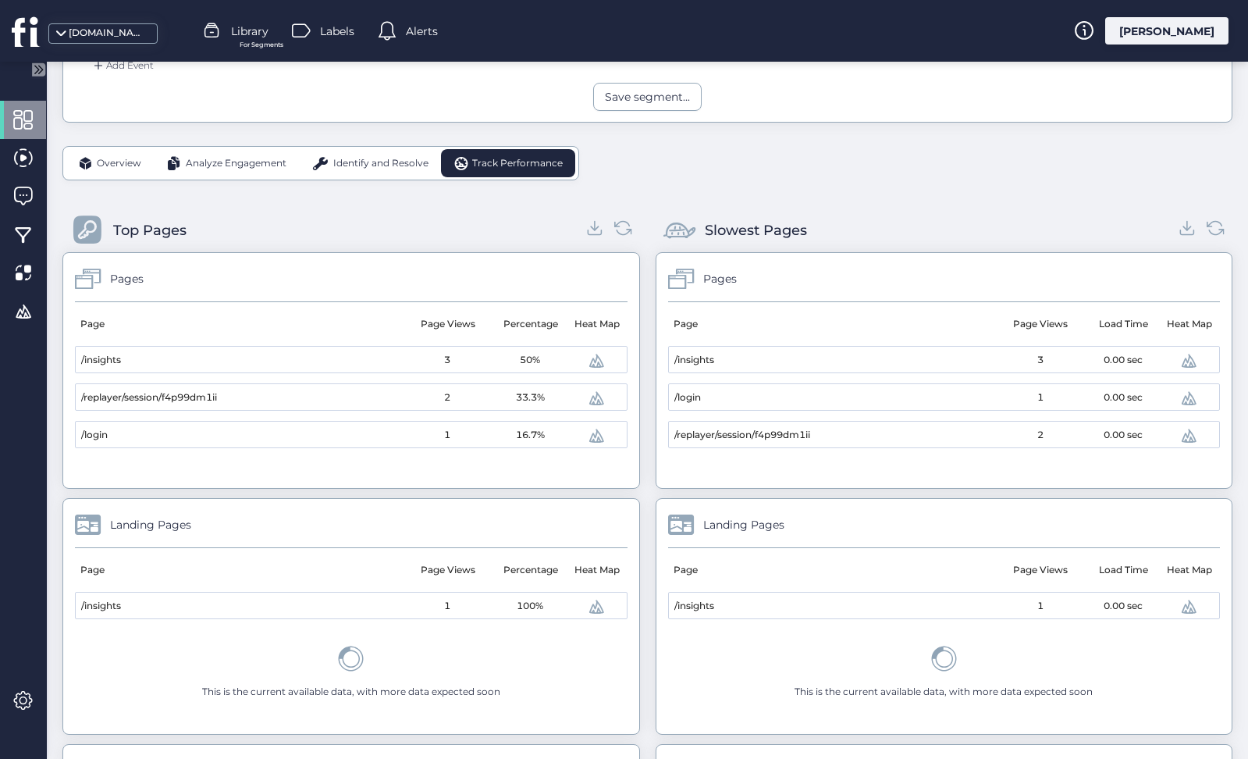
click at [417, 168] on span "Identify and Resolve" at bounding box center [380, 163] width 95 height 15
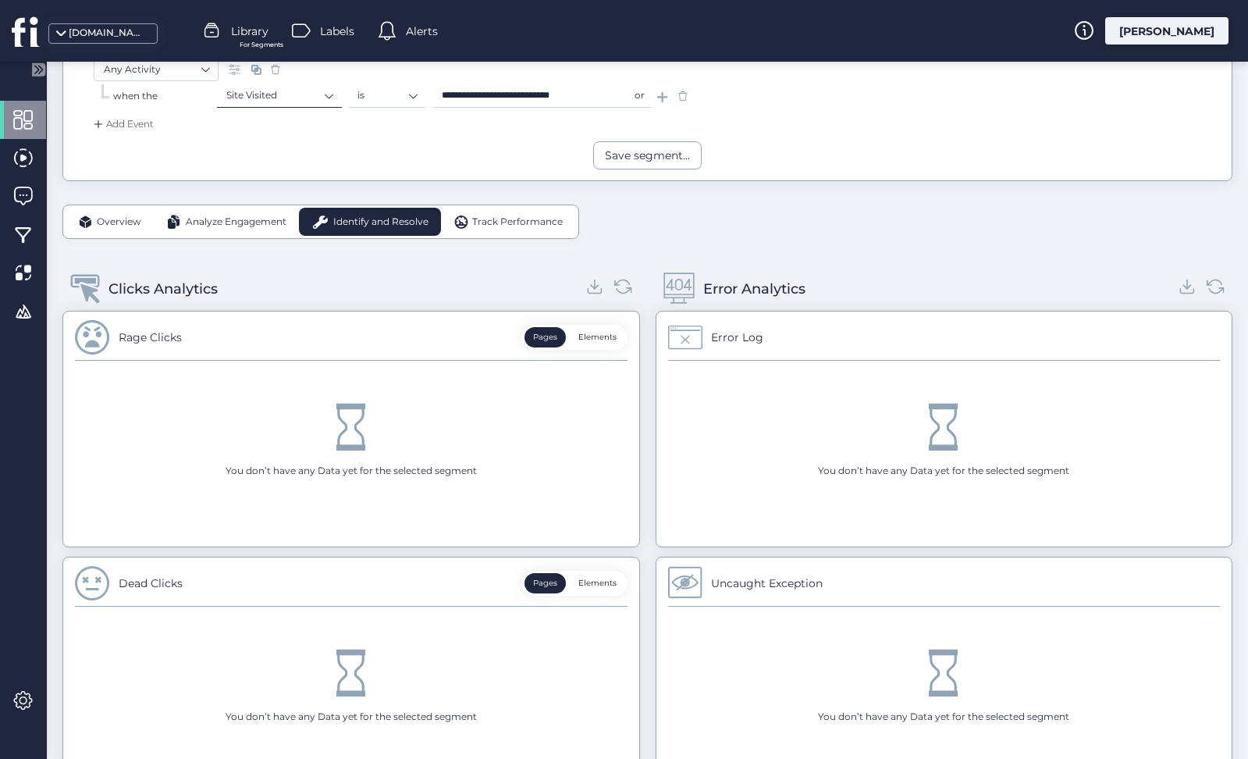
scroll to position [318, 0]
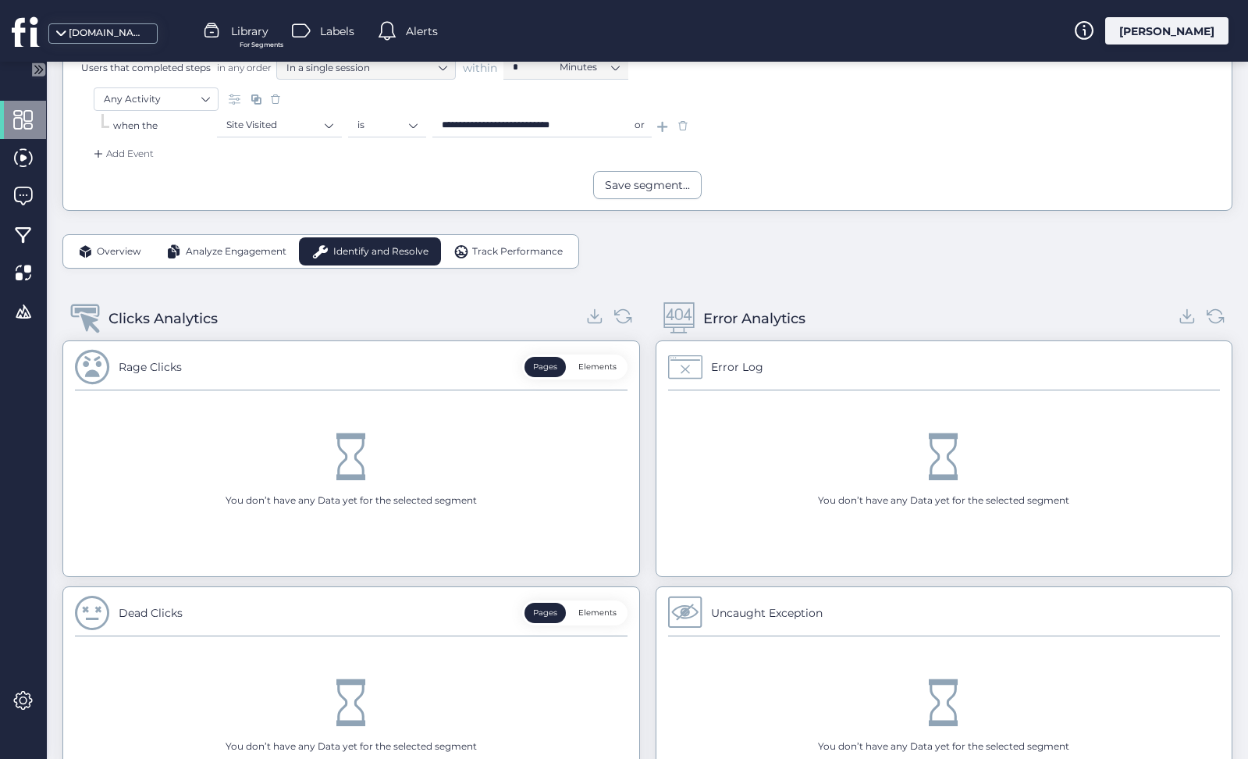
click at [251, 230] on div "Overview Analyze Engagement Identify and Resolve Track Performance Clicks Analy…" at bounding box center [647, 659] width 1170 height 897
click at [251, 240] on div "Analyze Engagement" at bounding box center [226, 251] width 145 height 28
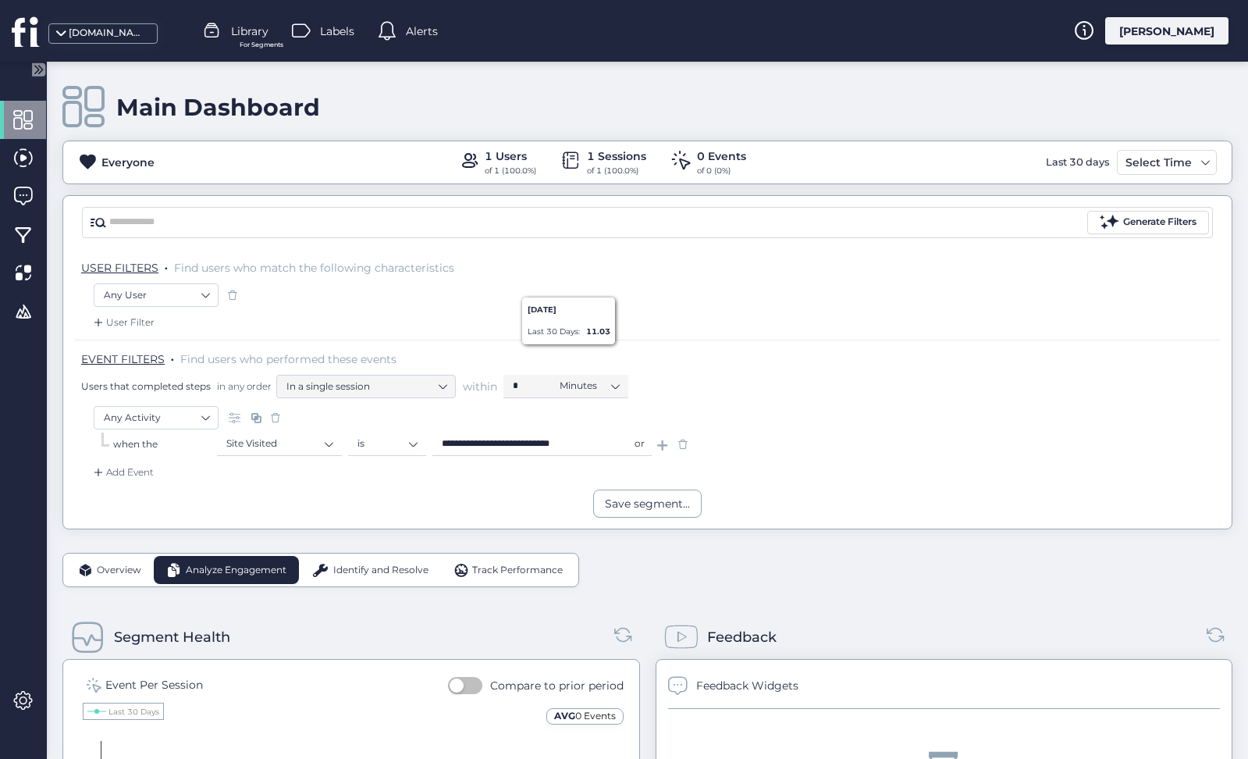
scroll to position [0, 0]
click at [684, 436] on span at bounding box center [683, 444] width 16 height 16
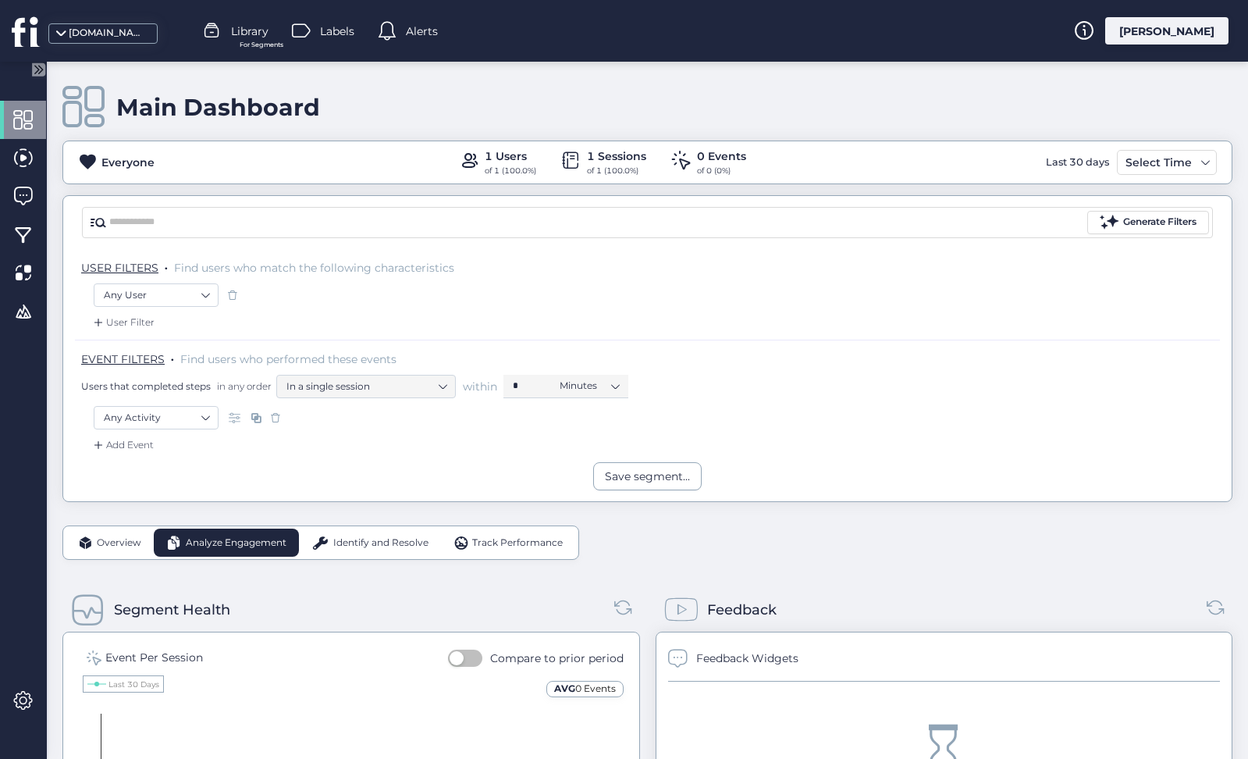
click at [239, 414] on span at bounding box center [237, 418] width 16 height 16
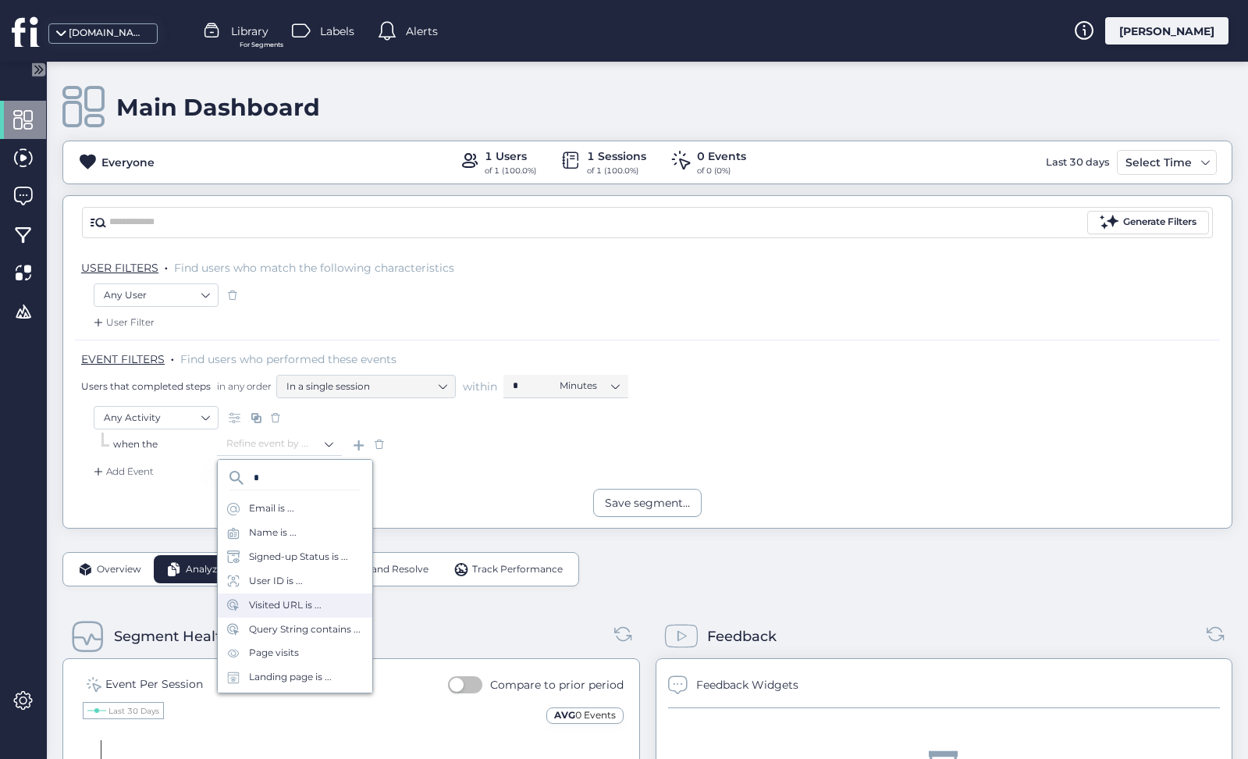
type input "*"
click at [311, 604] on div "Visited URL is ..." at bounding box center [285, 605] width 73 height 15
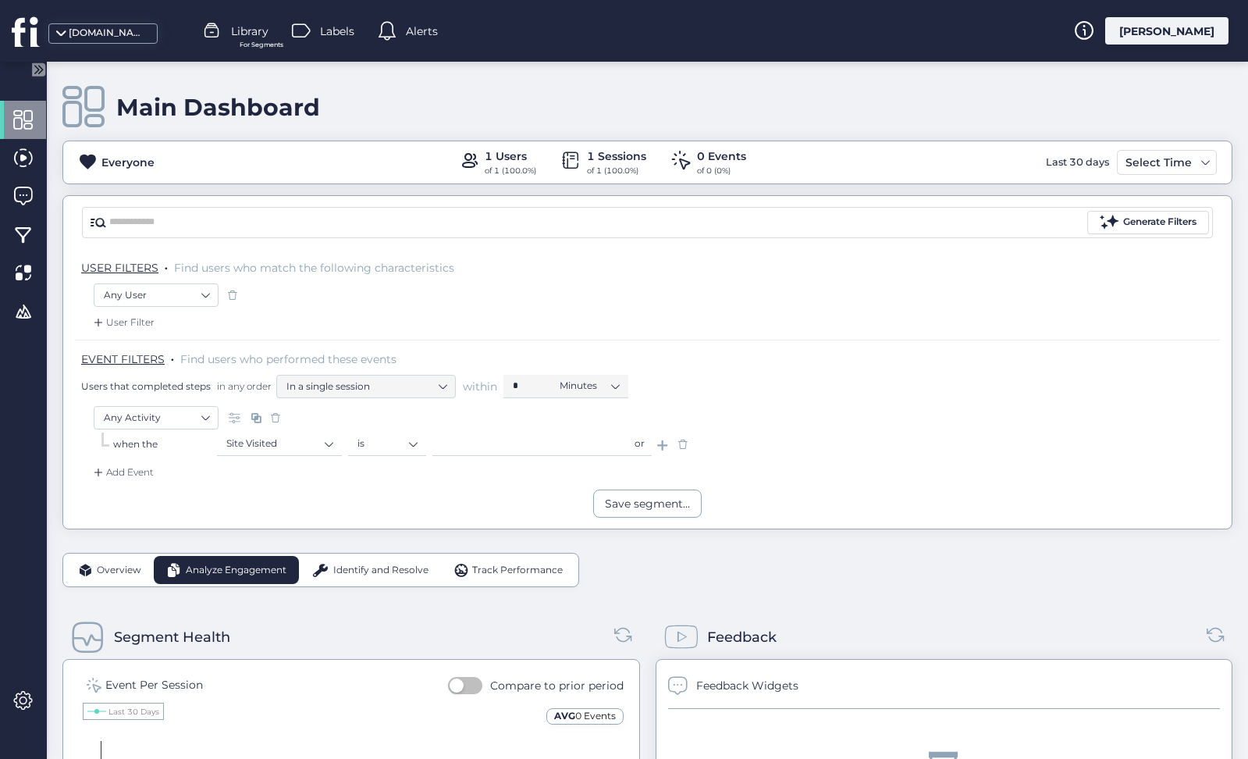
click at [517, 447] on input "text" at bounding box center [529, 443] width 195 height 23
click at [842, 480] on div "Add Event" at bounding box center [647, 476] width 1145 height 25
click at [30, 119] on span at bounding box center [23, 120] width 20 height 20
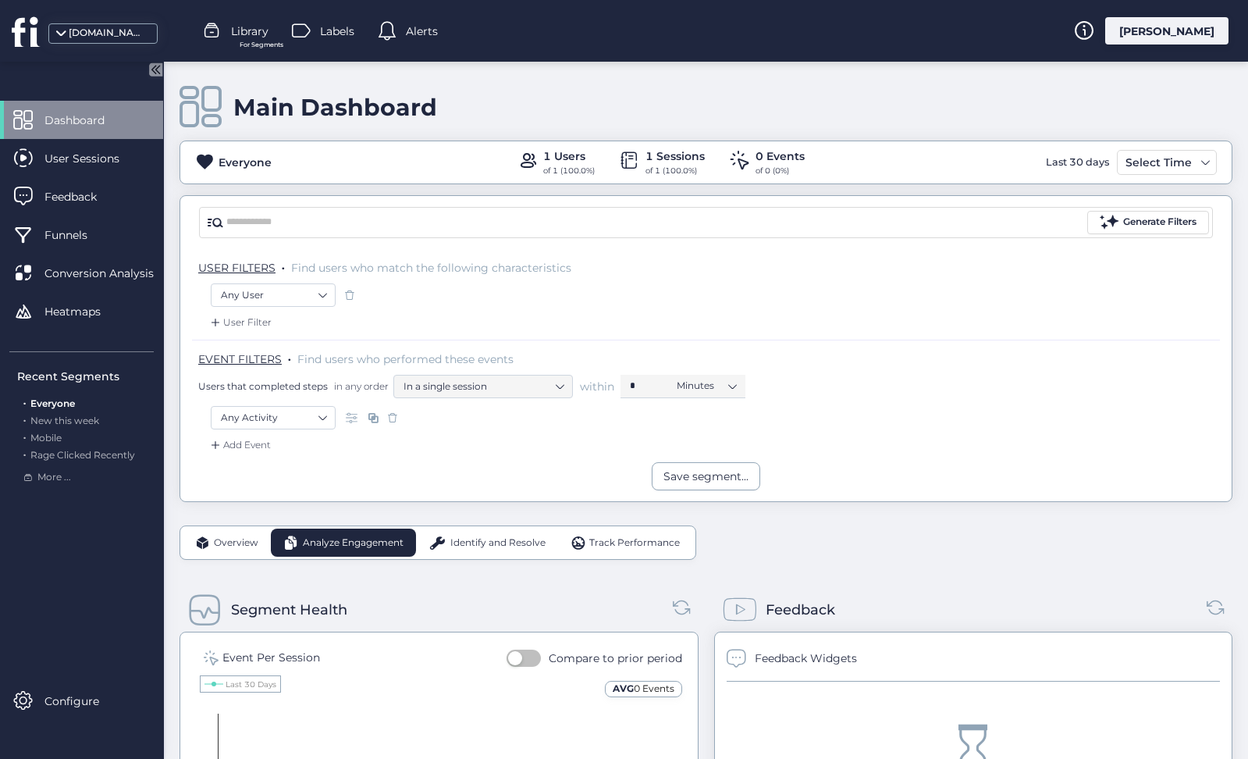
click at [218, 558] on div "Overview Analyze Engagement Identify and Resolve Track Performance" at bounding box center [438, 542] width 517 height 34
click at [233, 542] on span "Overview" at bounding box center [236, 542] width 44 height 15
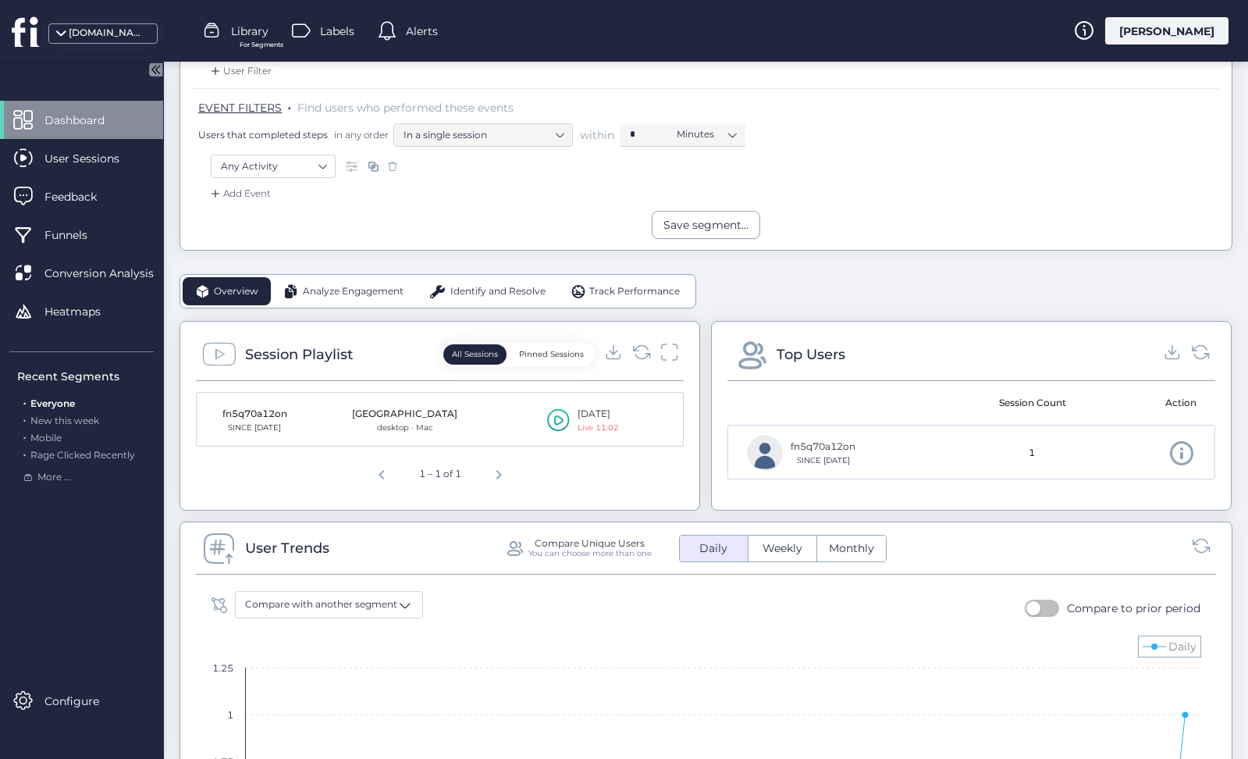
scroll to position [255, 0]
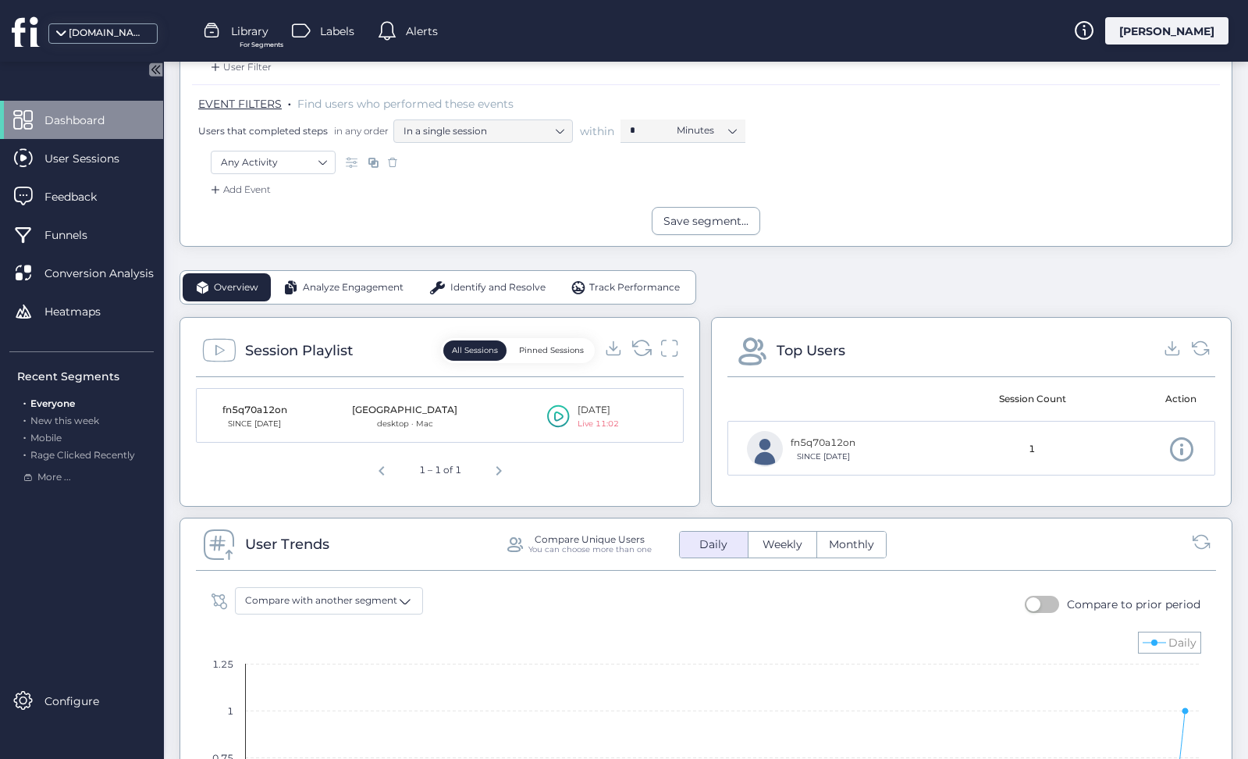
click at [635, 352] on icon at bounding box center [642, 347] width 18 height 15
click at [635, 345] on icon at bounding box center [641, 347] width 21 height 21
click at [1181, 452] on span at bounding box center [1181, 448] width 27 height 27
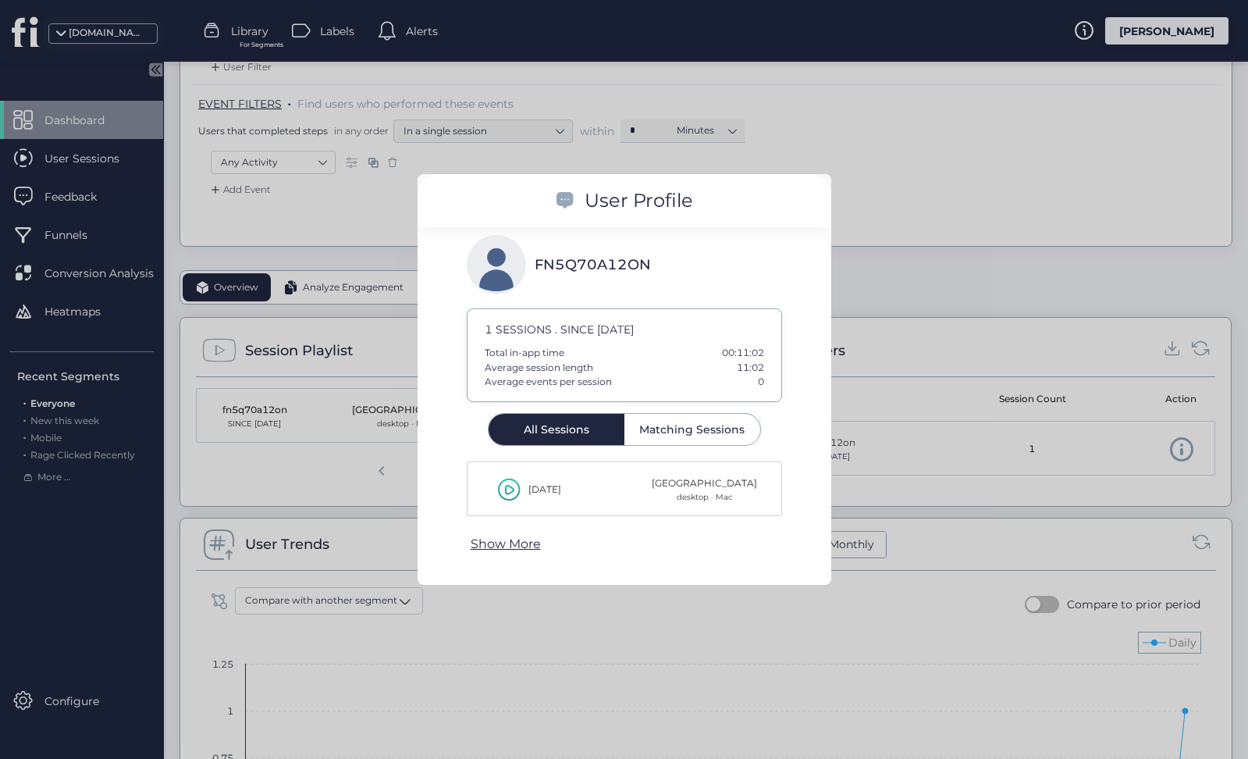
click at [890, 230] on div at bounding box center [624, 379] width 1248 height 759
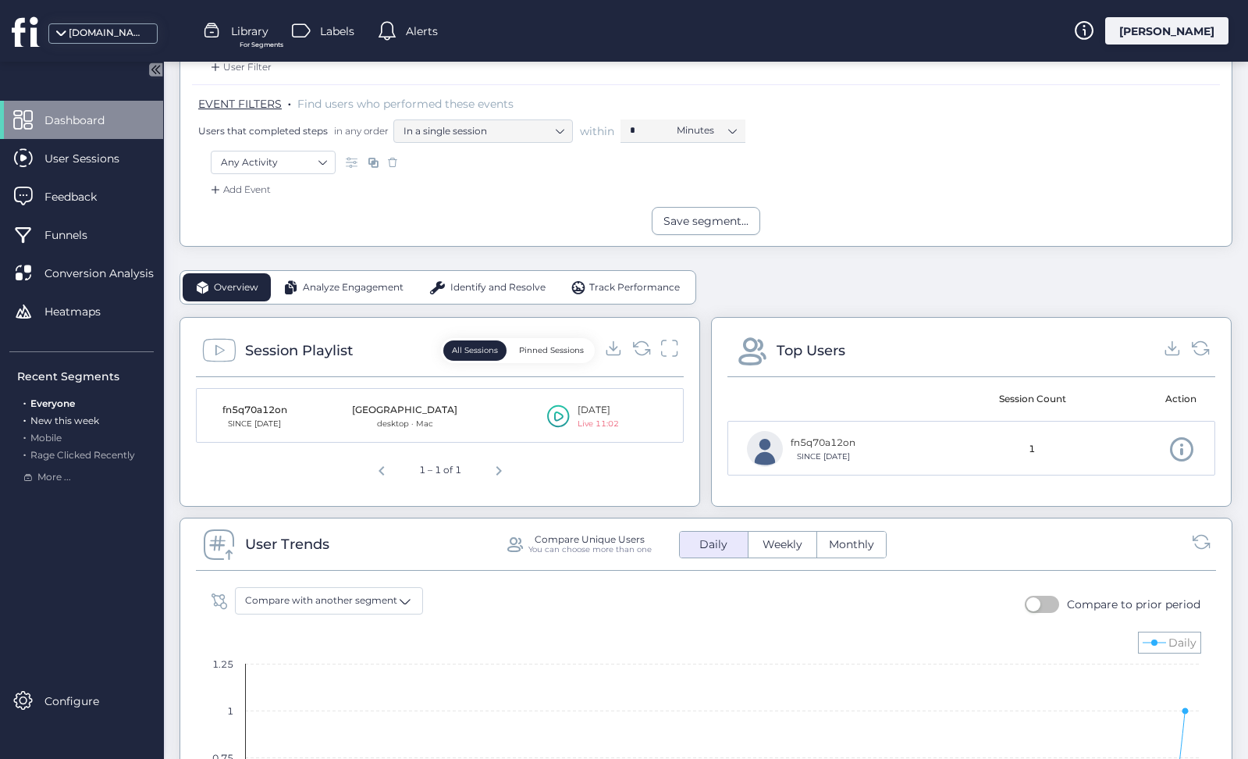
click at [73, 416] on span "New this week" at bounding box center [64, 420] width 69 height 12
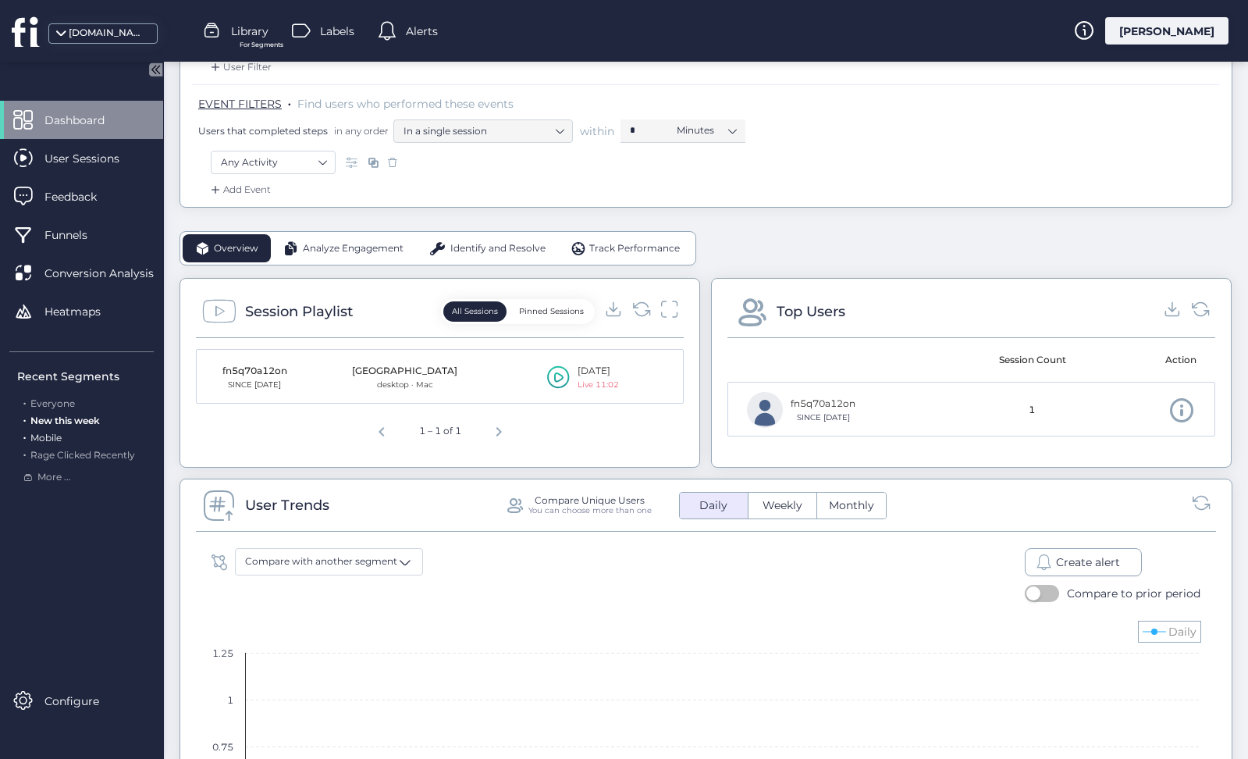
click at [53, 433] on span "Mobile" at bounding box center [45, 438] width 31 height 12
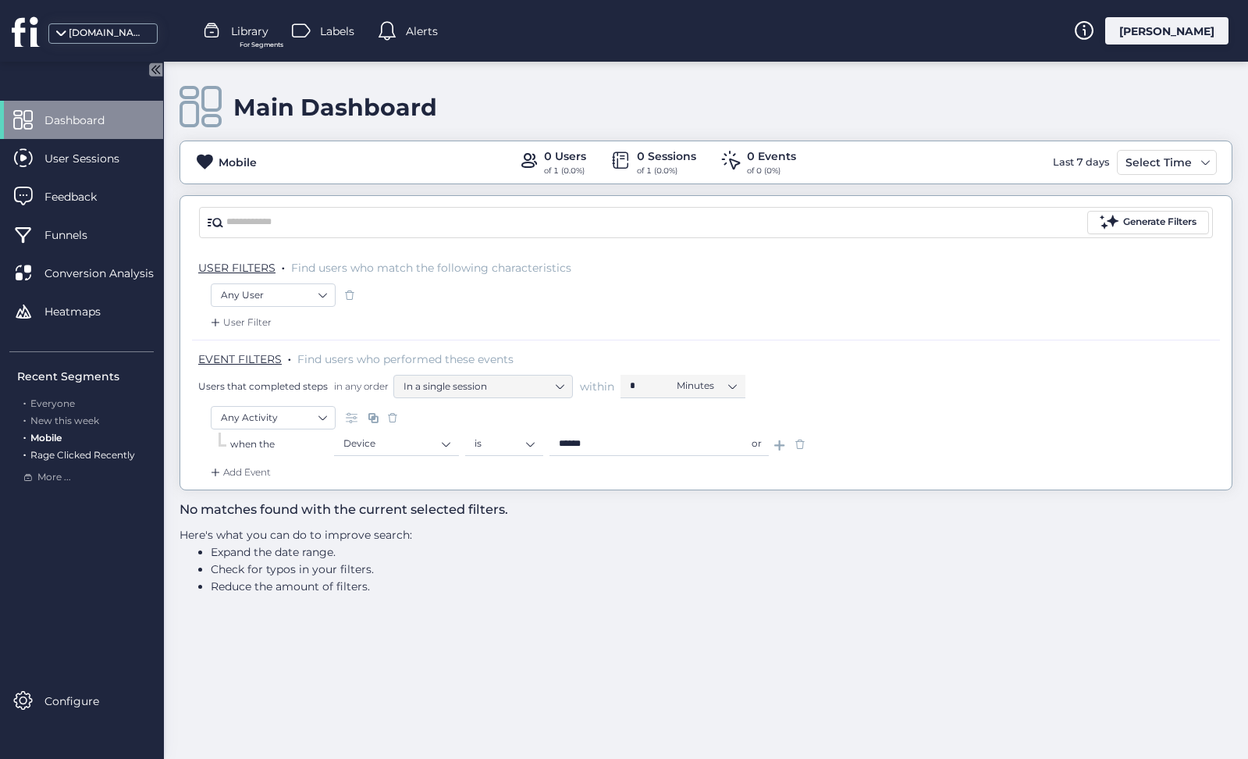
click at [116, 455] on span "Rage Clicked Recently" at bounding box center [82, 455] width 105 height 12
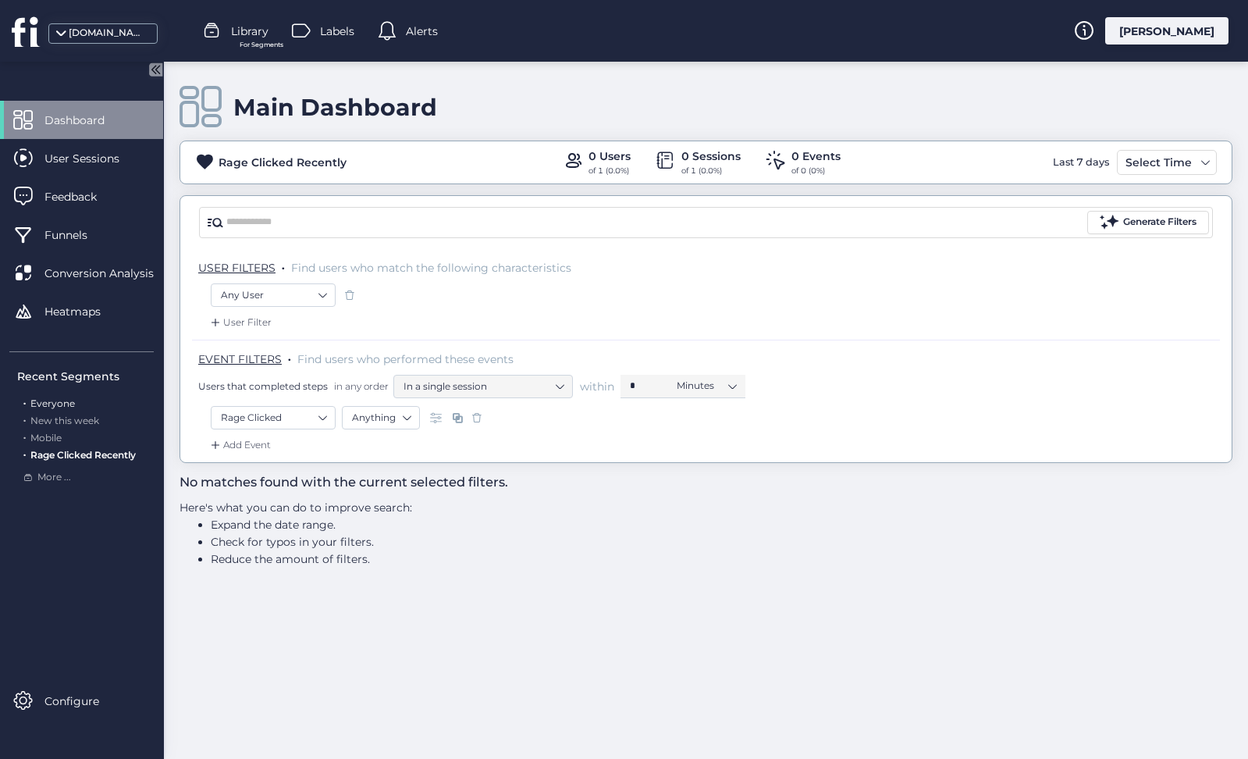
click at [77, 404] on div ". Everyone" at bounding box center [85, 403] width 137 height 15
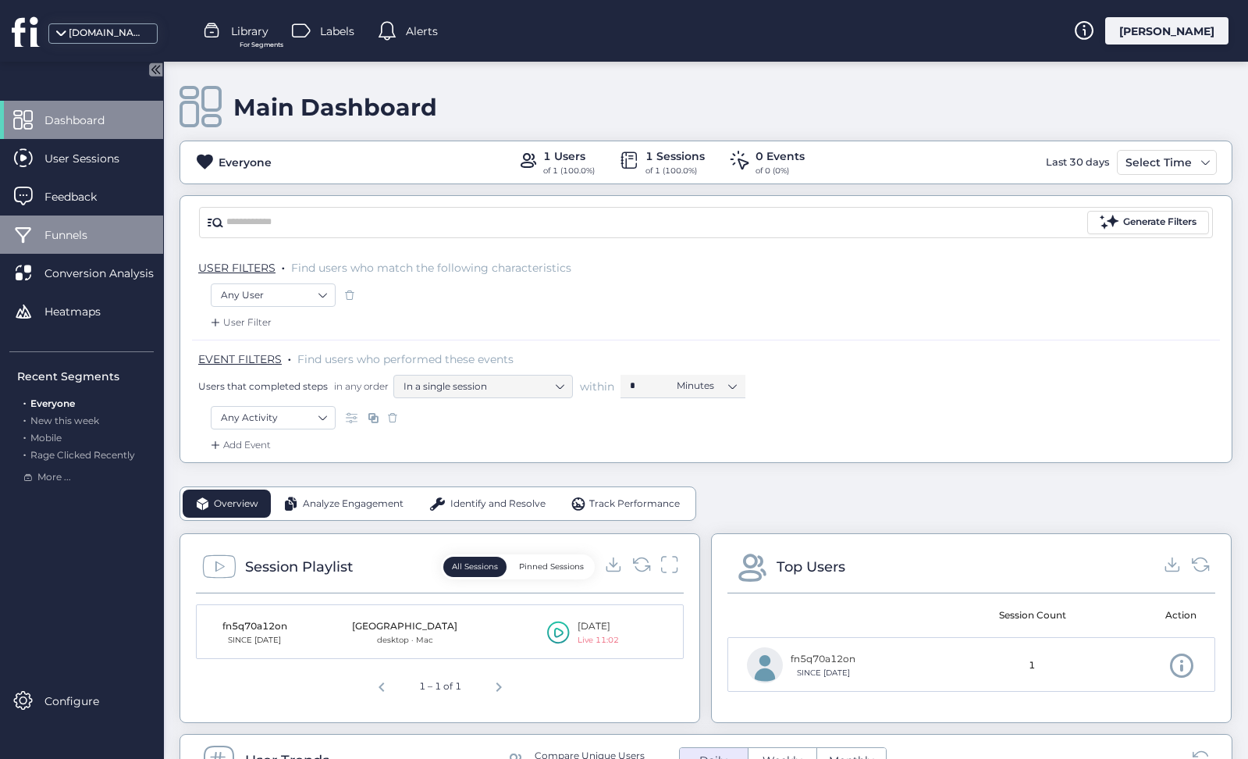
click at [99, 244] on div "Funnels" at bounding box center [81, 234] width 163 height 38
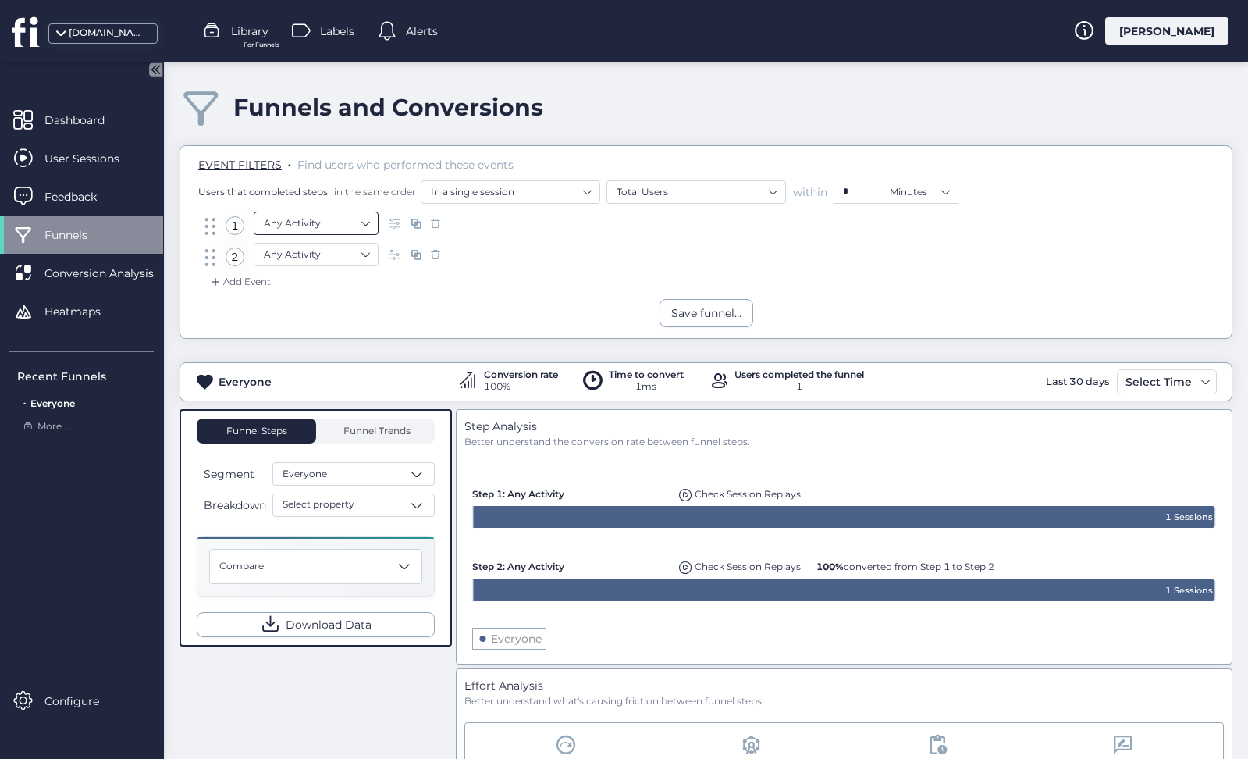
click at [342, 222] on nz-select-item "Any Activity" at bounding box center [316, 222] width 105 height 23
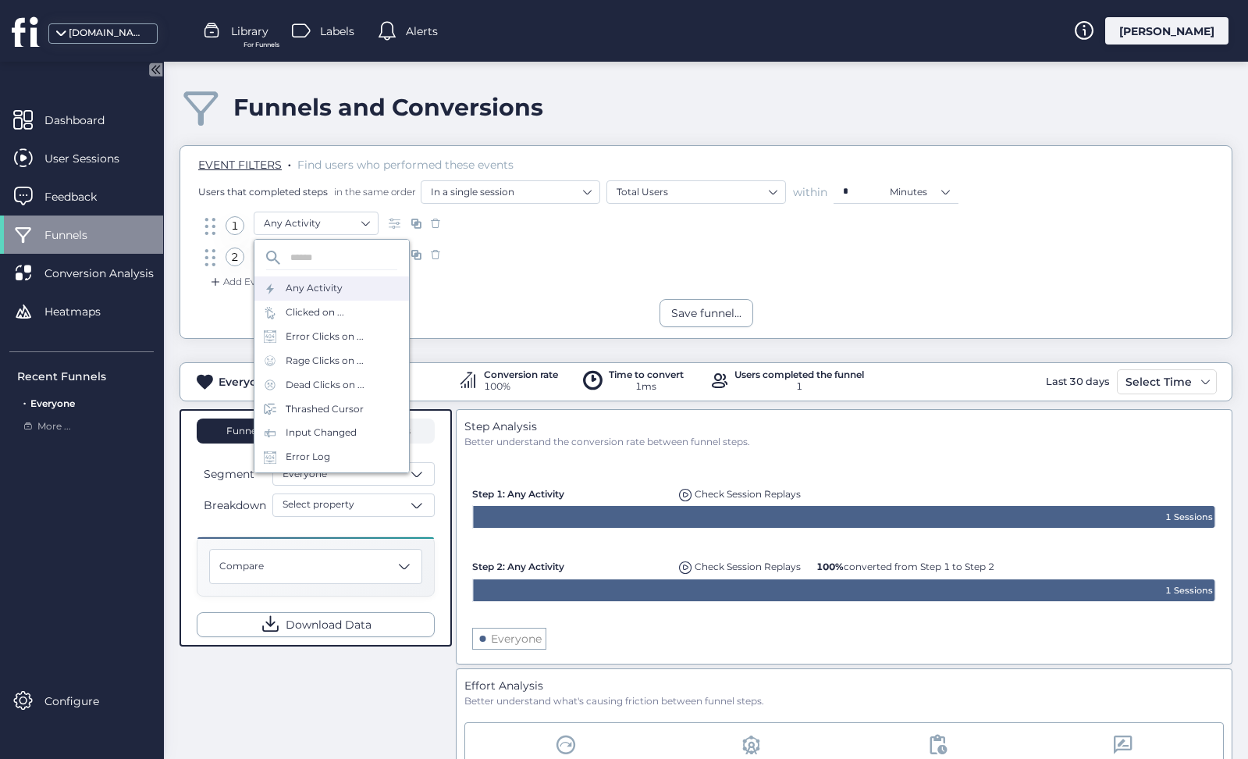
click at [332, 296] on div "Any Activity" at bounding box center [314, 288] width 57 height 15
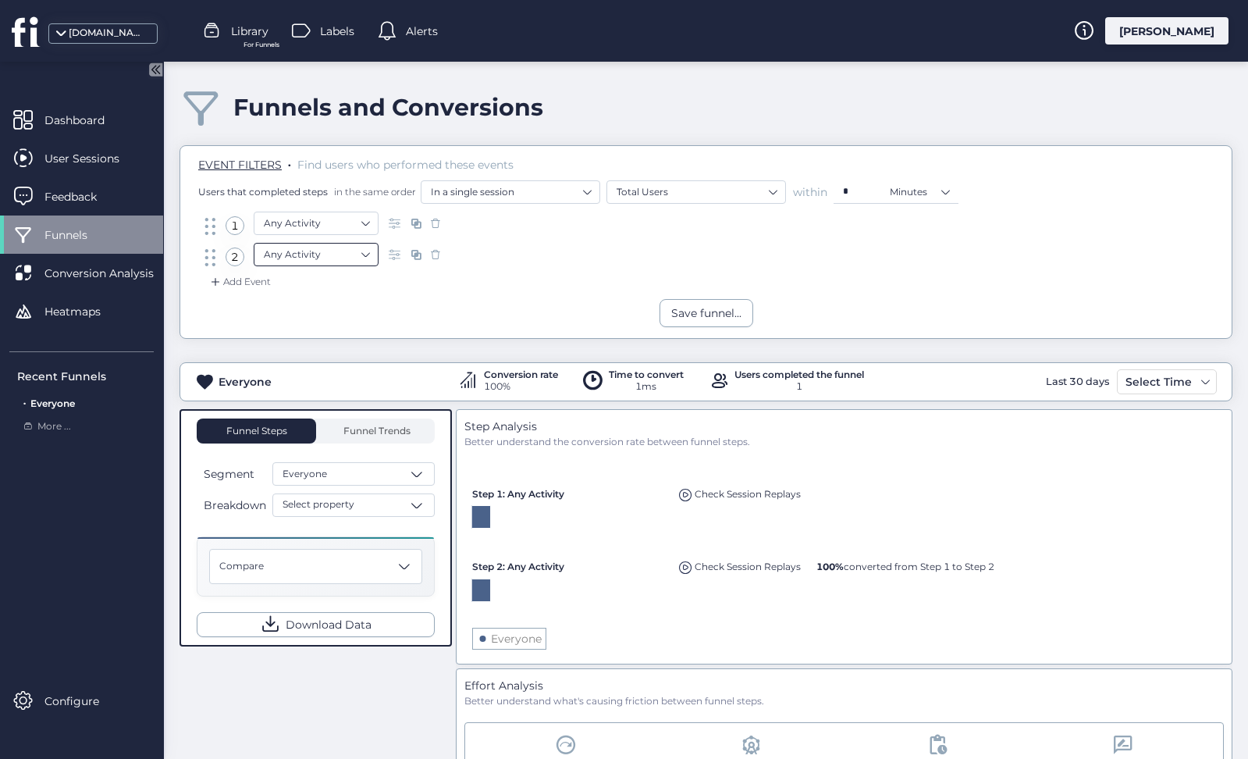
click at [347, 246] on nz-select-item "Any Activity" at bounding box center [316, 254] width 105 height 23
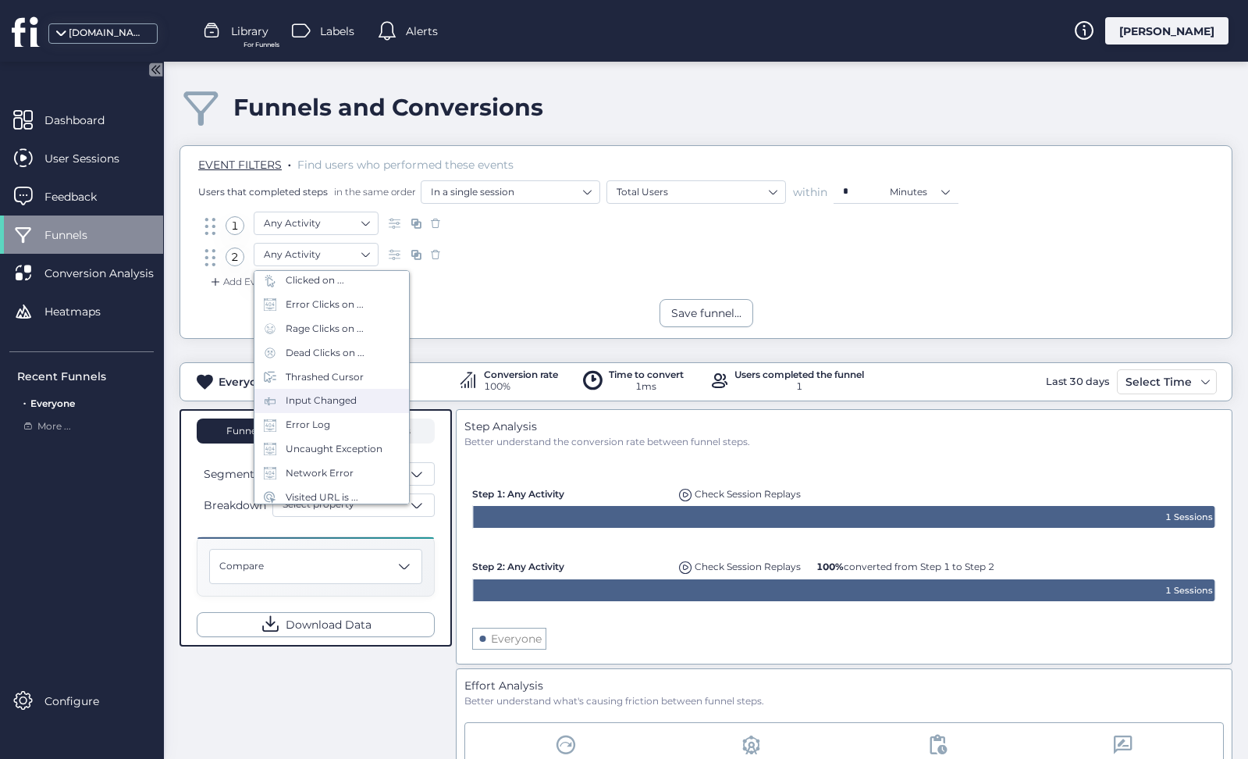
scroll to position [62, 0]
click at [350, 469] on div "Network Error" at bounding box center [320, 474] width 68 height 15
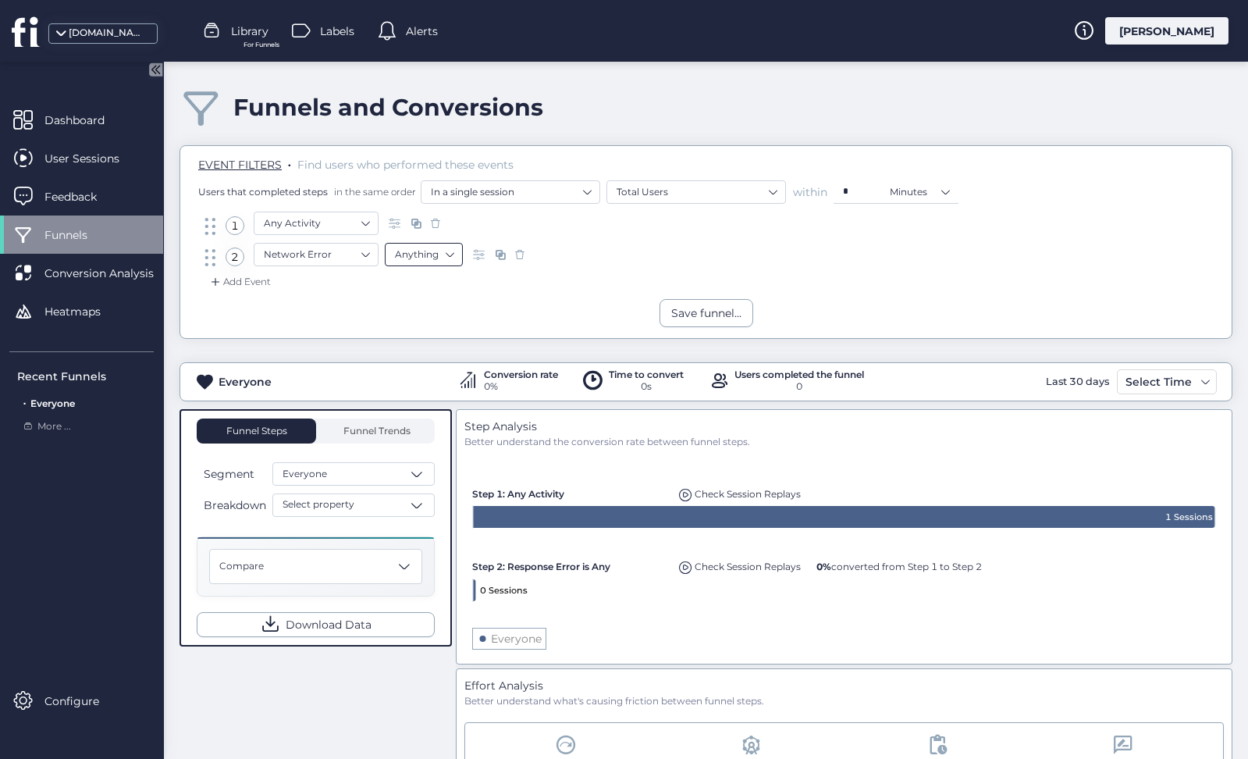
click at [411, 261] on nz-select-item "Anything" at bounding box center [424, 254] width 58 height 23
click at [350, 251] on nz-select-item "Network Error" at bounding box center [316, 254] width 105 height 23
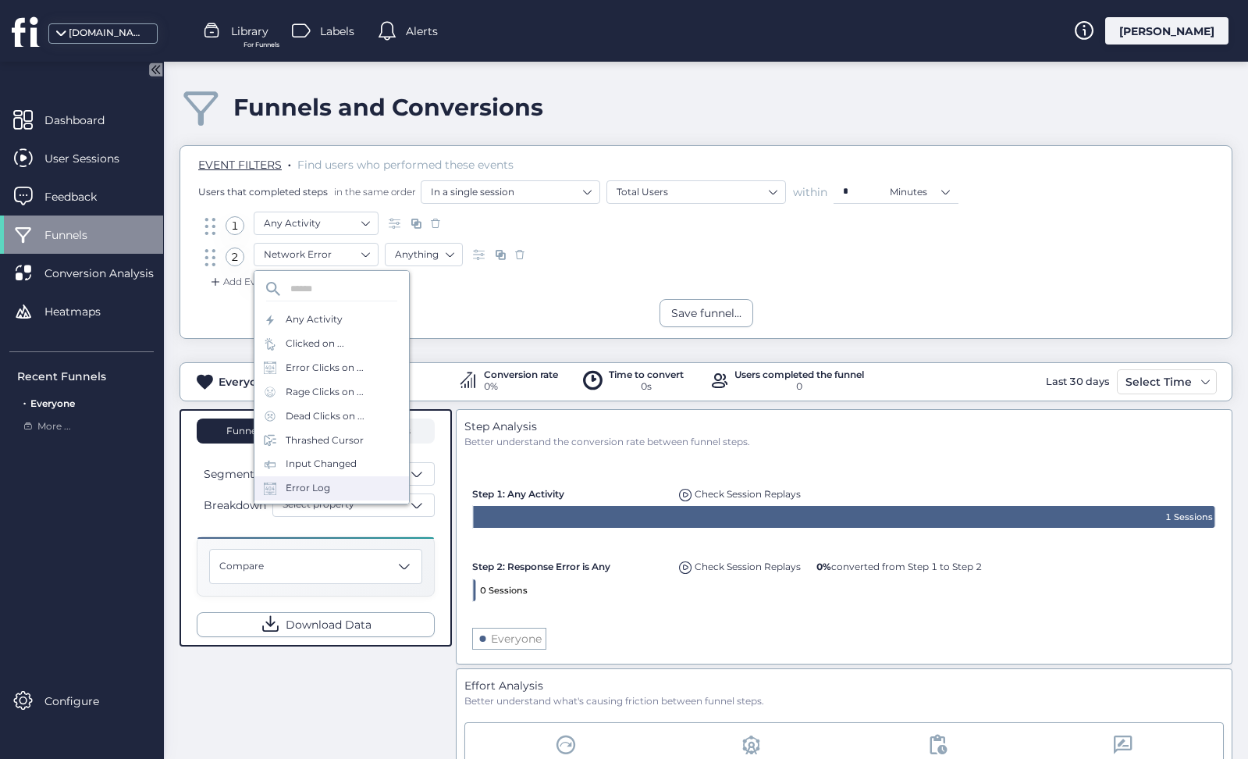
click at [356, 483] on div "Error Log" at bounding box center [331, 488] width 155 height 24
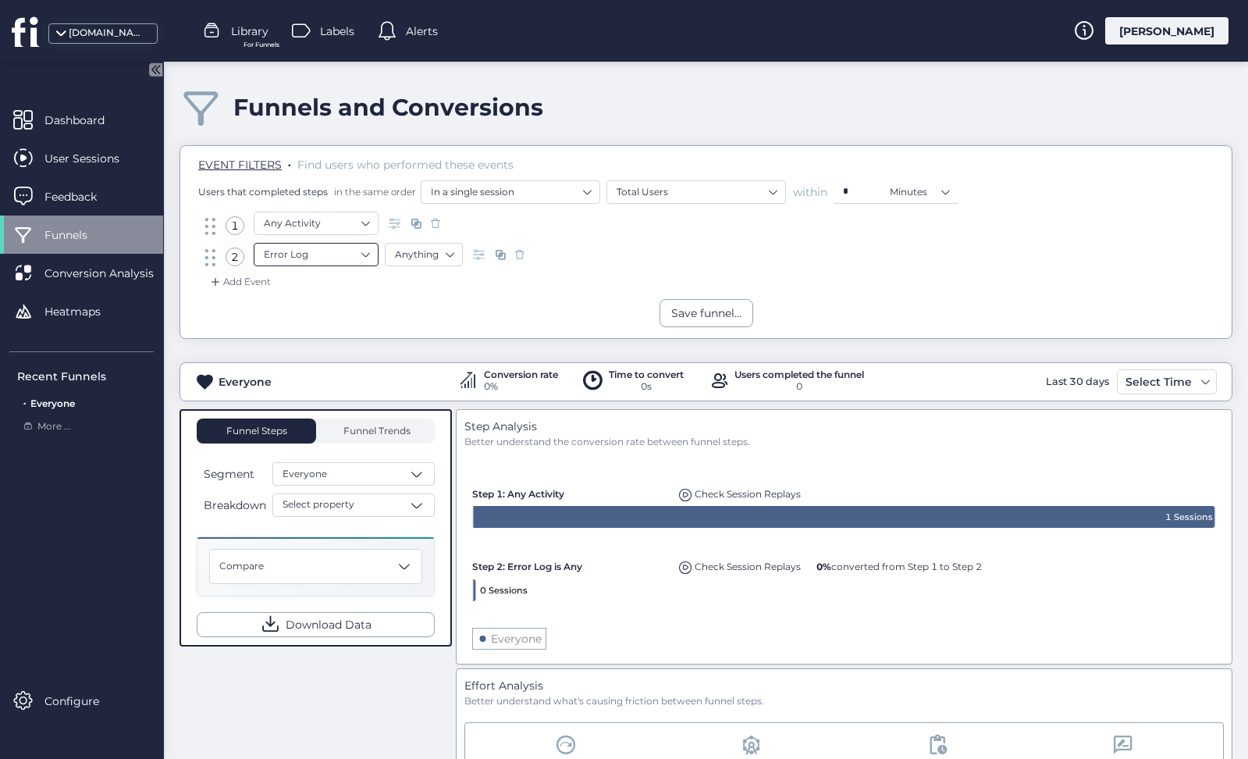
click at [287, 261] on nz-select-item "Error Log" at bounding box center [316, 254] width 105 height 23
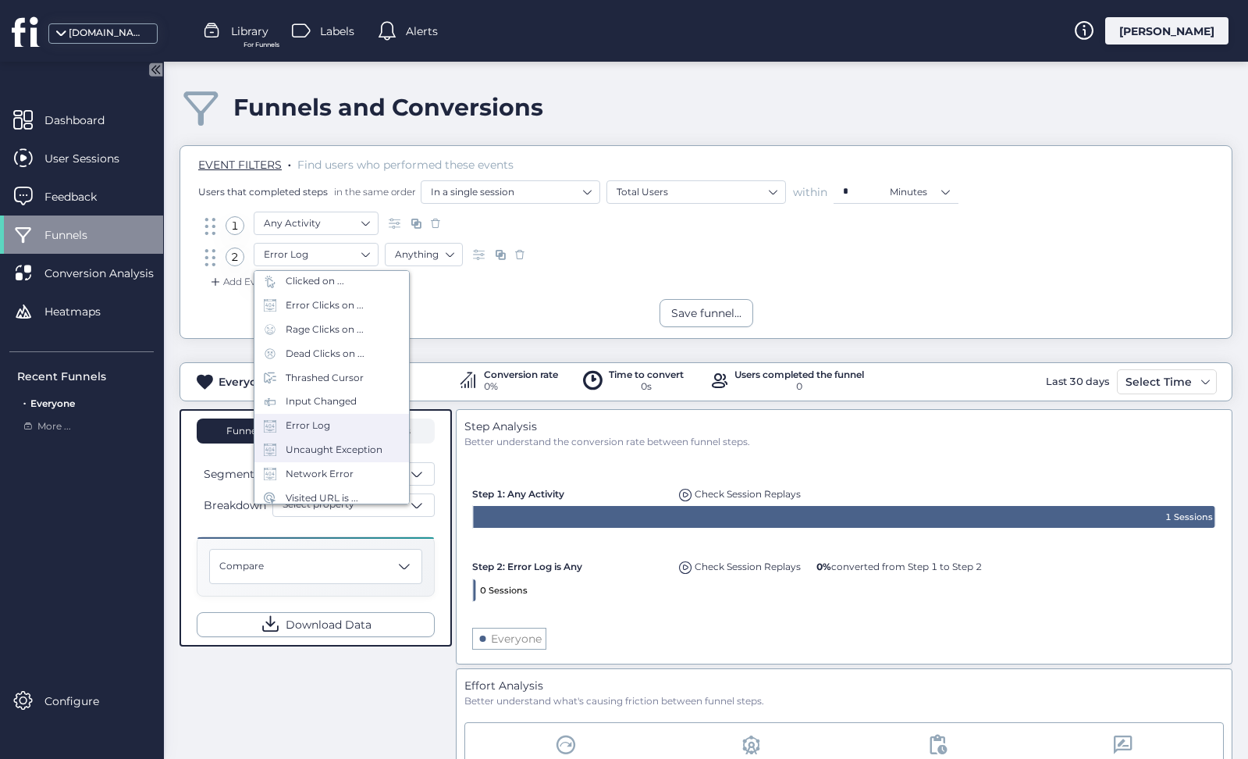
click at [345, 454] on div "Uncaught Exception" at bounding box center [331, 450] width 155 height 24
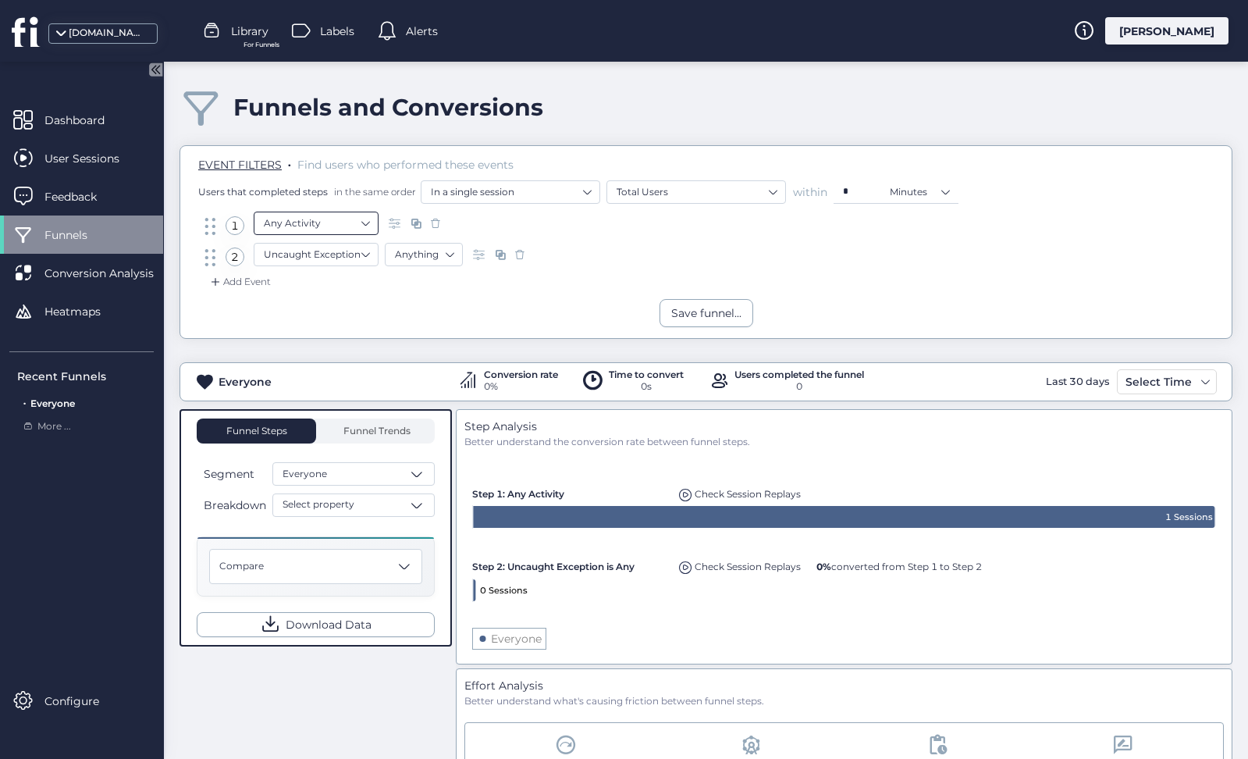
click at [320, 231] on nz-select-item "Any Activity" at bounding box center [316, 222] width 105 height 23
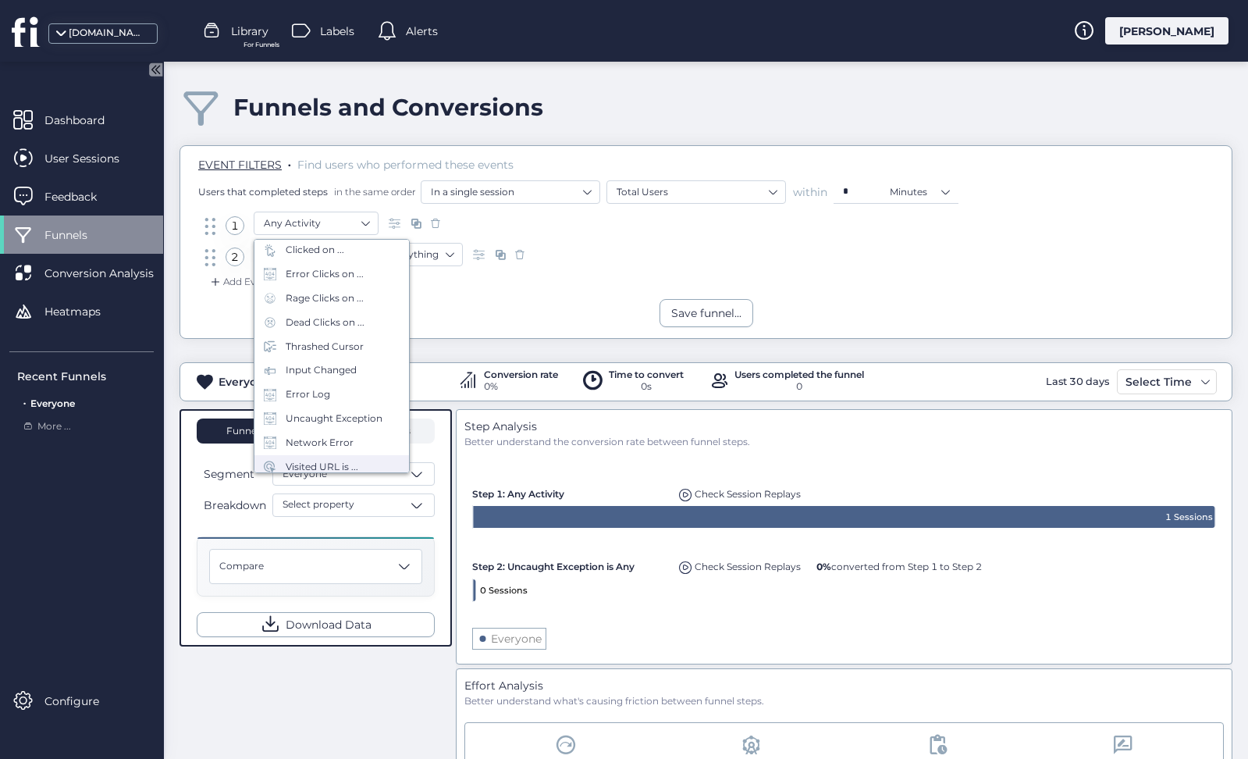
click at [333, 464] on div "Visited URL is ..." at bounding box center [322, 467] width 73 height 15
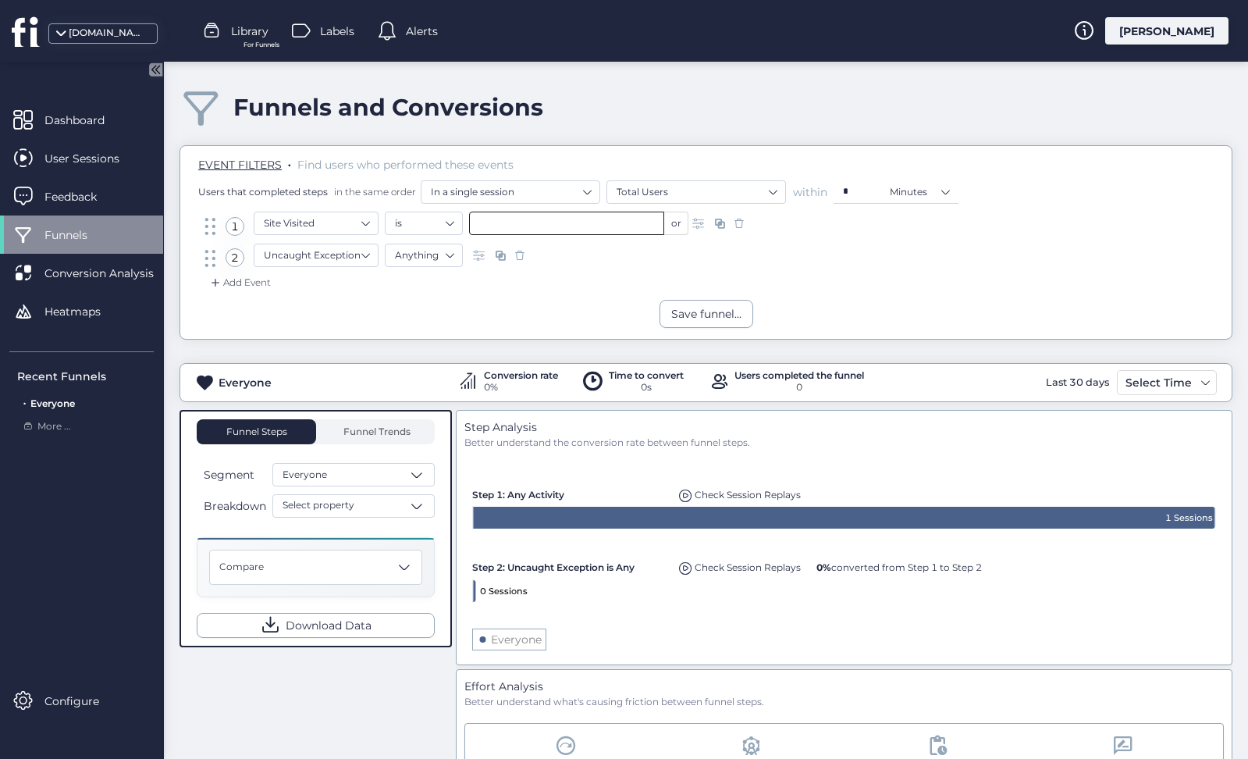
click at [503, 228] on input "text" at bounding box center [566, 222] width 195 height 23
click at [503, 252] on span "/insights" at bounding box center [498, 251] width 40 height 17
type input "*********"
click at [402, 252] on nz-select-item "Anything" at bounding box center [424, 254] width 58 height 23
click at [439, 305] on div "Text" at bounding box center [424, 304] width 58 height 12
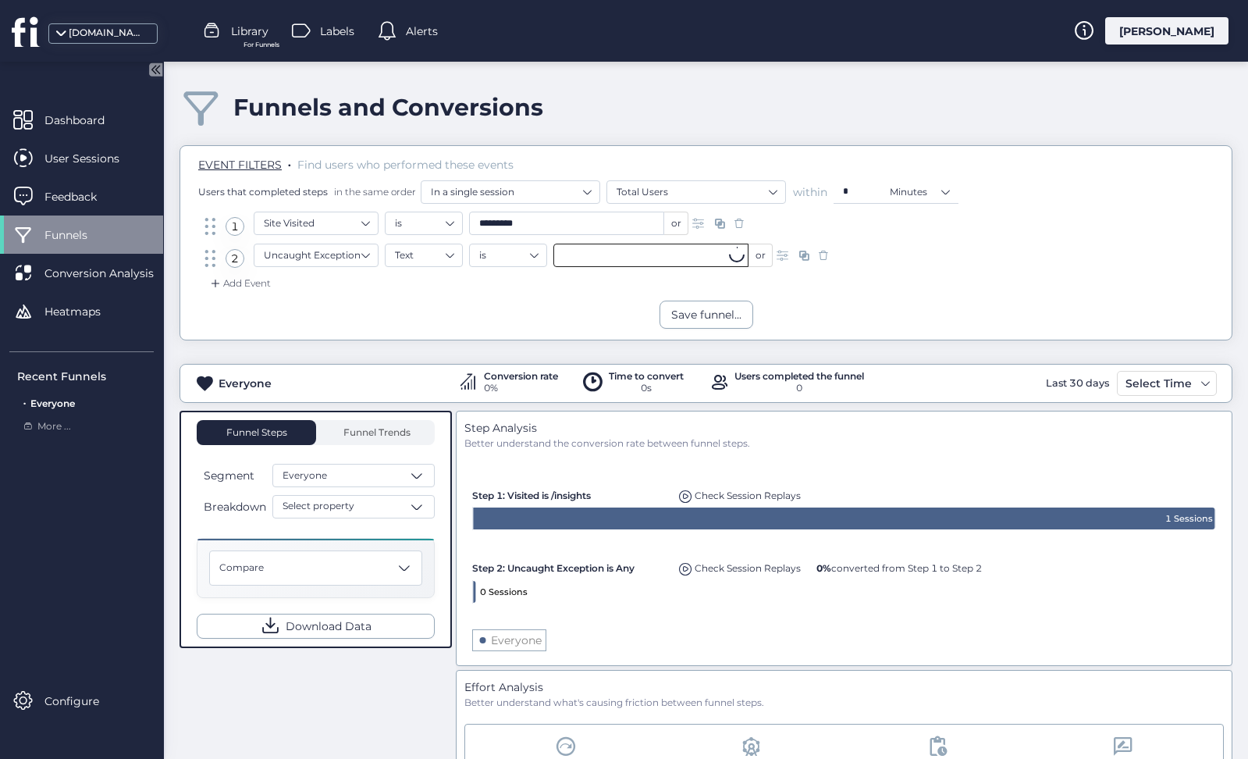
click at [588, 252] on input "text" at bounding box center [650, 254] width 195 height 23
click at [361, 253] on nz-select-item "Uncaught Exception" at bounding box center [316, 254] width 105 height 23
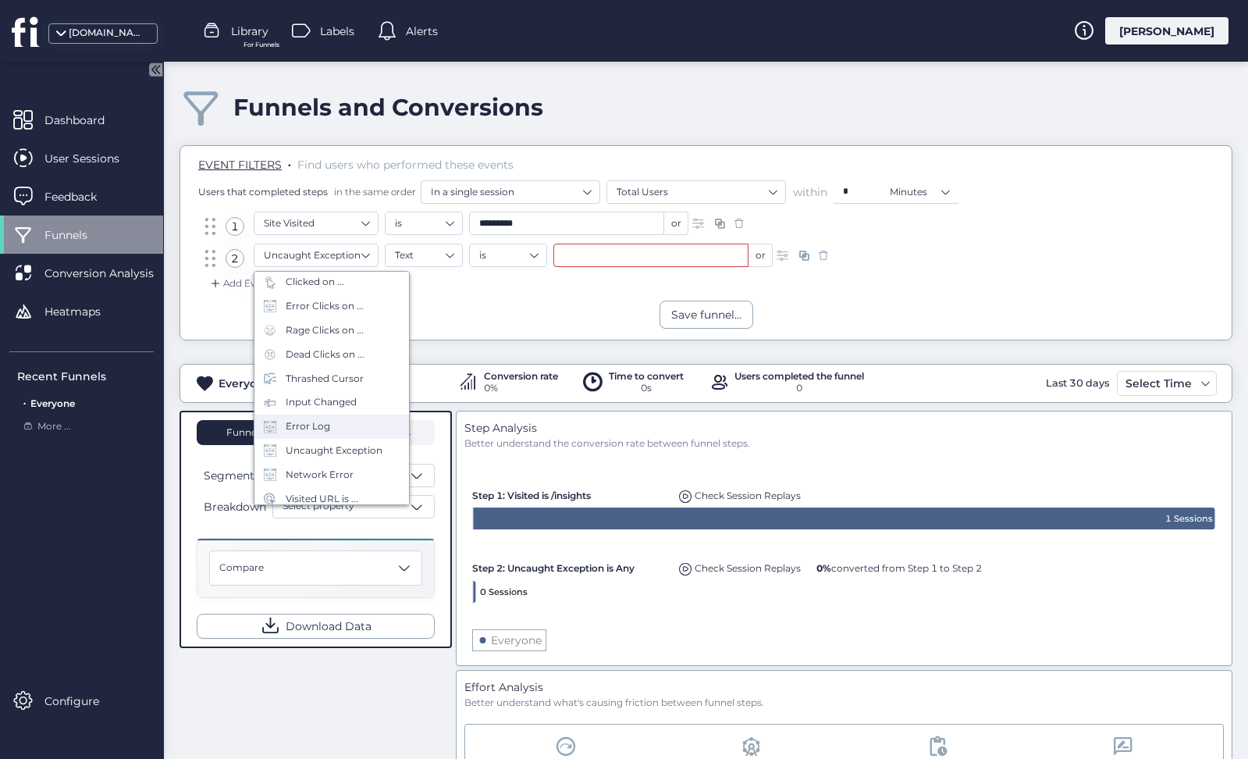
click at [330, 425] on div "Error Log" at bounding box center [331, 426] width 155 height 24
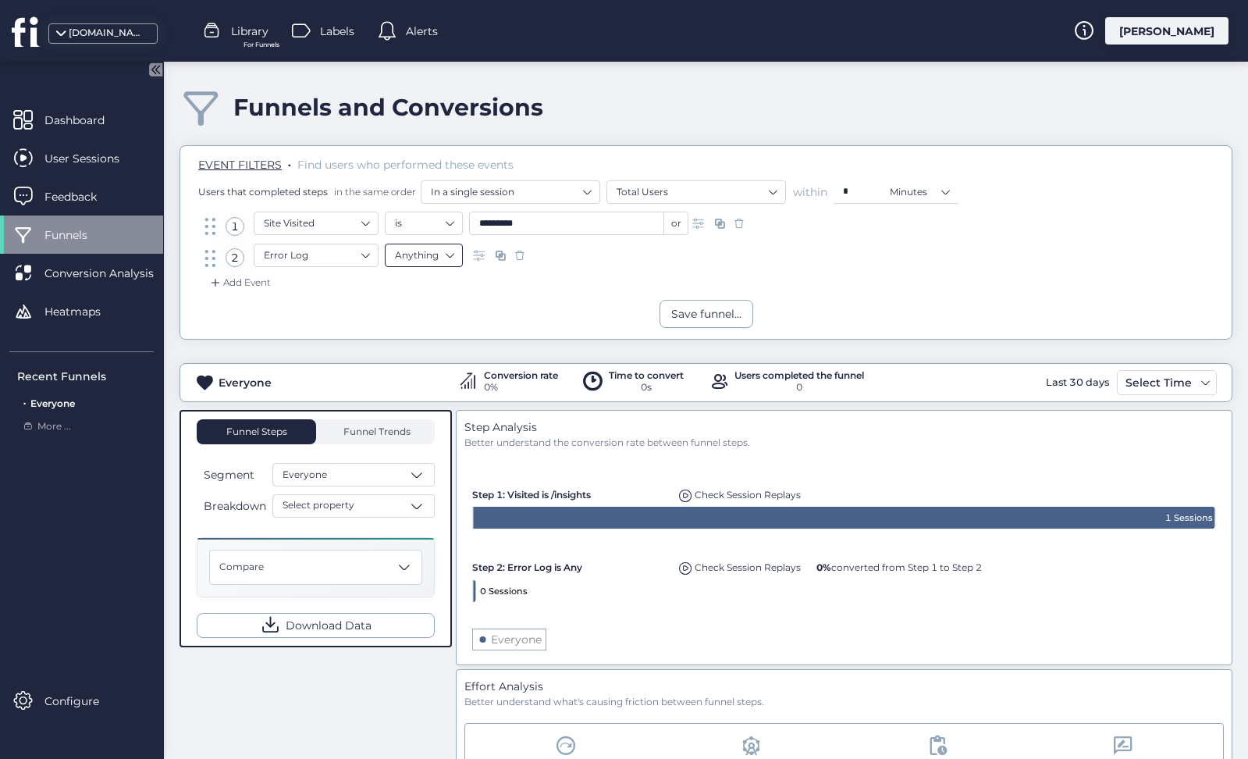
click at [447, 260] on nz-select-item "Anything" at bounding box center [424, 254] width 58 height 23
click at [446, 303] on div "Text" at bounding box center [424, 304] width 58 height 12
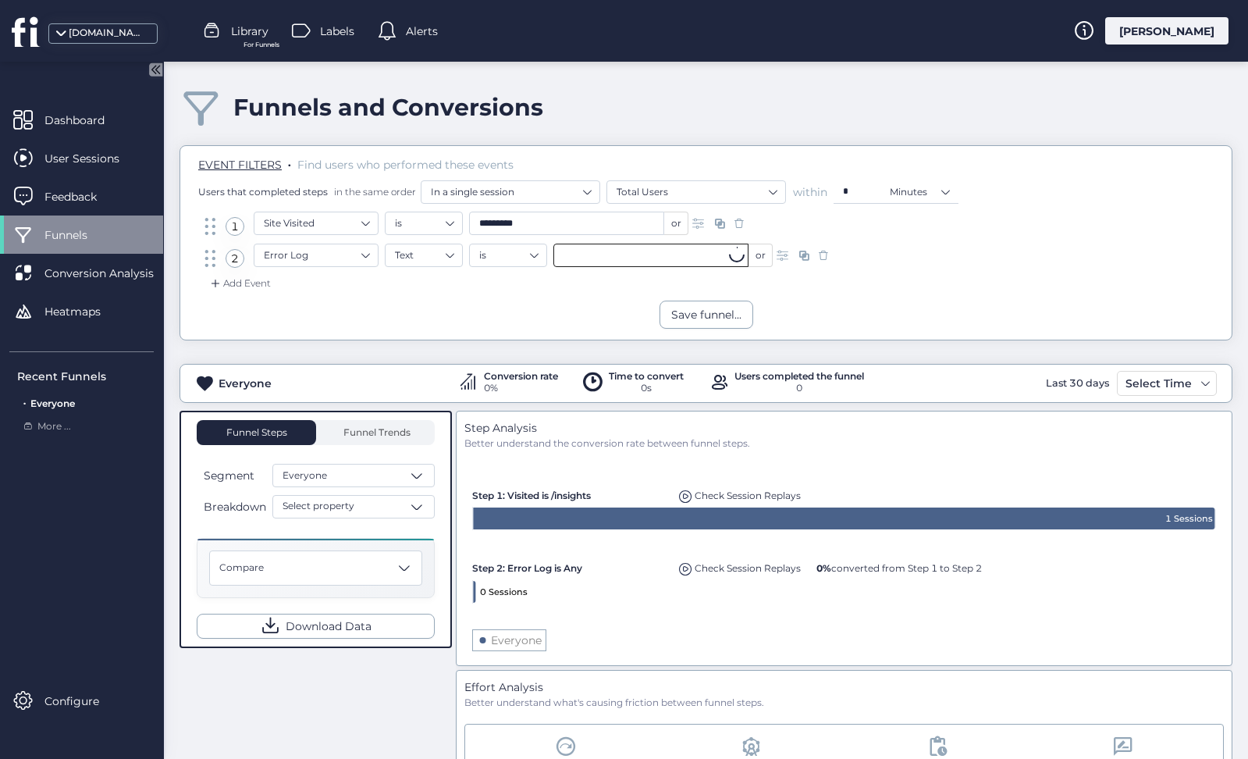
click at [603, 254] on input "text" at bounding box center [650, 254] width 195 height 23
click at [343, 258] on nz-select-item "Error Log" at bounding box center [316, 254] width 105 height 23
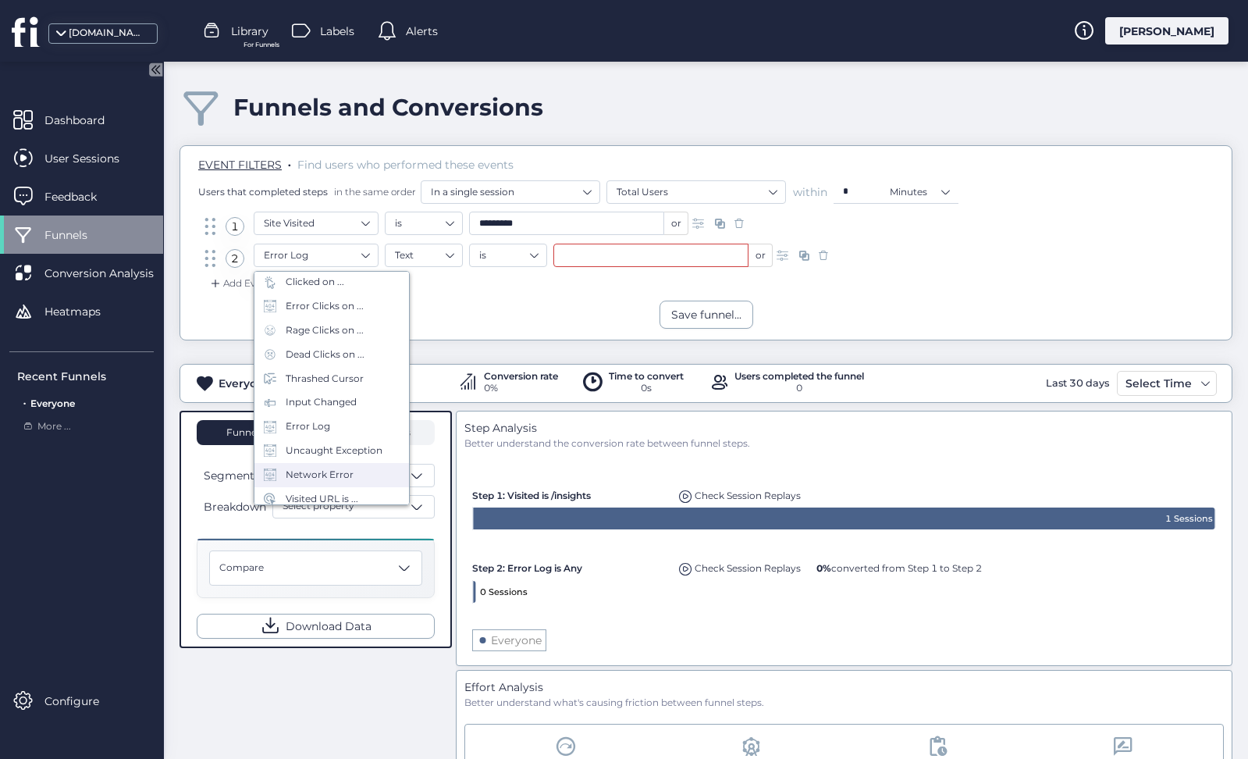
click at [325, 475] on div "Network Error" at bounding box center [320, 474] width 68 height 15
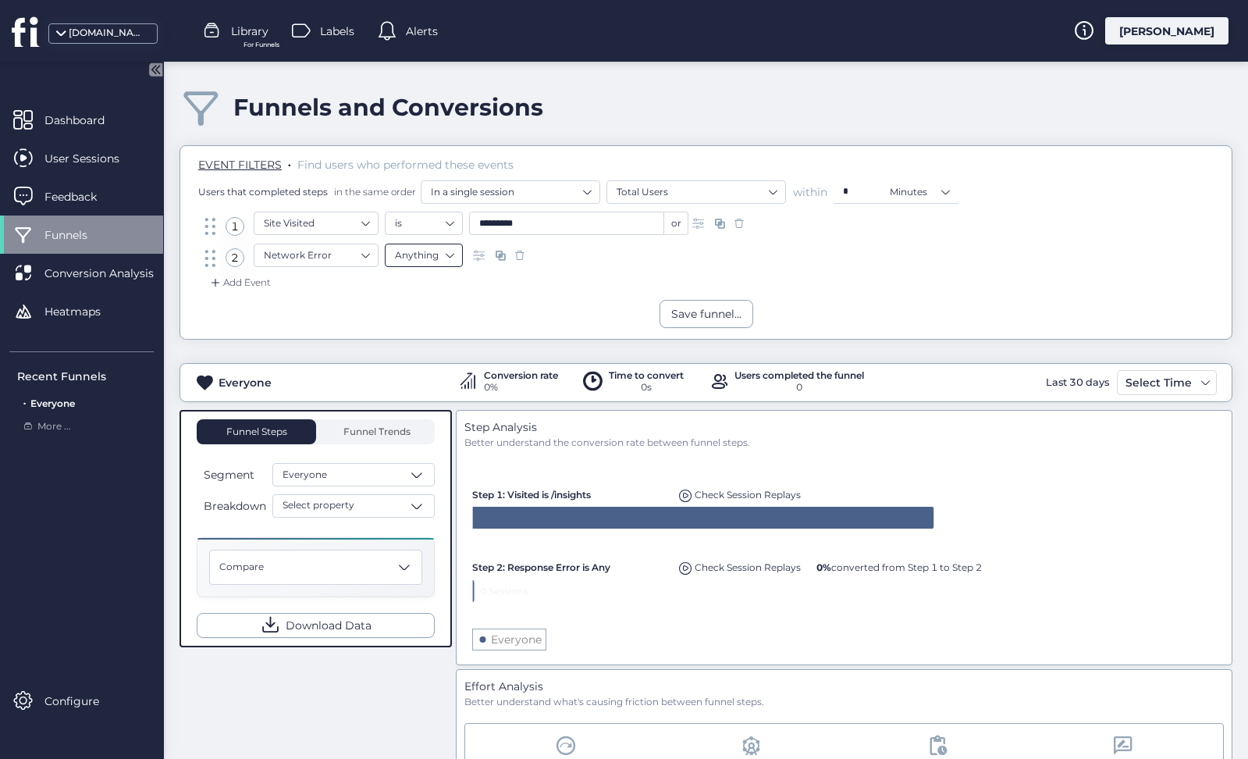
click at [439, 262] on nz-select-item "Anything" at bounding box center [424, 254] width 58 height 23
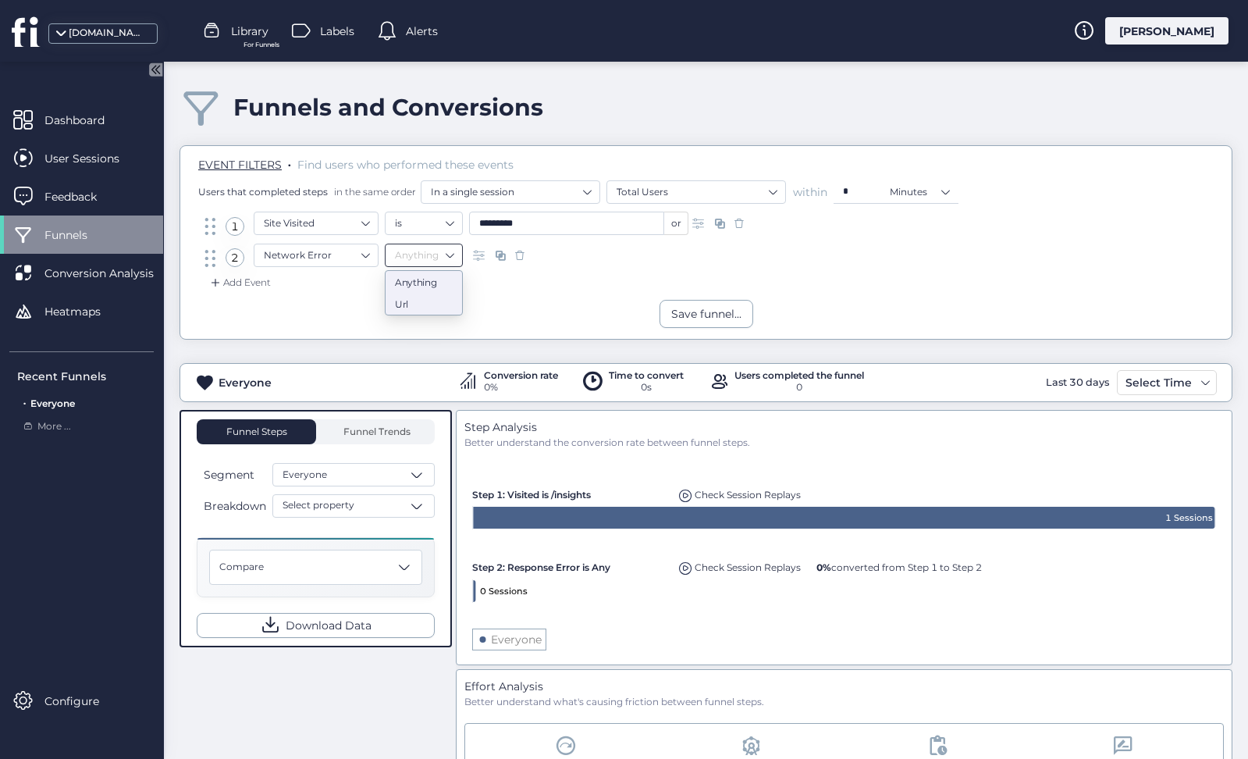
click at [438, 307] on div "Url" at bounding box center [424, 304] width 58 height 12
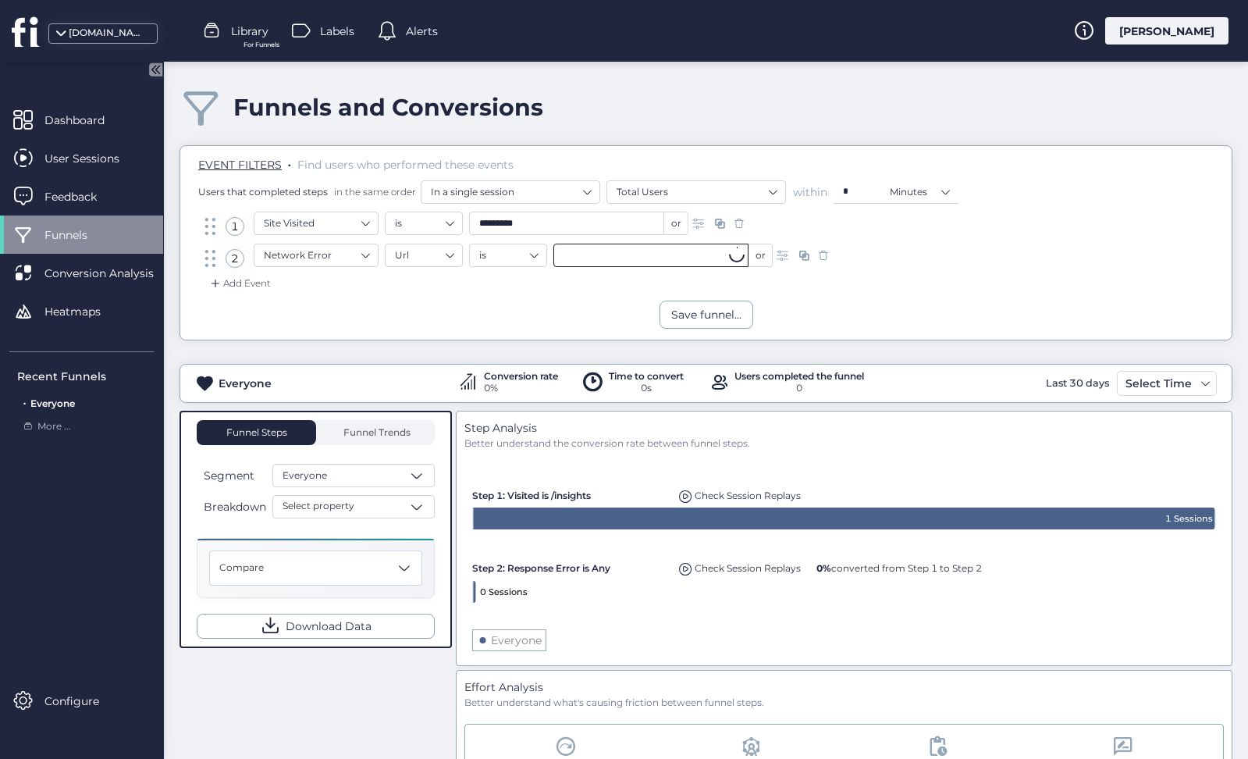
click at [573, 257] on input "text" at bounding box center [650, 254] width 195 height 23
click at [517, 315] on div "Save funnel..." at bounding box center [705, 314] width 1051 height 28
click at [821, 252] on span at bounding box center [824, 255] width 16 height 16
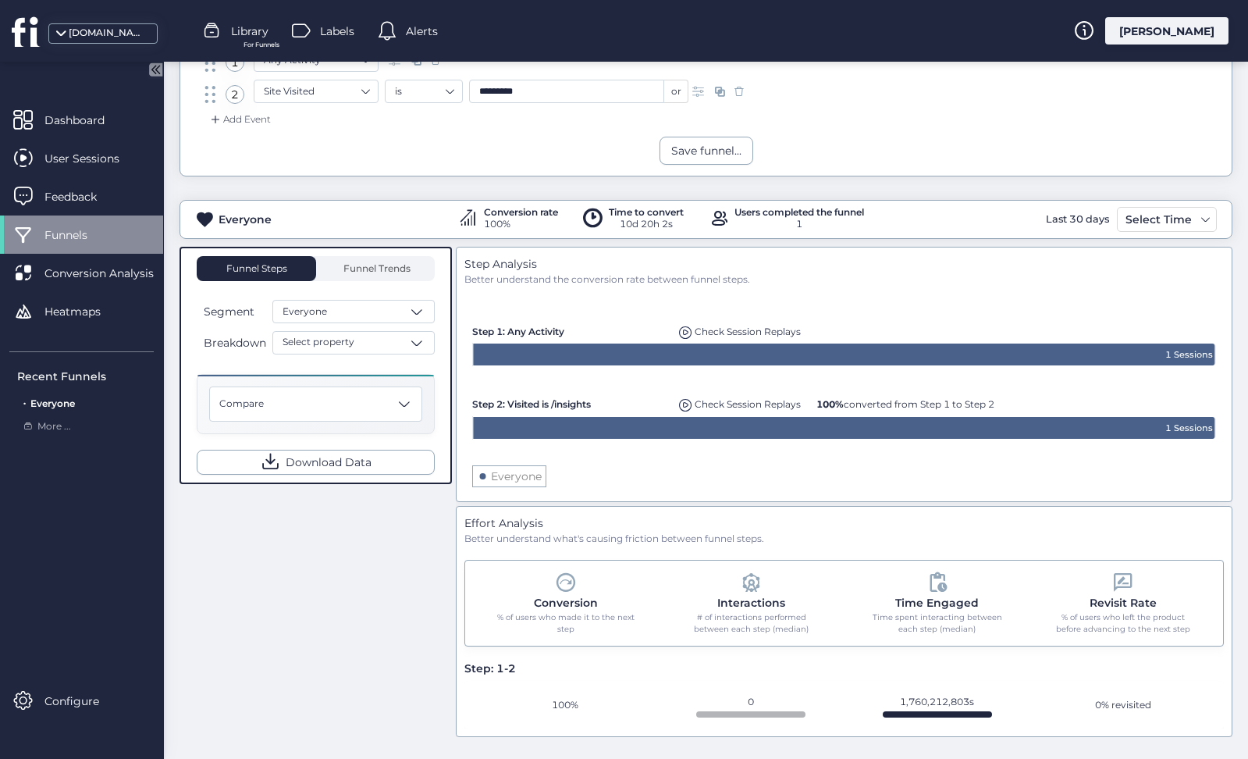
scroll to position [162, 0]
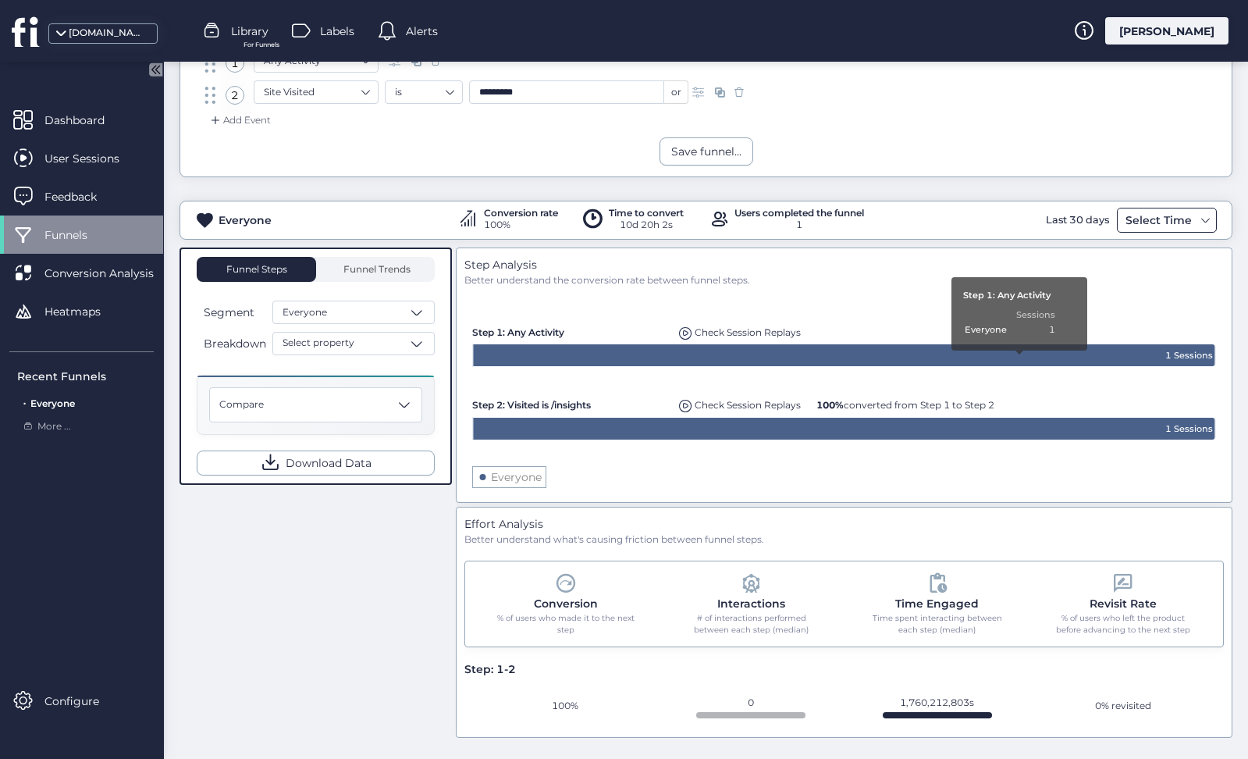
click at [1162, 216] on div "Select Time" at bounding box center [1158, 220] width 74 height 19
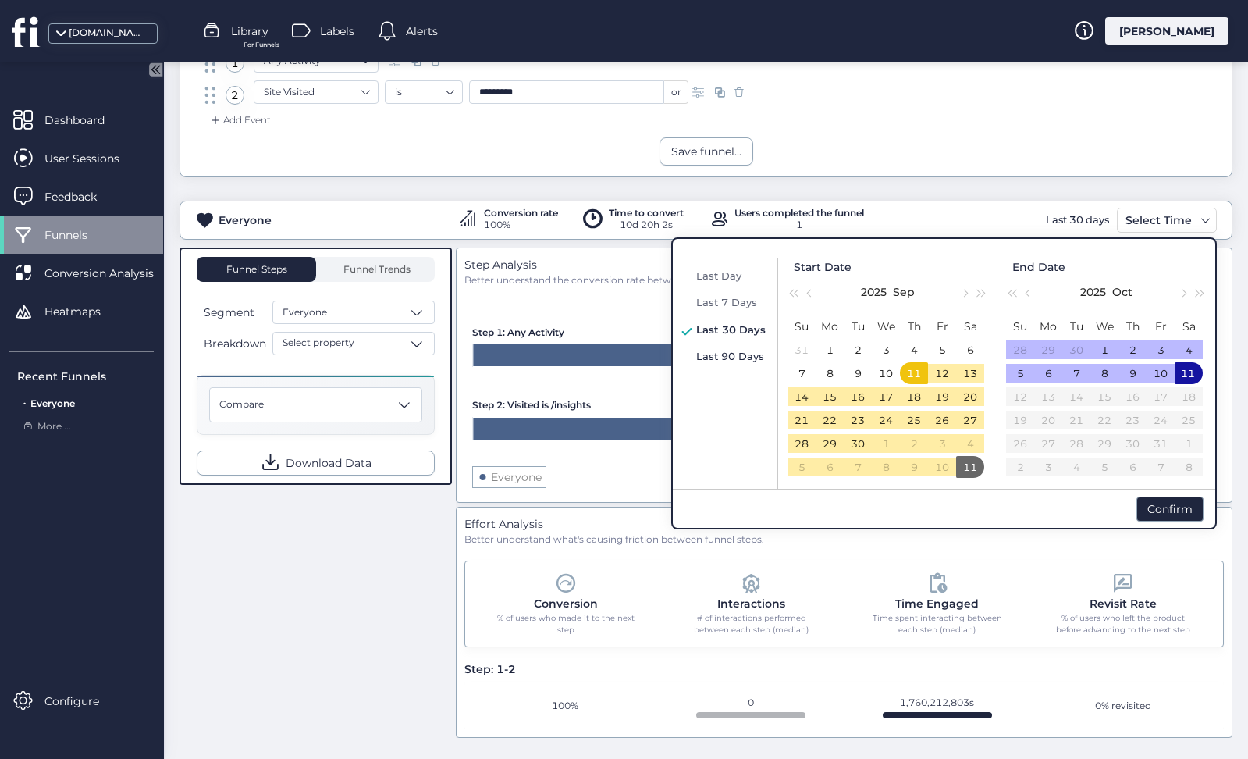
click at [718, 353] on span "Last 90 Days" at bounding box center [730, 356] width 68 height 12
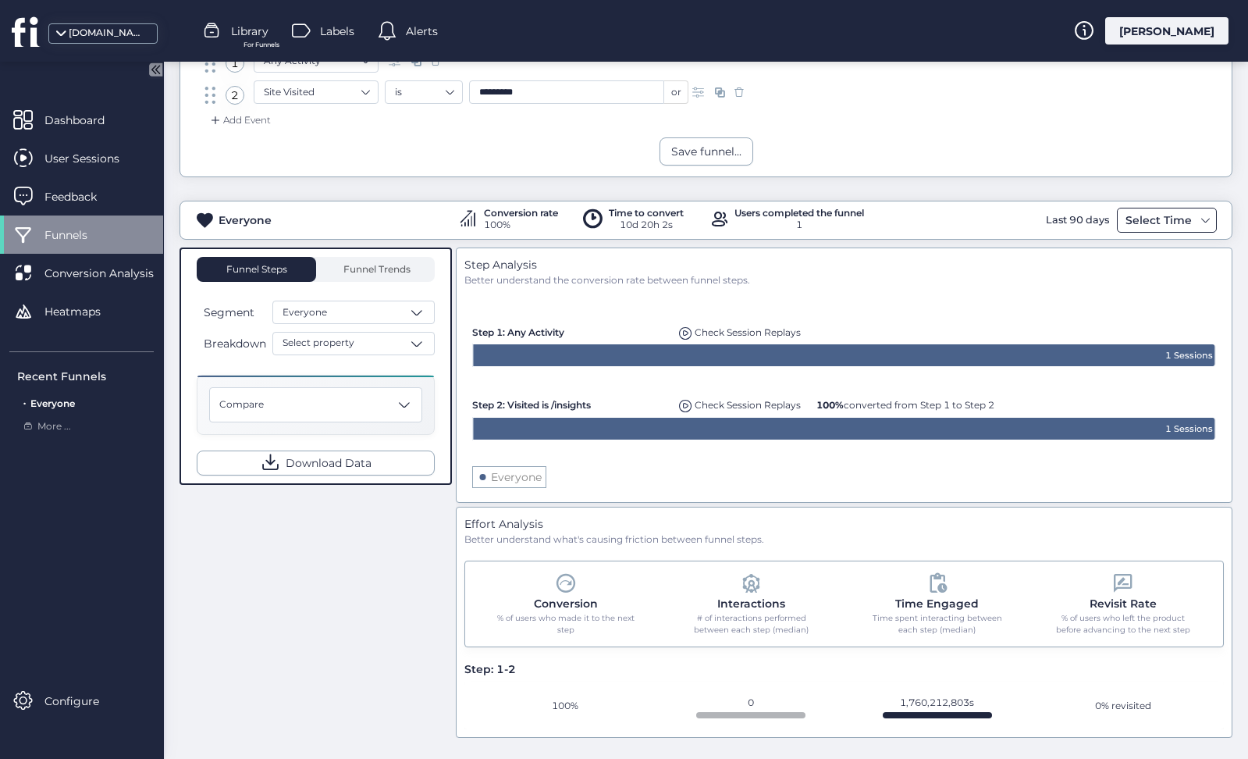
click at [1140, 227] on div "Select Time" at bounding box center [1158, 220] width 74 height 19
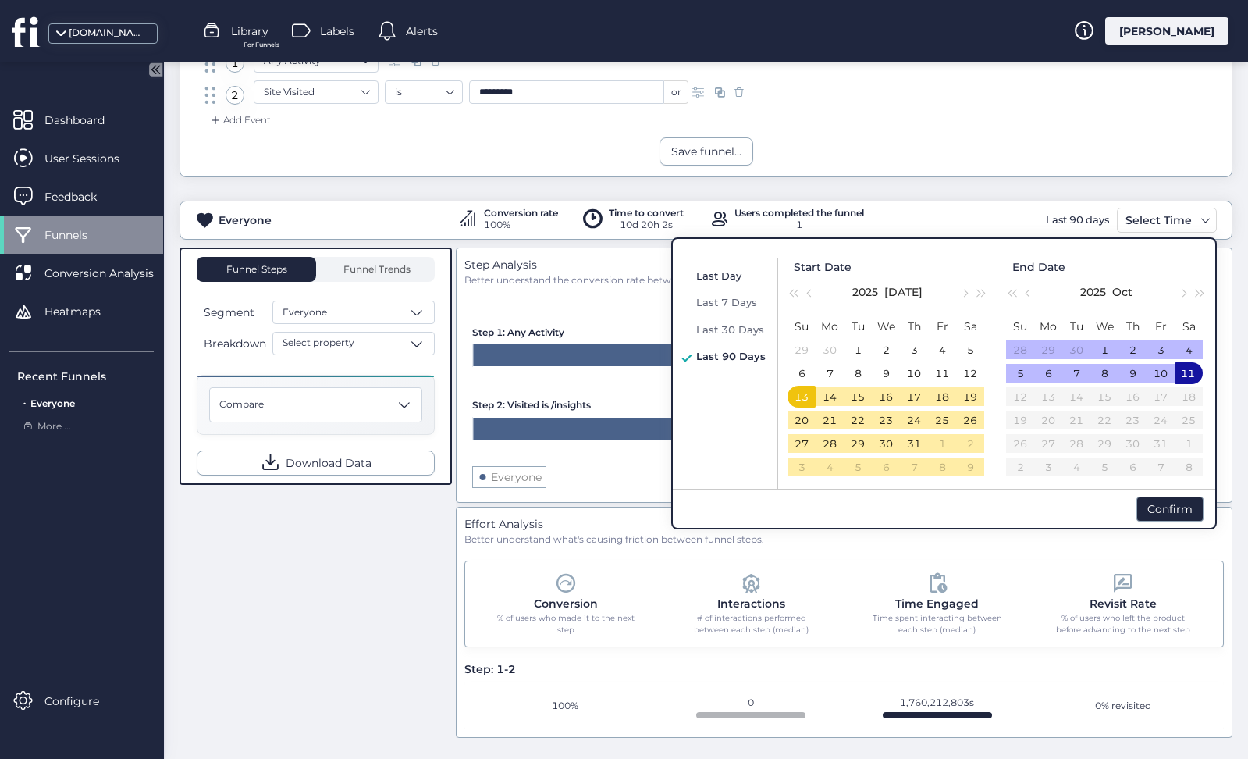
click at [725, 275] on span "Last Day" at bounding box center [718, 275] width 45 height 12
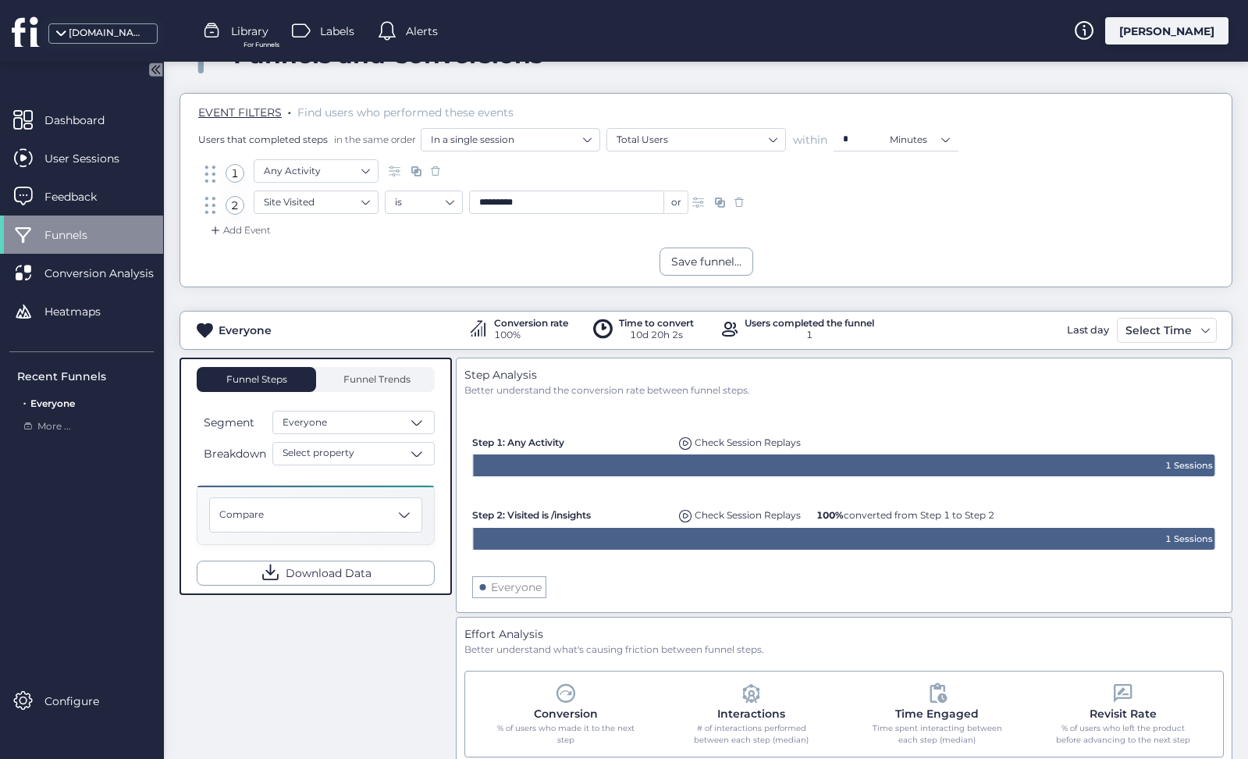
scroll to position [52, 0]
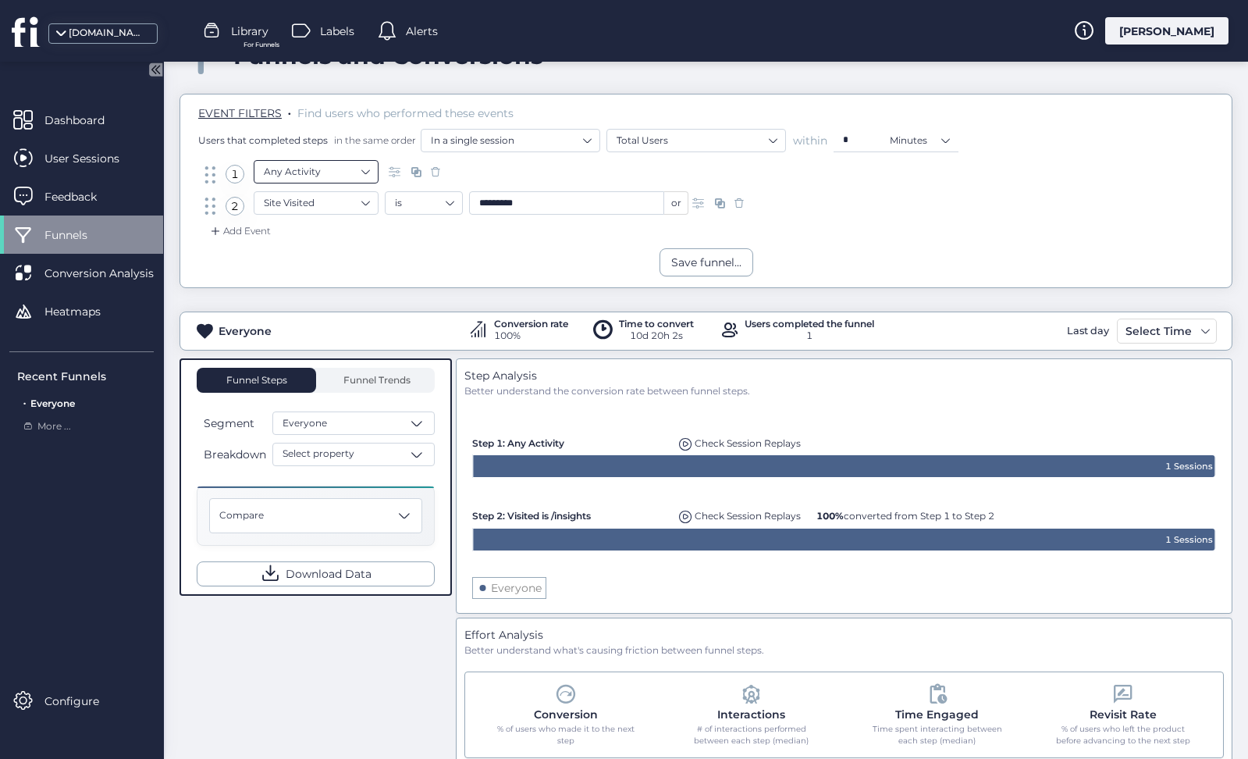
click at [364, 167] on nz-select-item "Any Activity" at bounding box center [316, 171] width 105 height 23
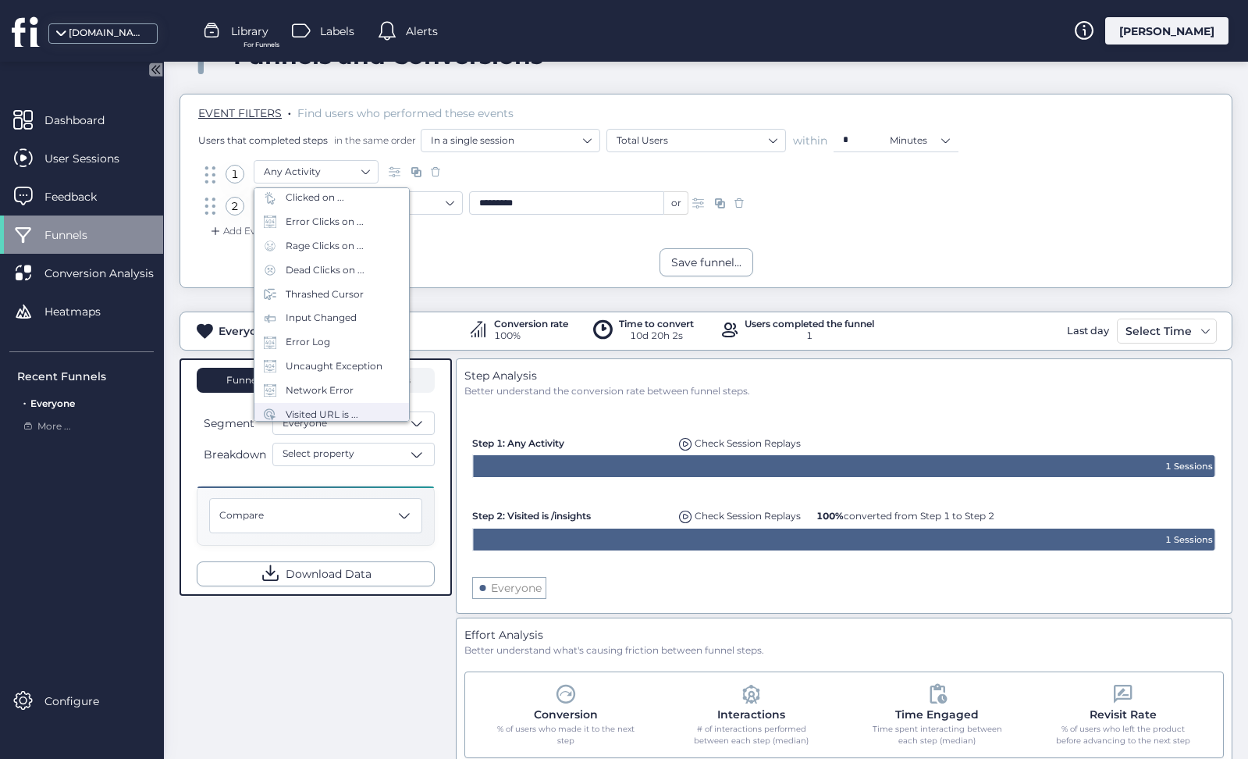
scroll to position [62, 0]
click at [352, 403] on div "Visited URL is ..." at bounding box center [331, 415] width 155 height 24
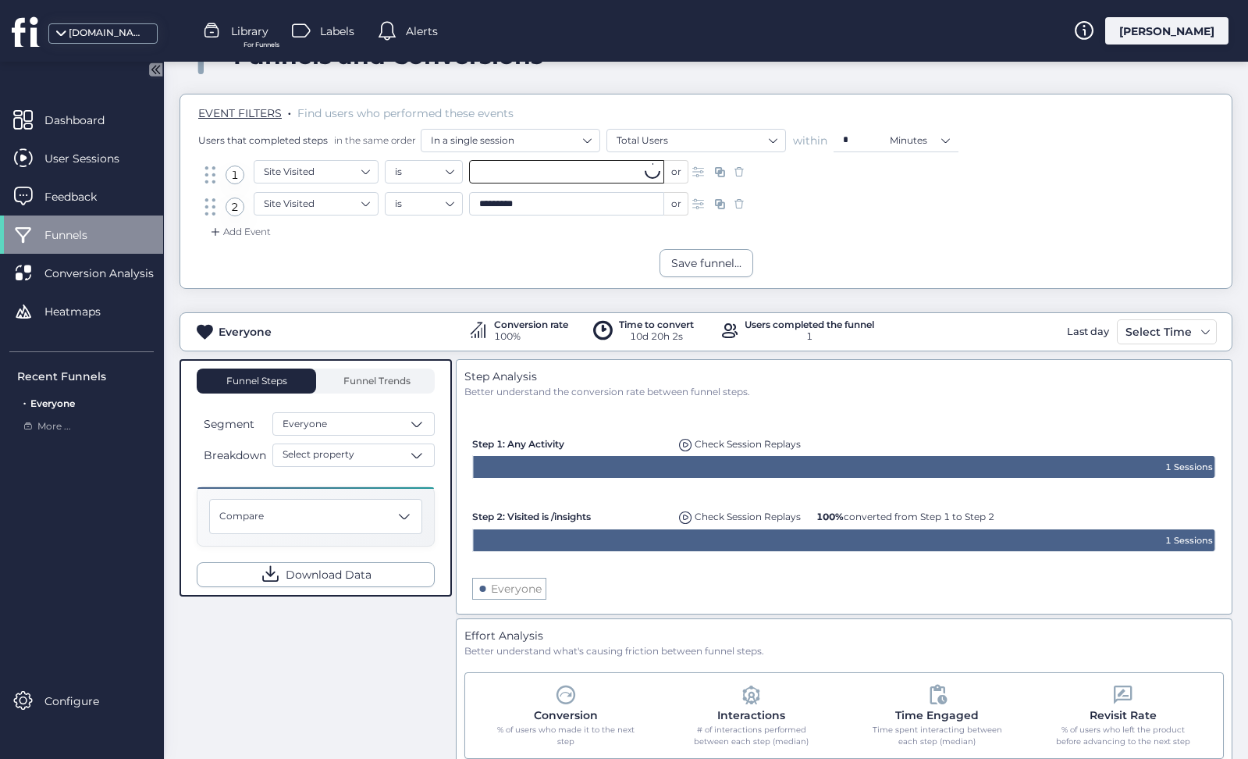
click at [513, 172] on input "text" at bounding box center [566, 171] width 195 height 23
click at [535, 190] on li "/insights" at bounding box center [566, 200] width 195 height 25
type input "*********"
drag, startPoint x: 610, startPoint y: 203, endPoint x: 389, endPoint y: 194, distance: 220.3
click at [389, 194] on div "is ********* or" at bounding box center [537, 203] width 304 height 23
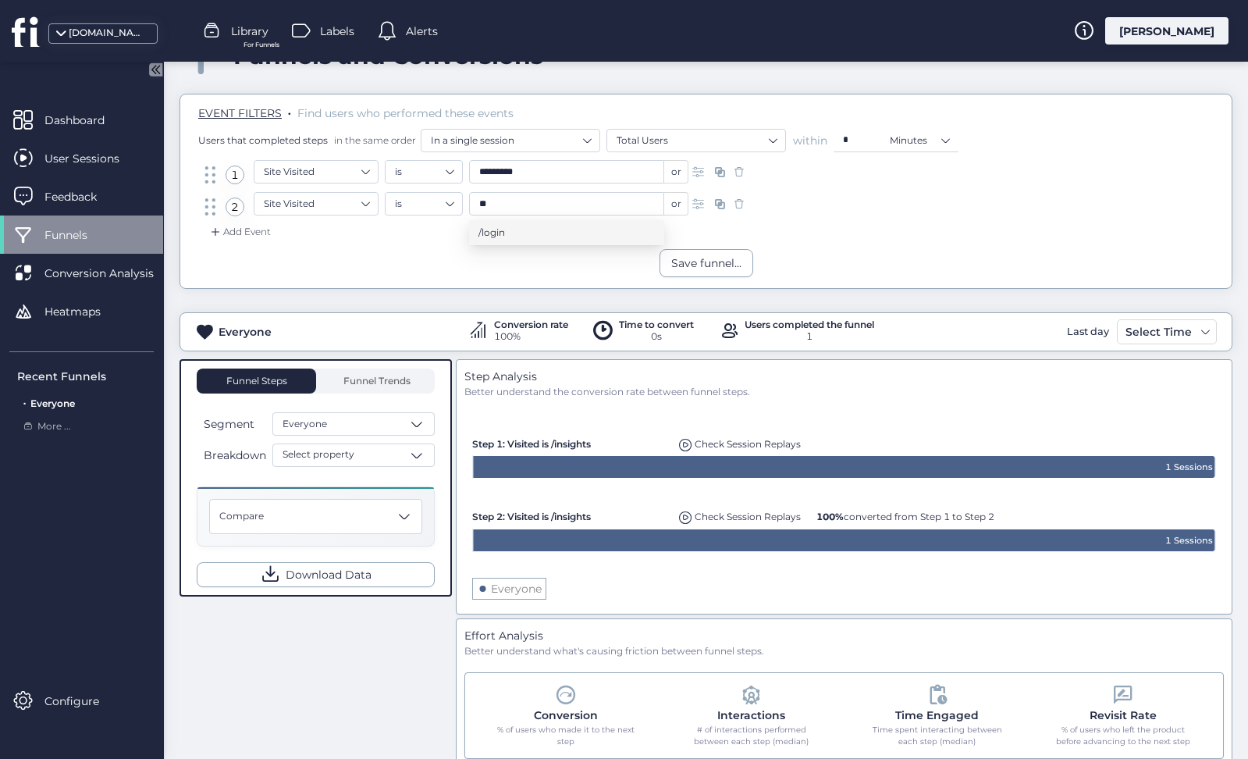
click at [503, 226] on span "/login" at bounding box center [491, 232] width 27 height 17
type input "******"
click at [671, 203] on div "or" at bounding box center [676, 203] width 24 height 23
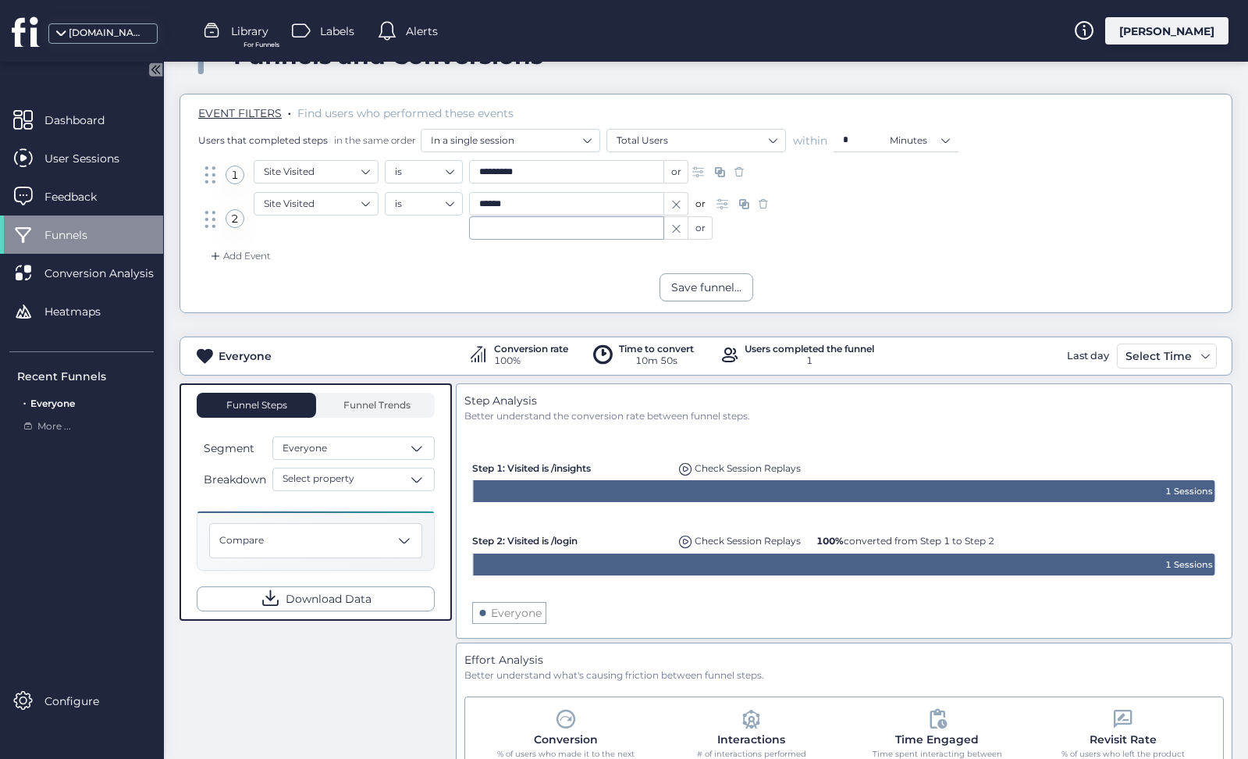
click at [697, 221] on div "or" at bounding box center [700, 227] width 24 height 23
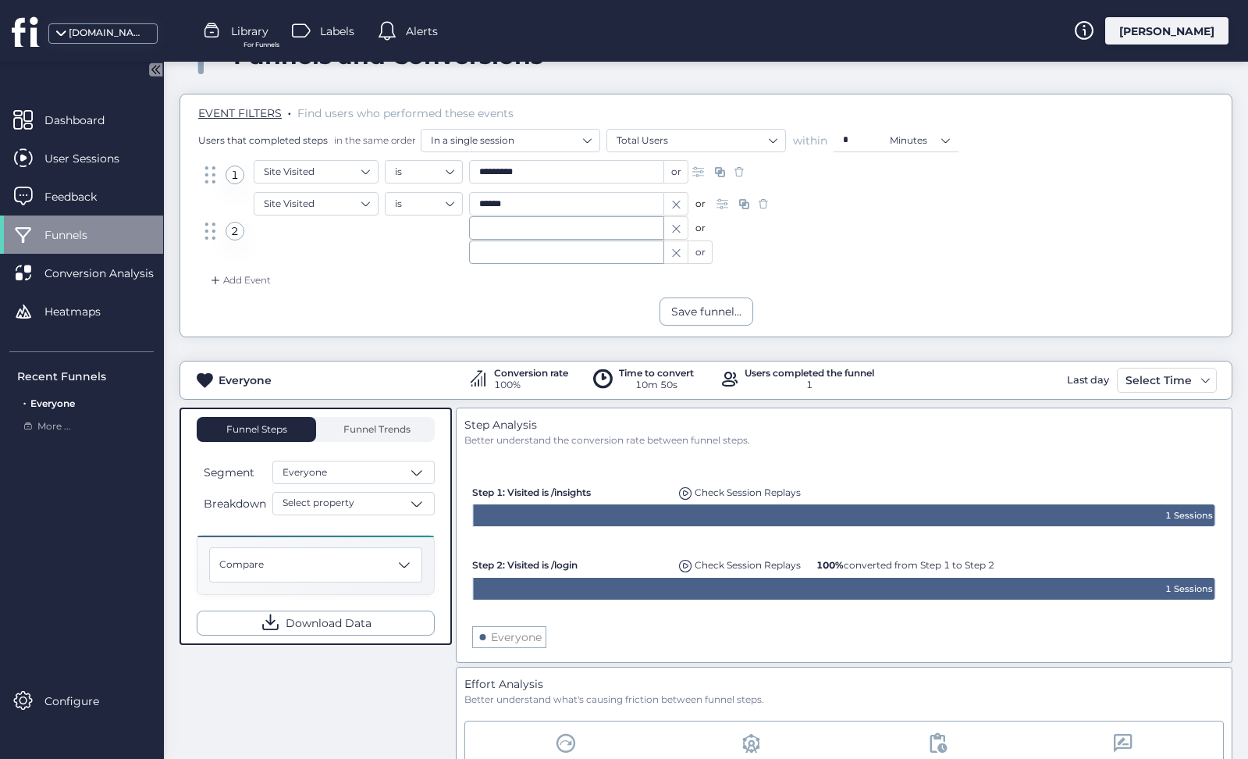
click at [668, 251] on div at bounding box center [676, 251] width 24 height 23
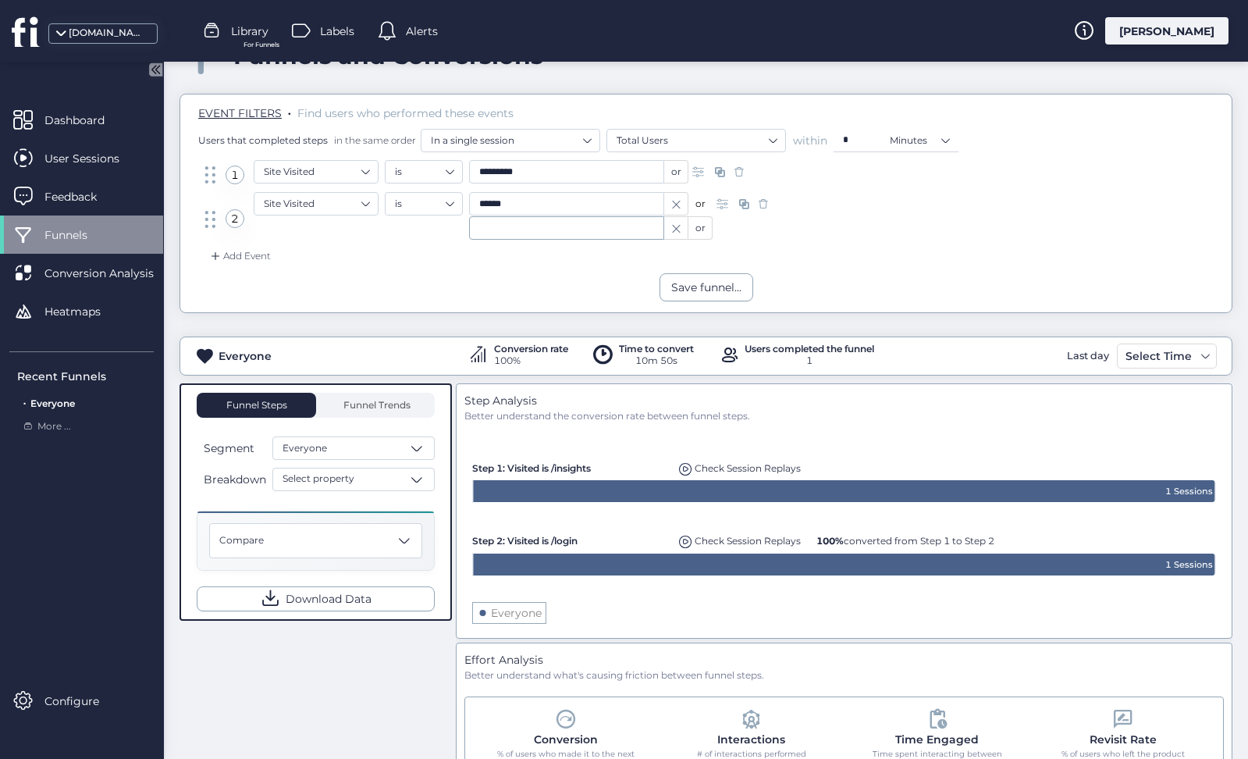
click at [670, 233] on fs-bold-close at bounding box center [676, 229] width 12 height 12
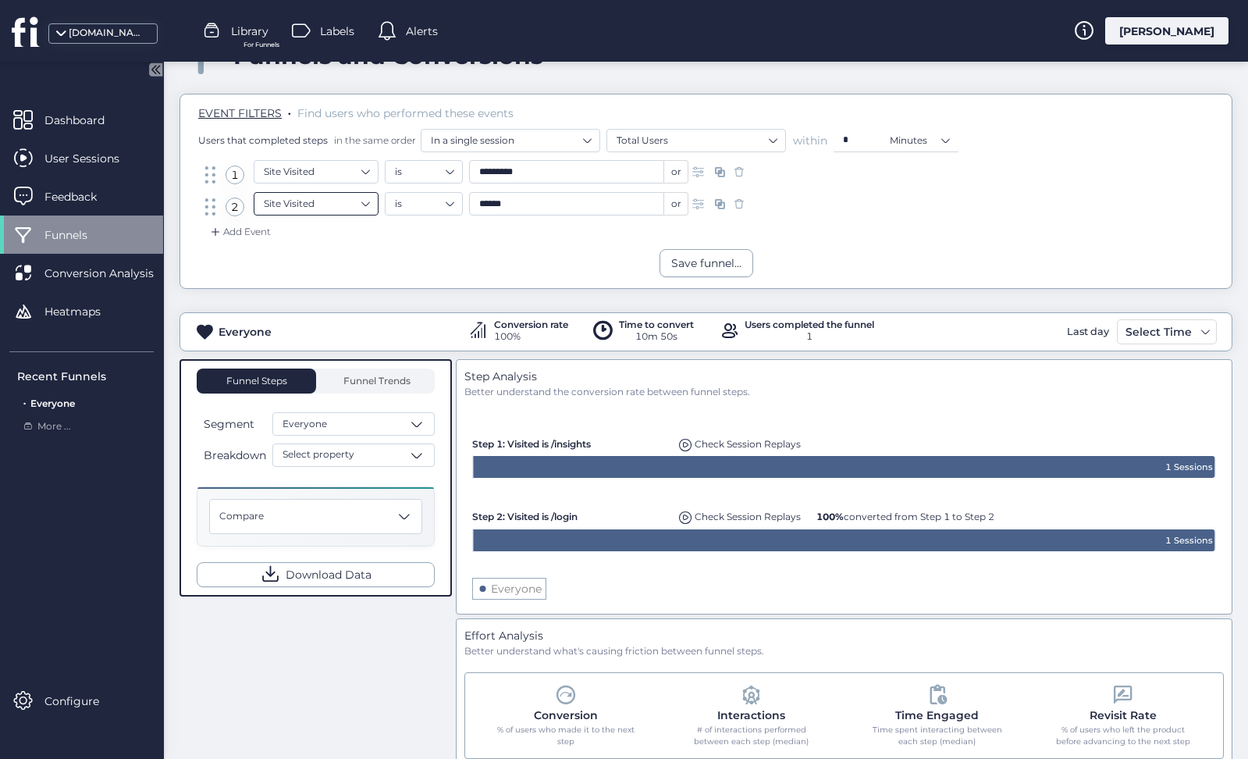
click at [321, 203] on nz-select-item "Site Visited" at bounding box center [316, 203] width 105 height 23
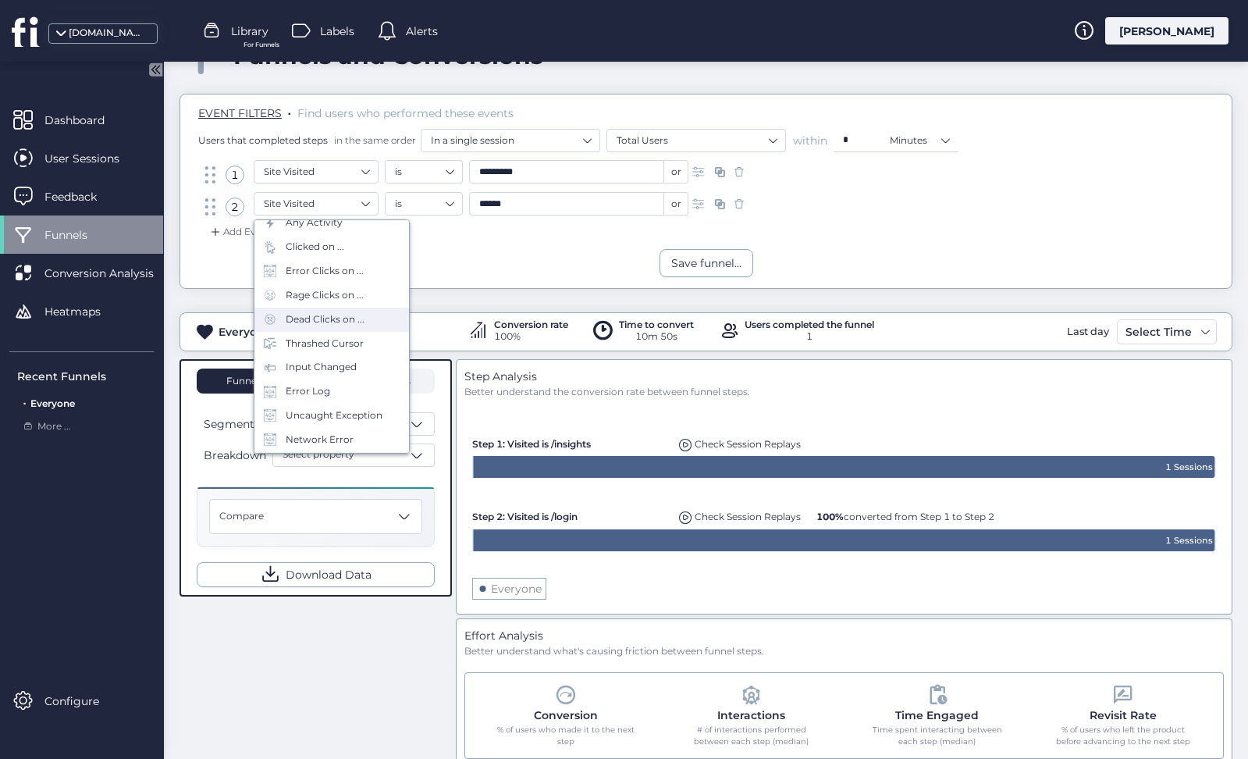
scroll to position [53, 0]
click at [336, 411] on div "Uncaught Exception" at bounding box center [334, 408] width 97 height 15
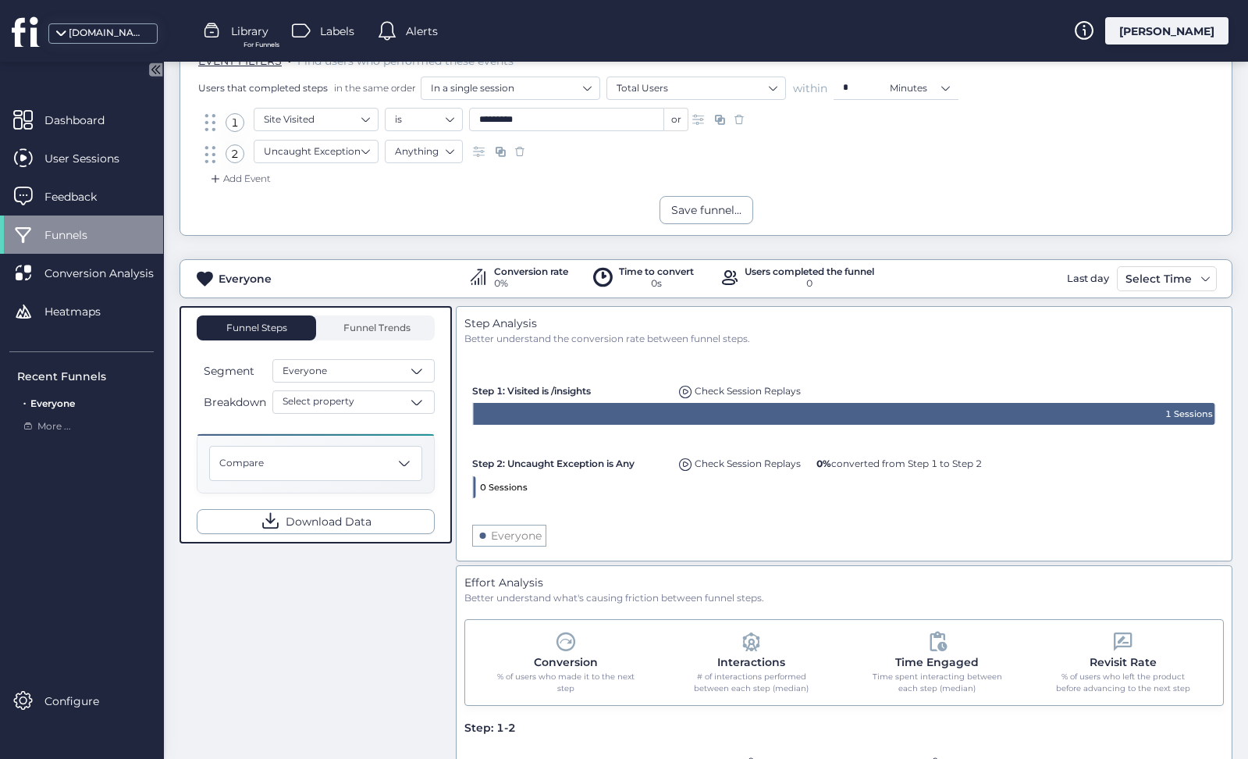
scroll to position [99, 0]
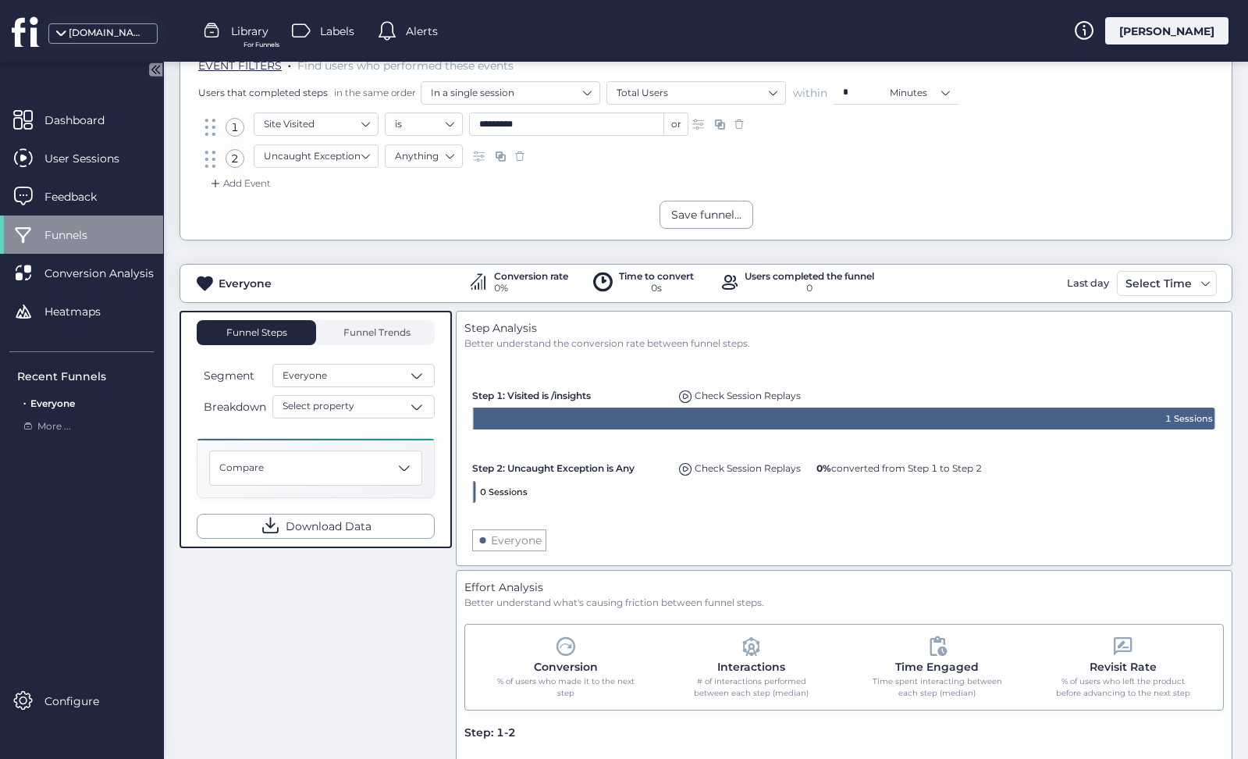
click at [513, 149] on span at bounding box center [520, 156] width 16 height 16
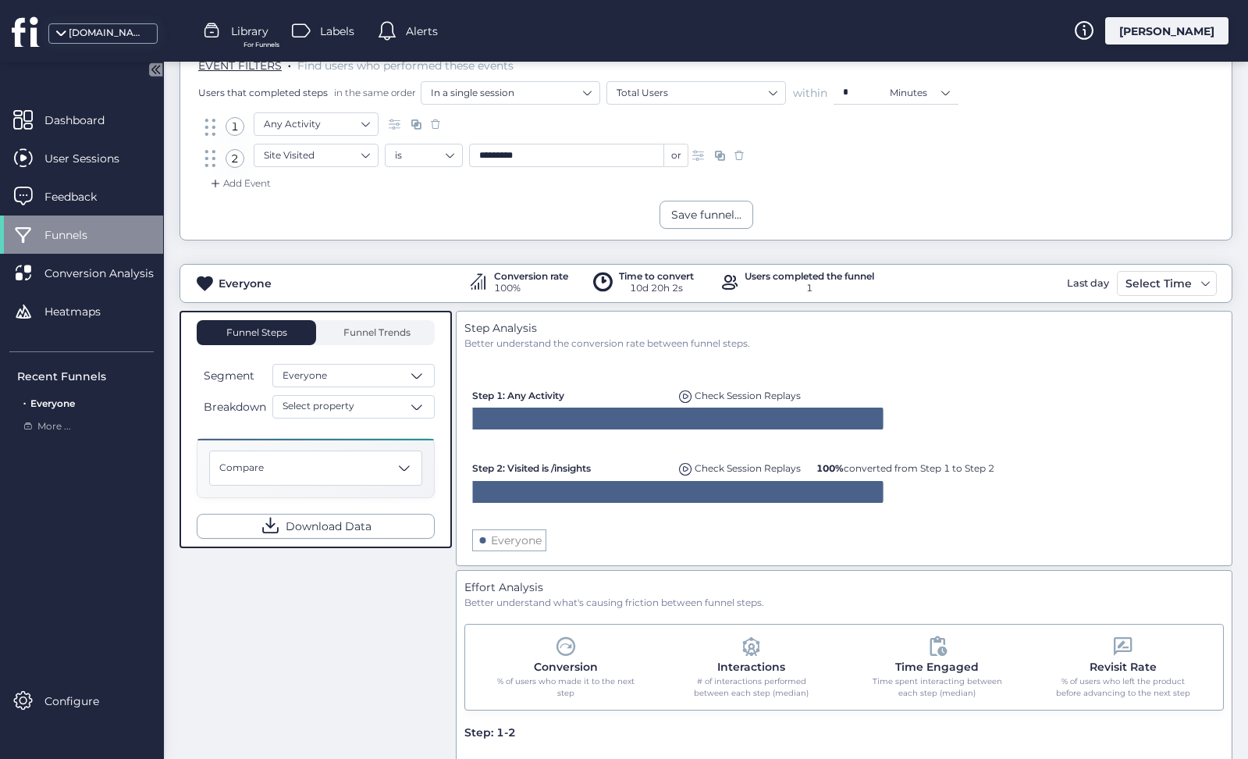
click at [738, 155] on span at bounding box center [739, 156] width 16 height 16
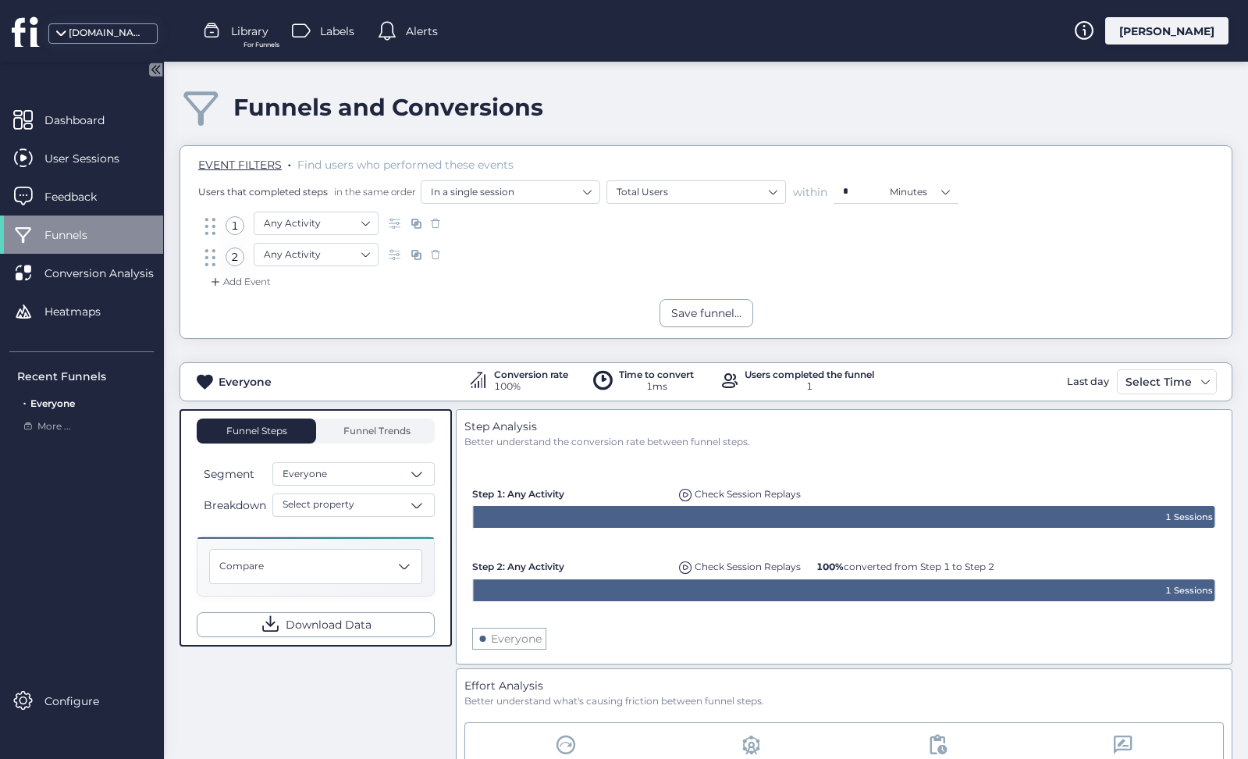
scroll to position [0, 0]
click at [96, 116] on span "Dashboard" at bounding box center [86, 120] width 84 height 17
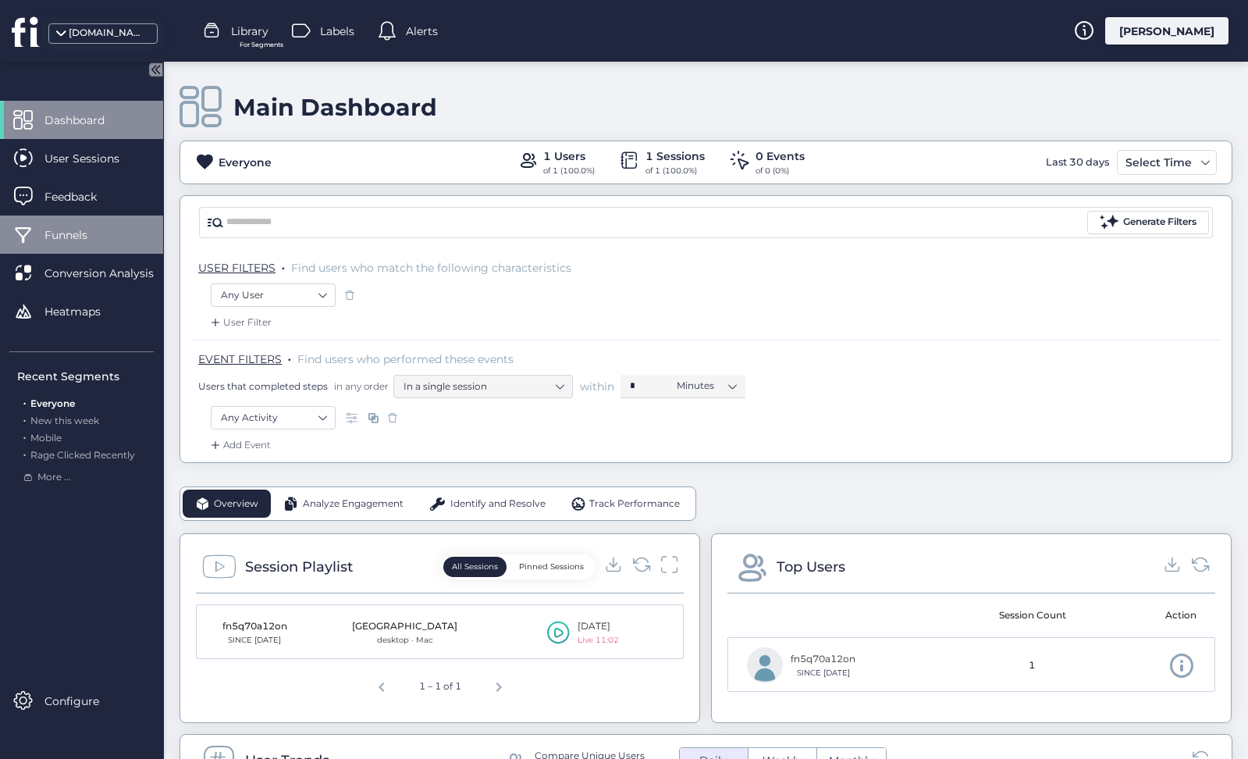
click at [96, 247] on div "Funnels" at bounding box center [81, 234] width 163 height 38
click at [645, 563] on icon at bounding box center [641, 563] width 21 height 21
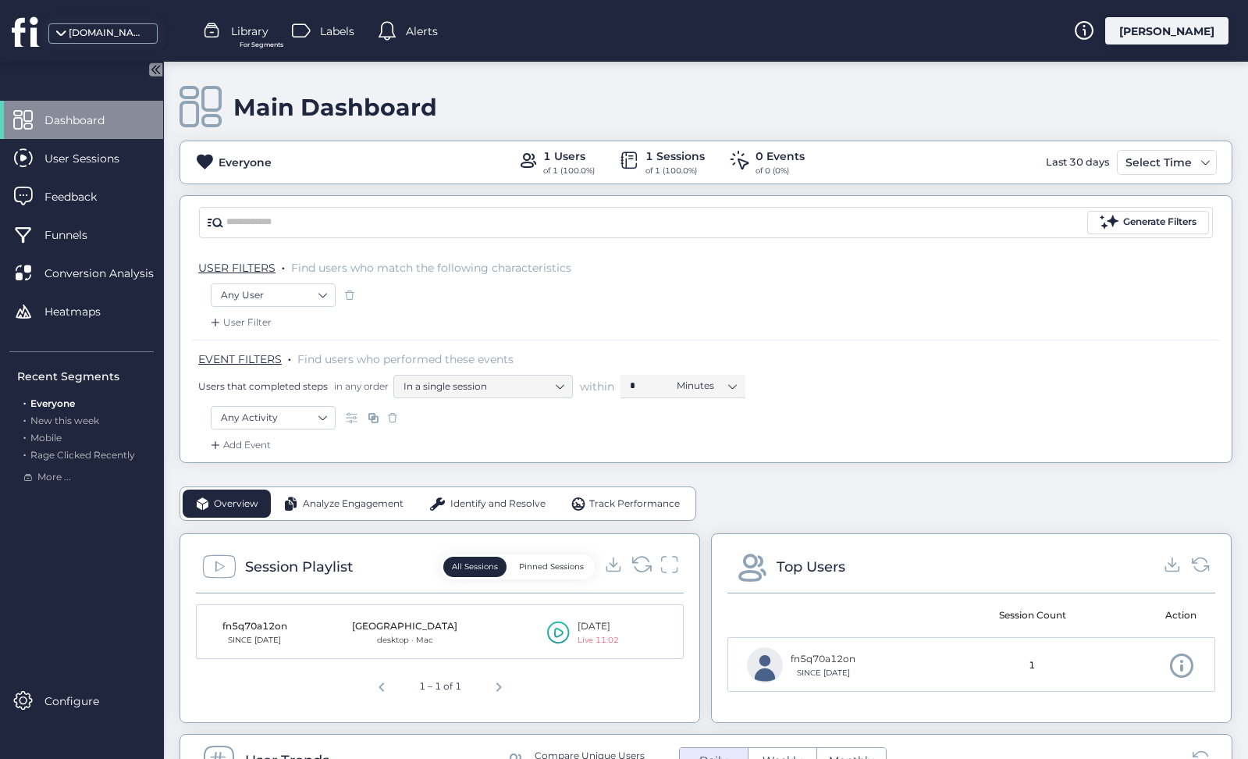
click at [645, 563] on icon at bounding box center [641, 563] width 21 height 21
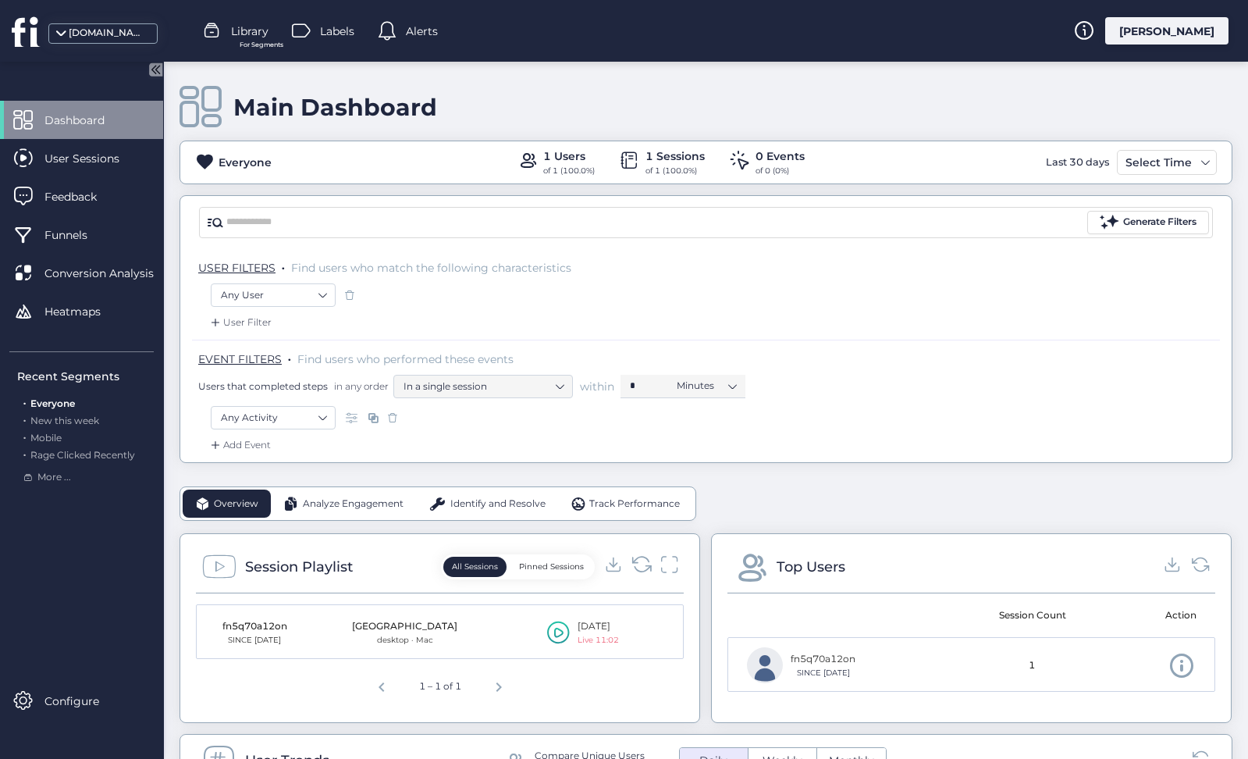
click at [645, 563] on icon at bounding box center [641, 563] width 21 height 21
click at [679, 563] on icon at bounding box center [669, 563] width 20 height 21
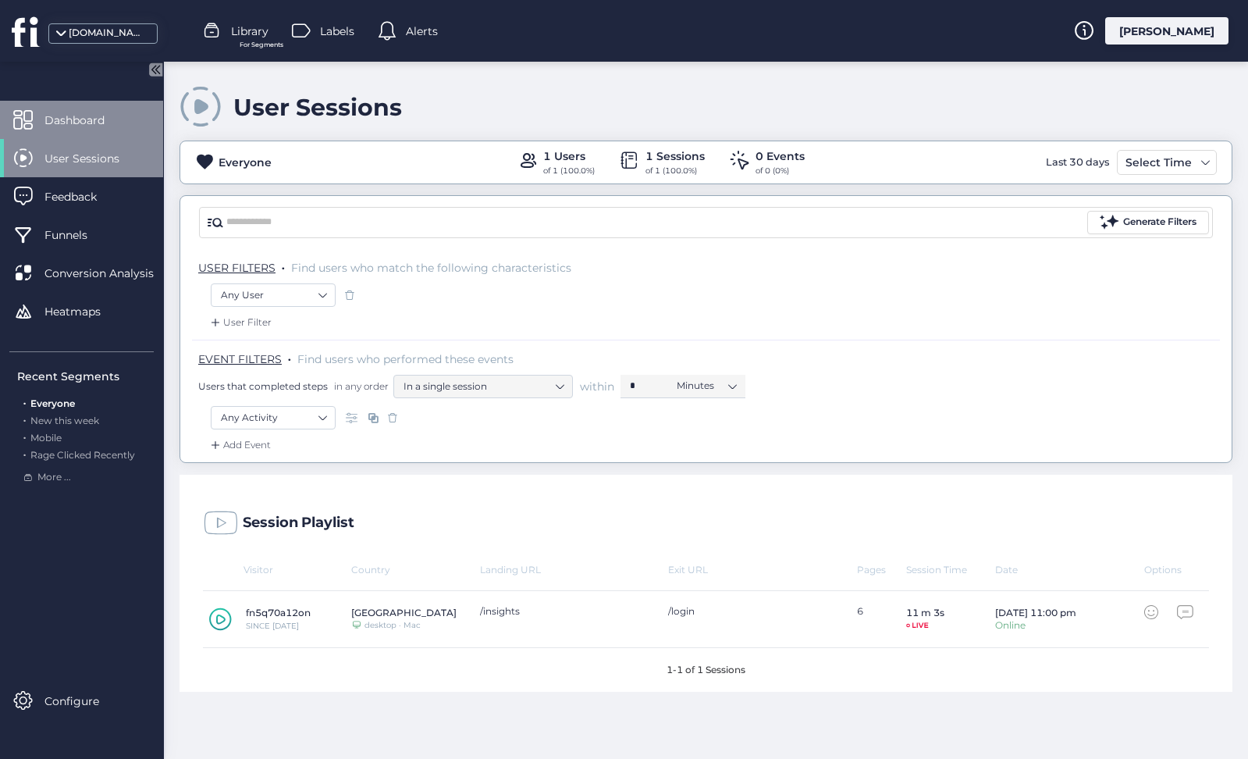
click at [110, 105] on div "Dashboard" at bounding box center [81, 120] width 163 height 38
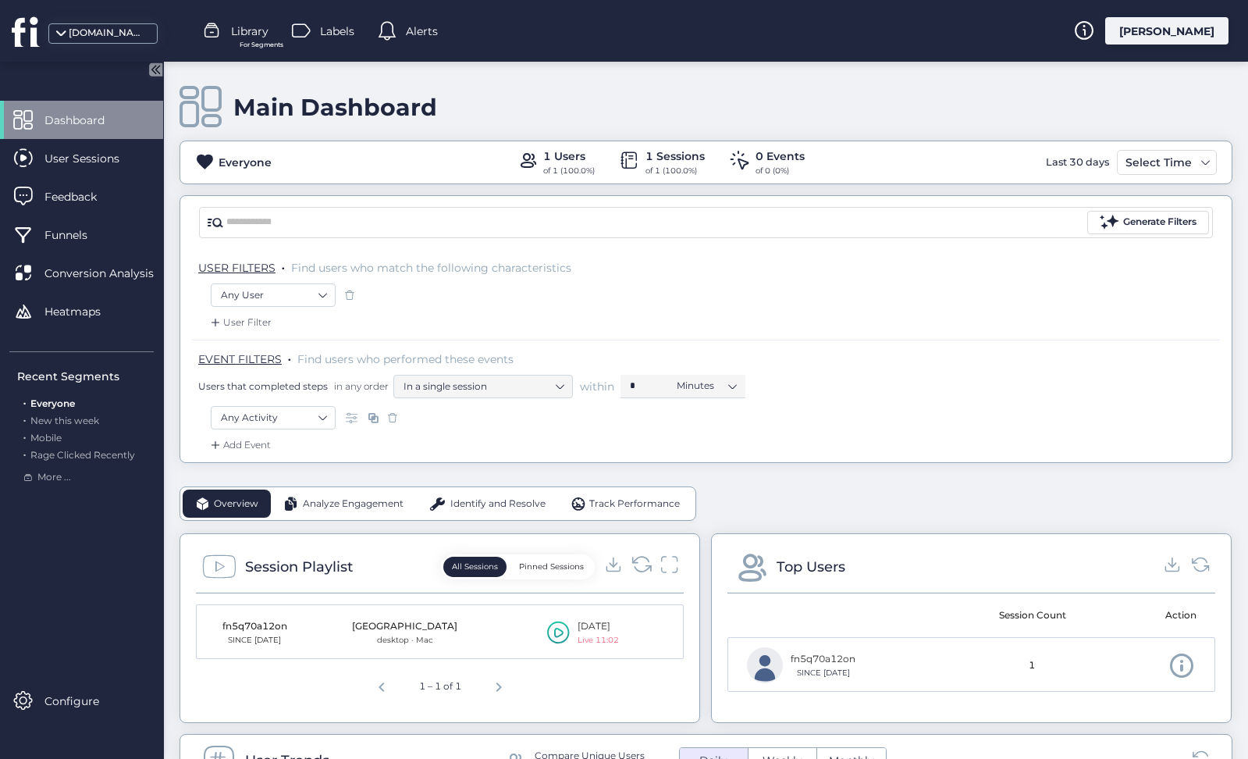
click at [635, 559] on icon at bounding box center [641, 563] width 21 height 21
click at [635, 559] on icon at bounding box center [642, 563] width 18 height 15
click at [635, 560] on icon at bounding box center [642, 563] width 18 height 15
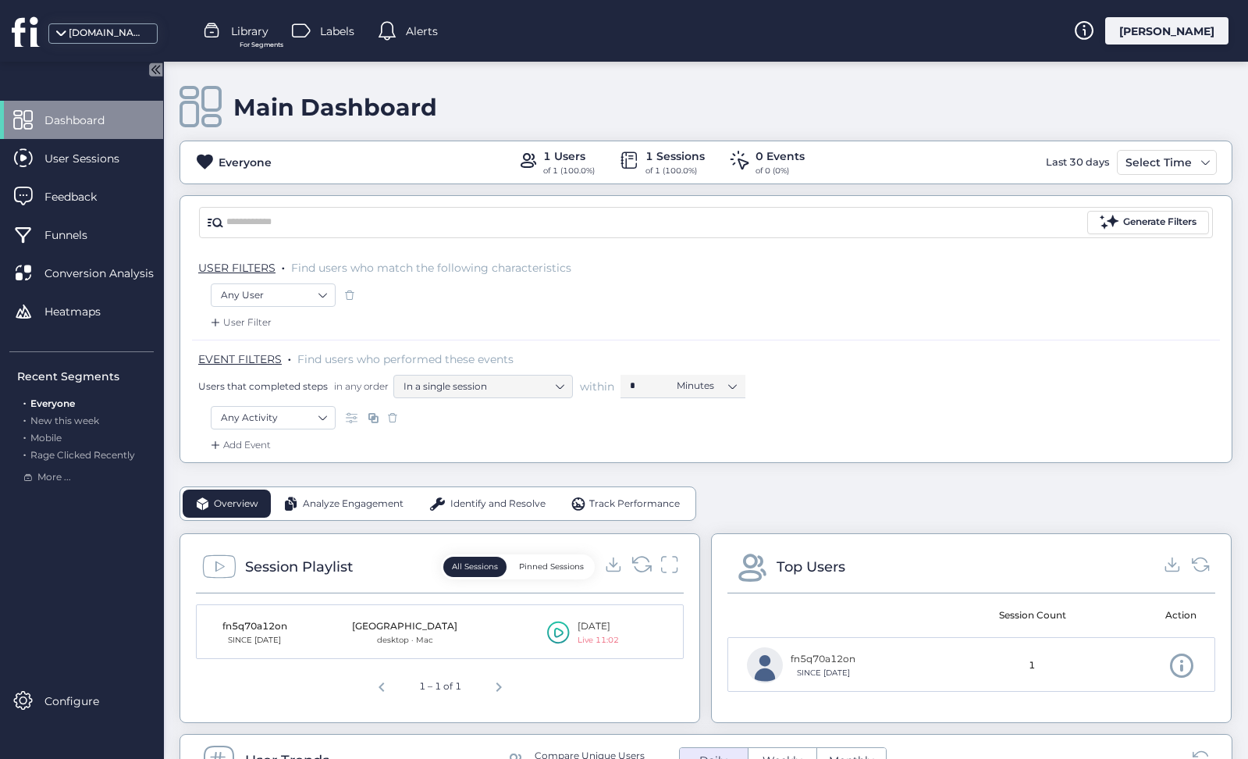
click at [635, 560] on icon at bounding box center [642, 563] width 18 height 15
click at [636, 560] on icon at bounding box center [641, 563] width 21 height 21
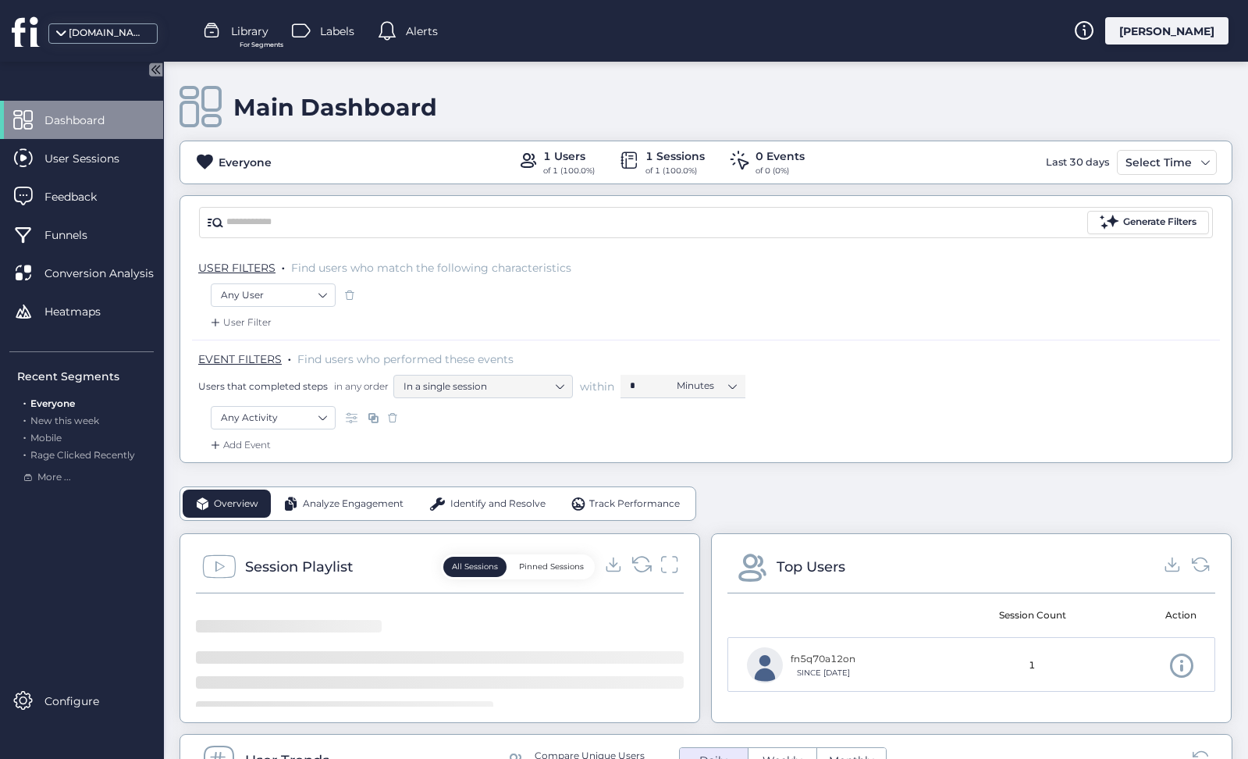
click at [636, 560] on icon at bounding box center [641, 563] width 21 height 21
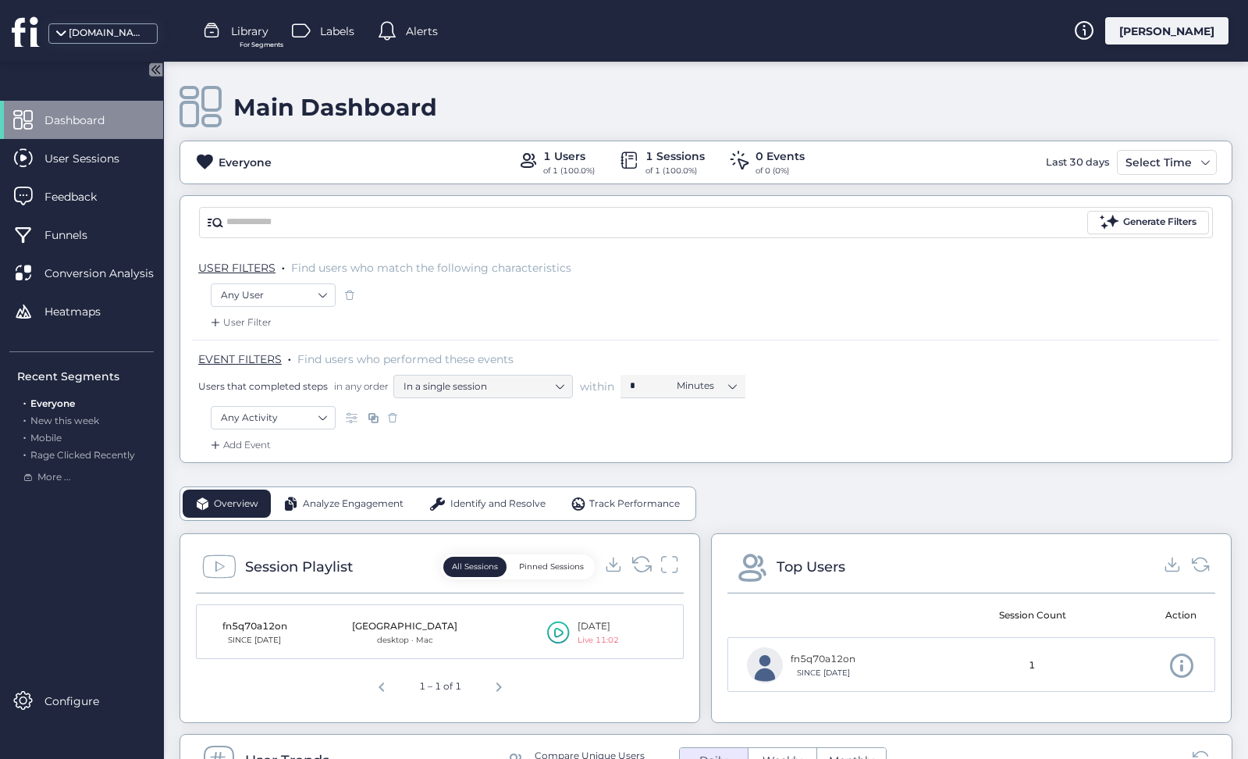
click at [636, 560] on icon at bounding box center [641, 563] width 21 height 21
click at [77, 236] on span "Funnels" at bounding box center [77, 234] width 66 height 17
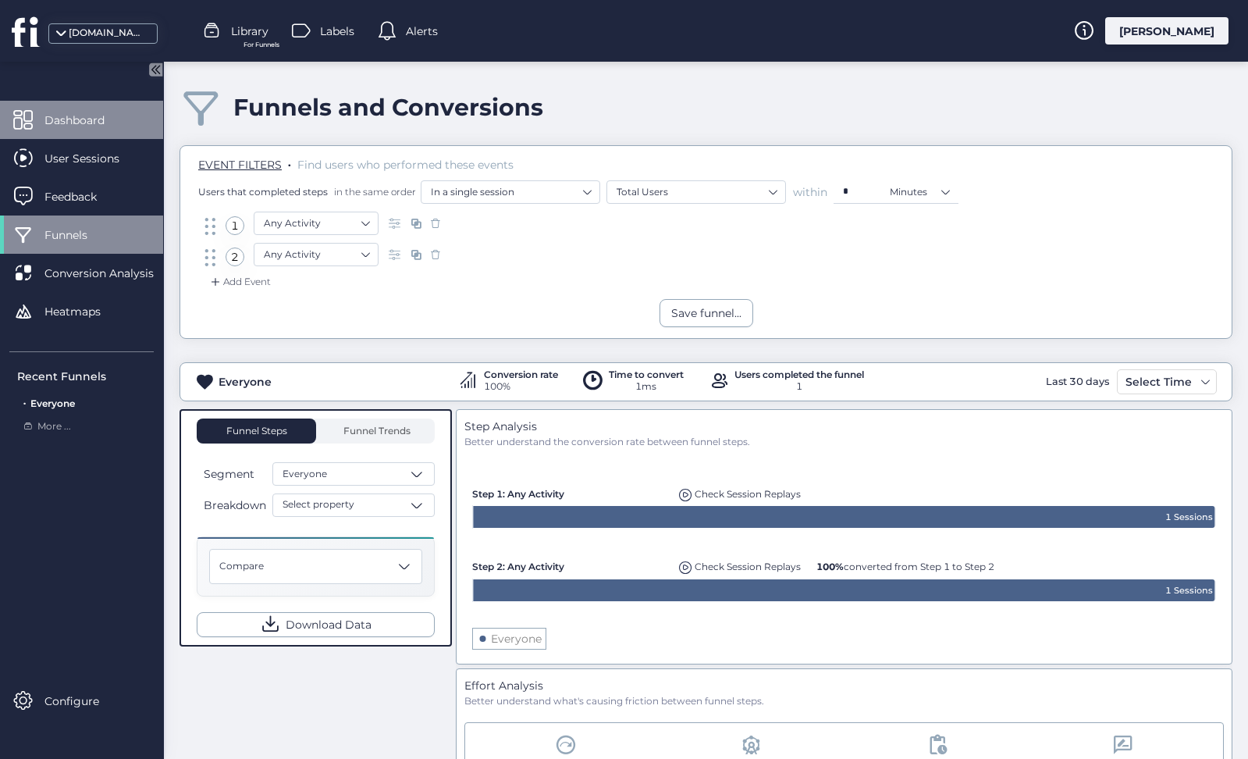
click at [69, 123] on span "Dashboard" at bounding box center [86, 120] width 84 height 17
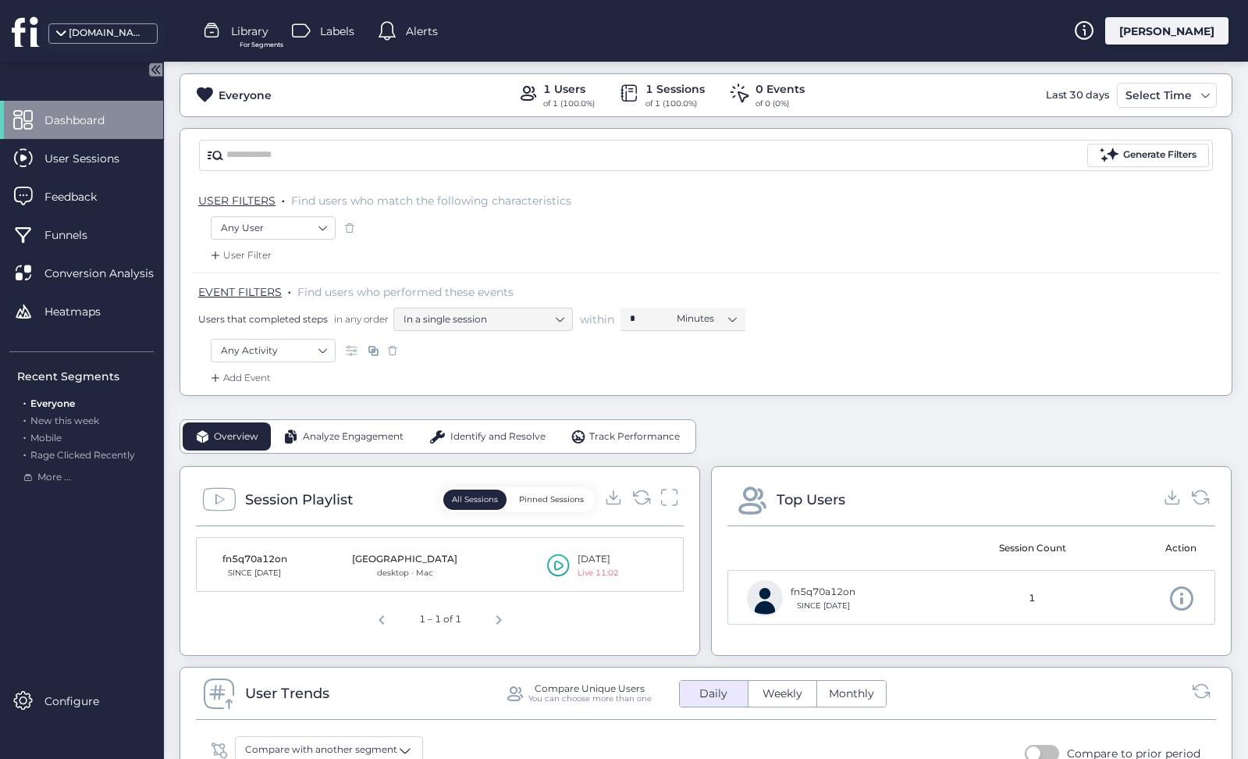
scroll to position [87, 0]
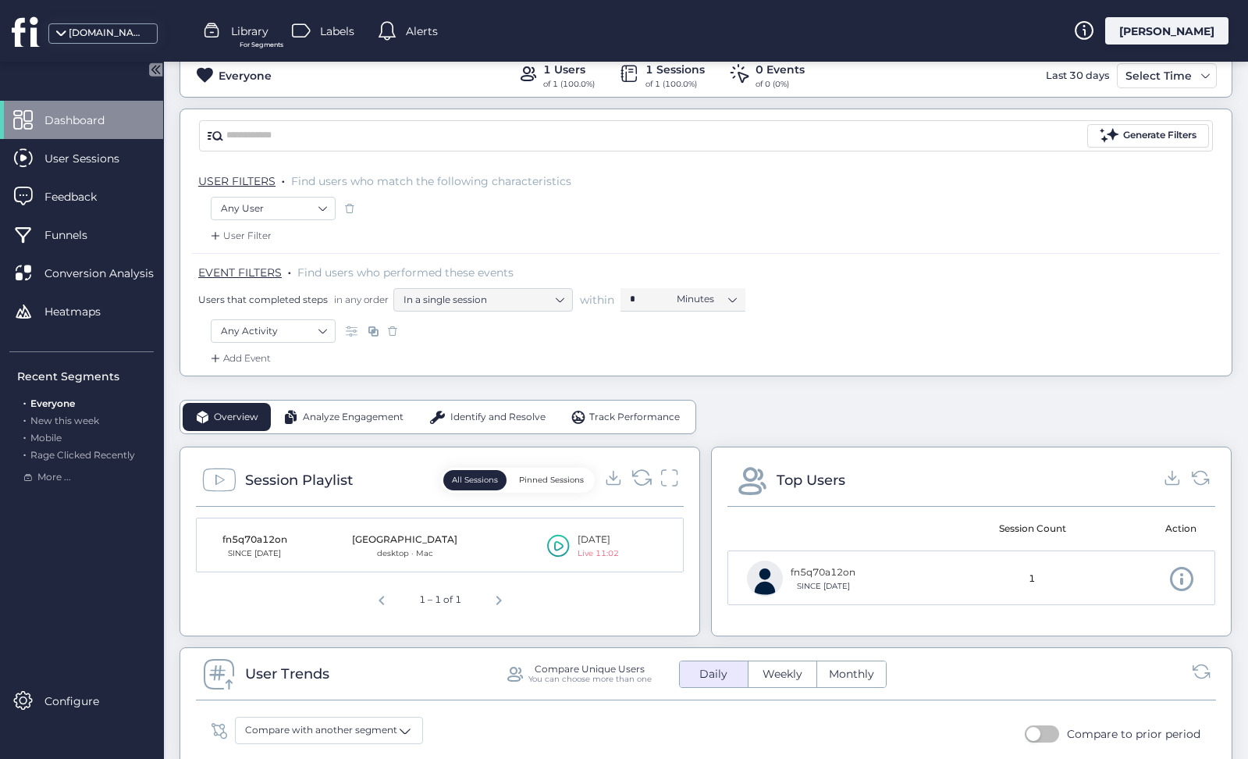
click at [651, 472] on icon at bounding box center [641, 477] width 21 height 21
click at [666, 477] on icon at bounding box center [669, 477] width 20 height 21
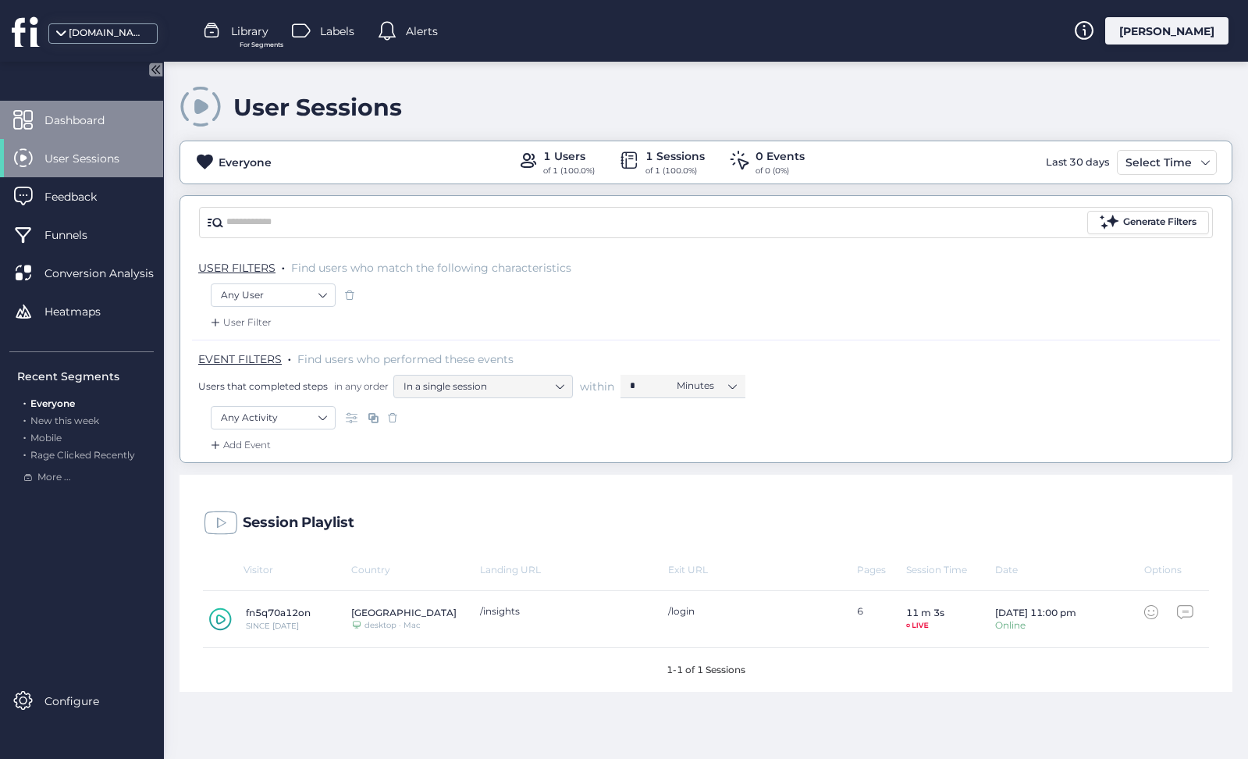
click at [80, 112] on span "Dashboard" at bounding box center [86, 120] width 84 height 17
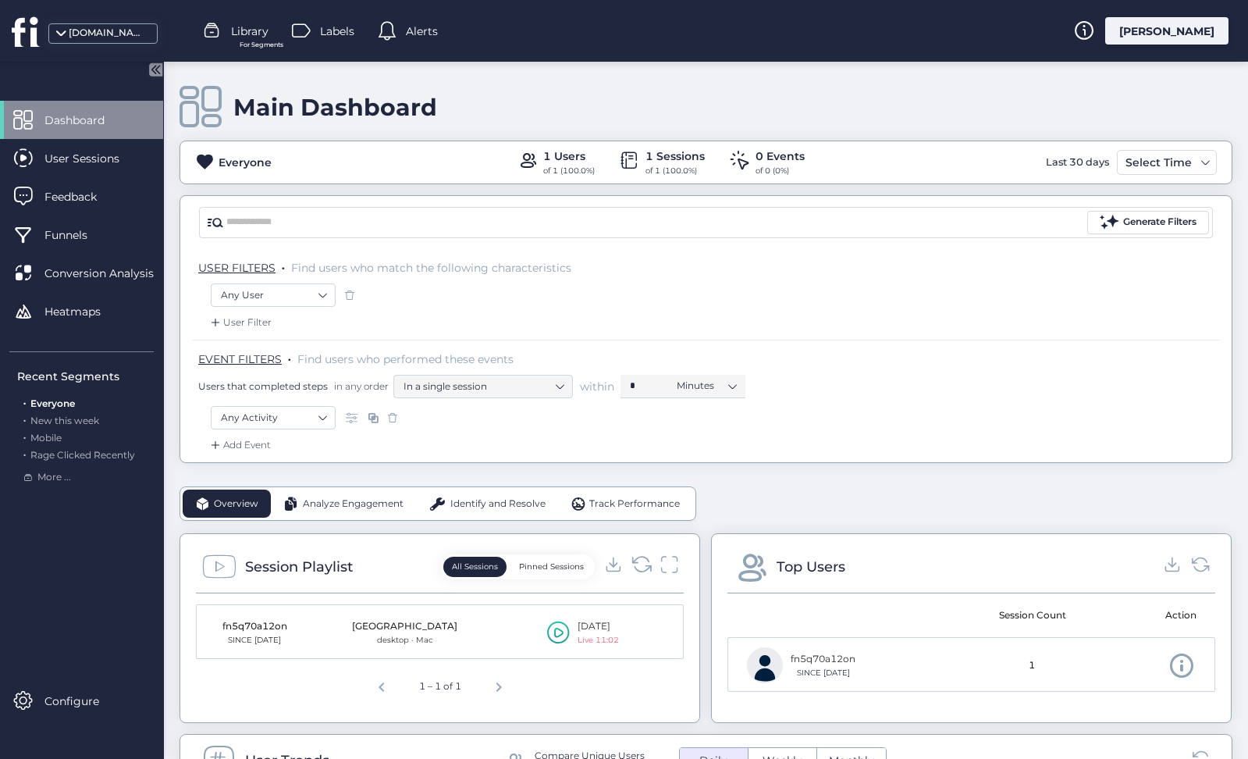
click at [640, 558] on icon at bounding box center [641, 563] width 21 height 21
